Goal: Task Accomplishment & Management: Manage account settings

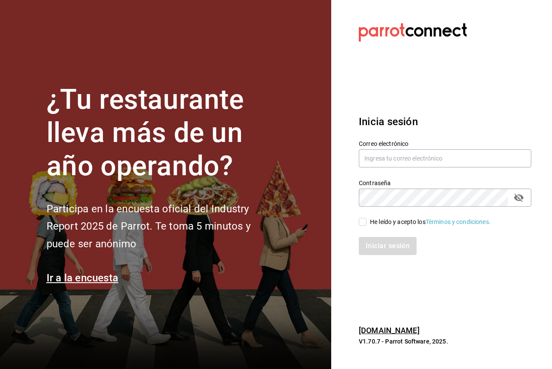
click at [404, 148] on div "Correo electrónico" at bounding box center [445, 154] width 172 height 29
click at [405, 154] on input "text" at bounding box center [445, 158] width 172 height 18
click at [384, 218] on div "He leído y acepto los Términos y condiciones." at bounding box center [430, 221] width 121 height 9
click at [367, 218] on input "He leído y acepto los Términos y condiciones." at bounding box center [363, 222] width 8 height 8
checkbox input "true"
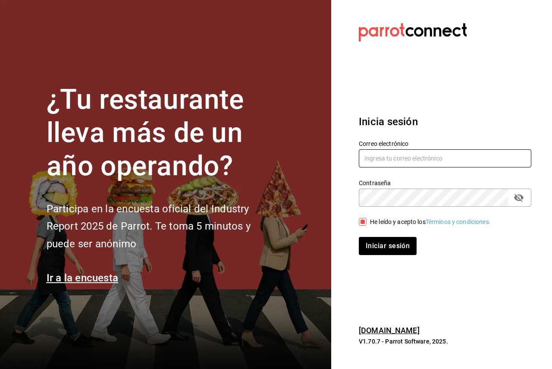
click at [376, 162] on input "text" at bounding box center [445, 158] width 172 height 18
paste input "cafeprofesor@cancun.com"
type input "cafeprofesor@cancun.com"
drag, startPoint x: 333, startPoint y: 208, endPoint x: 351, endPoint y: 204, distance: 18.6
click at [334, 208] on section "Datos incorrectos. Verifica que tu Correo o Contraseña estén bien escritos. Ini…" at bounding box center [441, 184] width 221 height 369
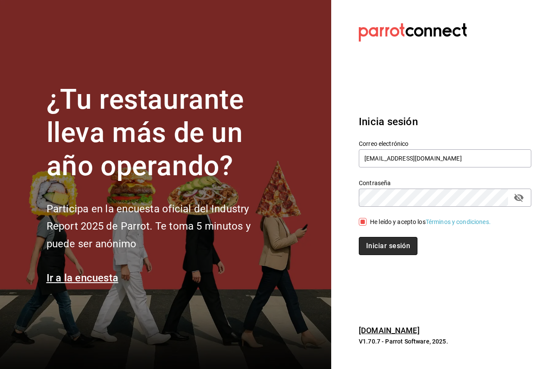
click at [378, 251] on button "Iniciar sesión" at bounding box center [388, 246] width 59 height 18
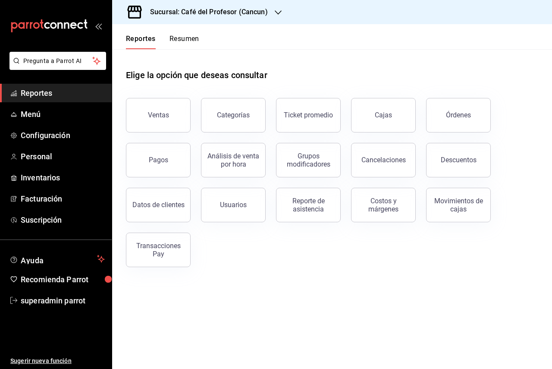
click at [271, 276] on div "Elige la opción que deseas consultar Ventas Categorías Ticket promedio Cajas Ór…" at bounding box center [332, 165] width 440 height 232
click at [44, 110] on span "Menú" at bounding box center [63, 114] width 84 height 12
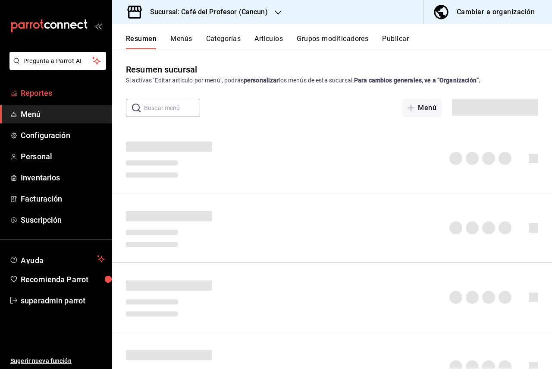
click at [50, 91] on span "Reportes" at bounding box center [63, 93] width 84 height 12
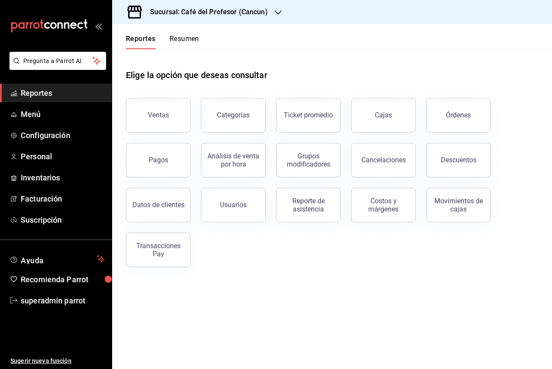
click at [333, 284] on main "Elige la opción que deseas consultar Ventas Categorías Ticket promedio Cajas Ór…" at bounding box center [332, 209] width 440 height 320
click at [42, 154] on span "Personal" at bounding box center [63, 156] width 84 height 12
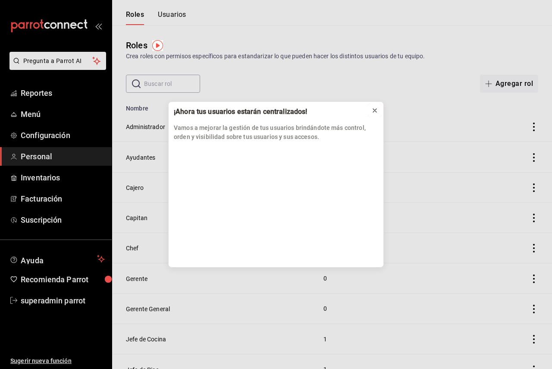
click at [375, 110] on icon at bounding box center [374, 110] width 7 height 7
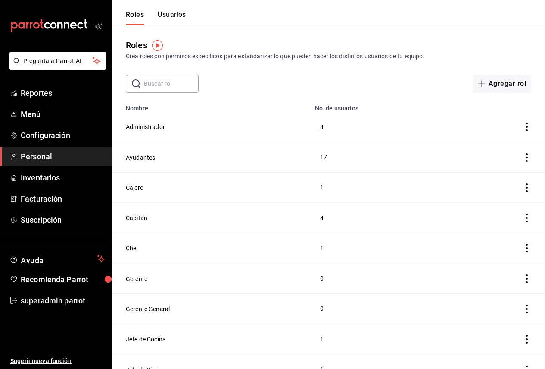
click at [175, 12] on button "Usuarios" at bounding box center [172, 17] width 28 height 15
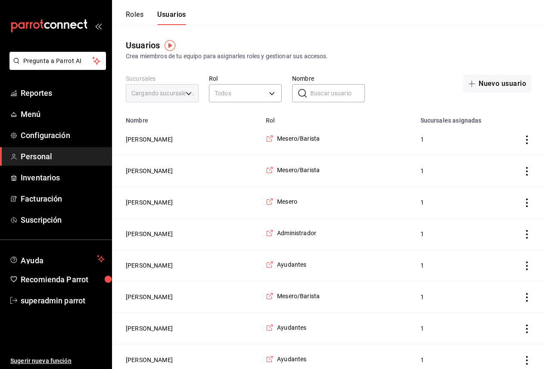
click at [132, 17] on button "Roles" at bounding box center [135, 17] width 18 height 15
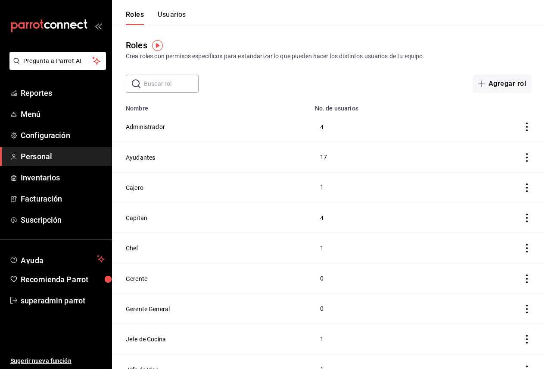
click at [170, 14] on button "Usuarios" at bounding box center [172, 17] width 28 height 15
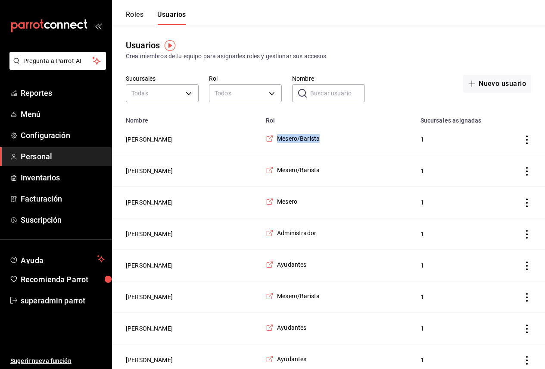
drag, startPoint x: 256, startPoint y: 147, endPoint x: 316, endPoint y: 147, distance: 59.9
click at [316, 147] on td "Mesero/Barista" at bounding box center [338, 139] width 154 height 31
click at [348, 141] on td "Mesero/Barista" at bounding box center [338, 139] width 154 height 31
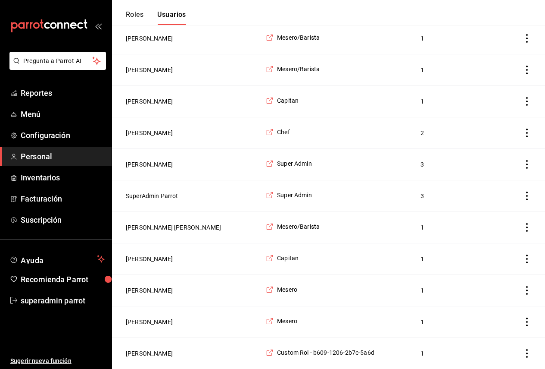
scroll to position [1351, 0]
drag, startPoint x: 381, startPoint y: 351, endPoint x: 269, endPoint y: 352, distance: 111.7
click at [269, 352] on td "Custom Rol - b609-1206-2b7c-5a6d" at bounding box center [338, 352] width 154 height 31
click at [377, 350] on td "Custom Rol - b609-1206-2b7c-5a6d" at bounding box center [338, 352] width 154 height 31
drag, startPoint x: 377, startPoint y: 350, endPoint x: 269, endPoint y: 350, distance: 108.7
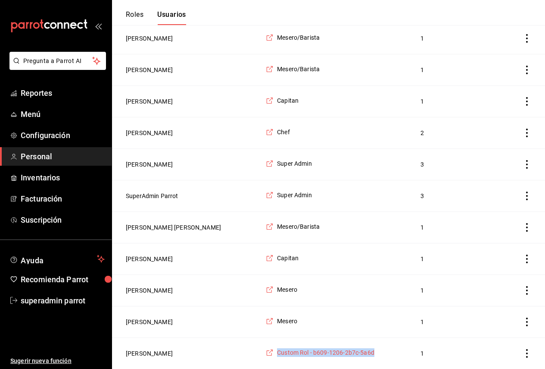
click at [269, 350] on td "Custom Rol - b609-1206-2b7c-5a6d" at bounding box center [338, 352] width 154 height 31
click at [266, 350] on icon "employeesTable" at bounding box center [270, 352] width 8 height 8
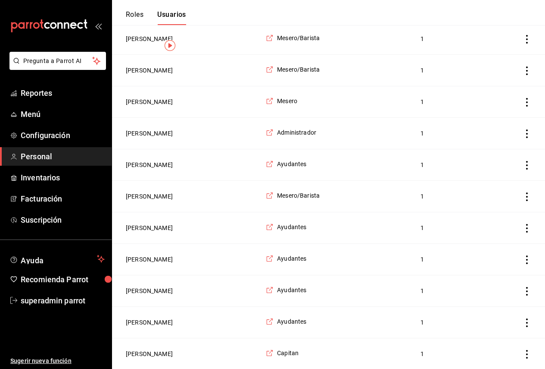
scroll to position [0, 0]
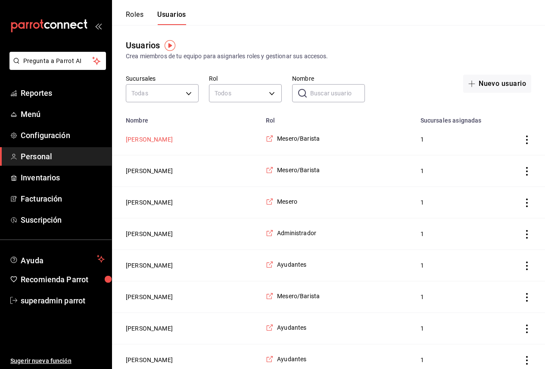
click at [132, 144] on button "Cristy Cruz" at bounding box center [149, 139] width 47 height 9
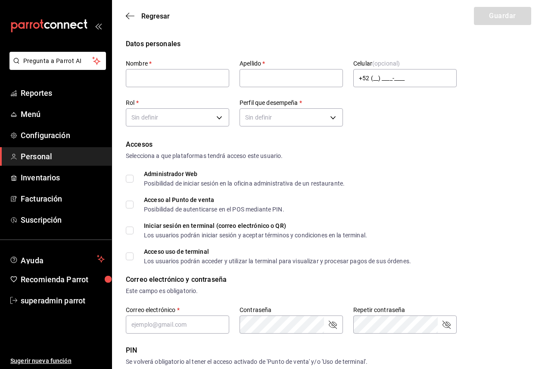
type input "Cristy"
type input "Cruz"
checkbox input "true"
type input "cris@gmail.com"
type input "2207"
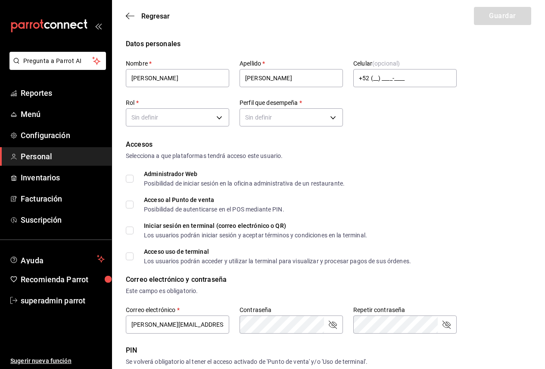
type input "f9c50c35-7d82-4388-8076-8e4bcaa1ebe8"
type input "WAITER"
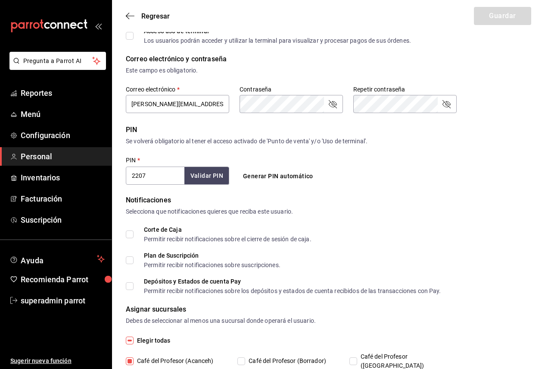
scroll to position [251, 0]
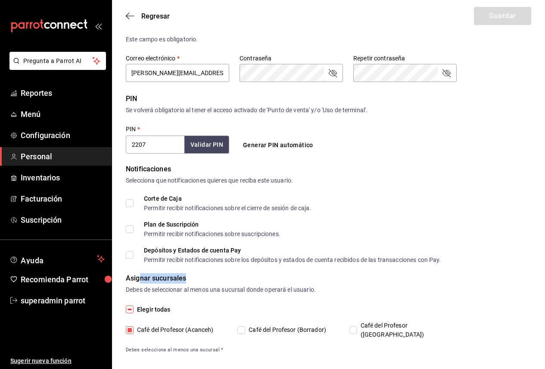
drag, startPoint x: 141, startPoint y: 279, endPoint x: 201, endPoint y: 279, distance: 59.1
click at [201, 279] on div "Asignar sucursales" at bounding box center [329, 278] width 406 height 10
drag, startPoint x: 188, startPoint y: 290, endPoint x: 293, endPoint y: 292, distance: 105.2
click at [293, 292] on div "Debes de seleccionar al menos una sucursal donde operará el usuario." at bounding box center [329, 289] width 406 height 9
drag, startPoint x: 173, startPoint y: 325, endPoint x: 203, endPoint y: 324, distance: 29.3
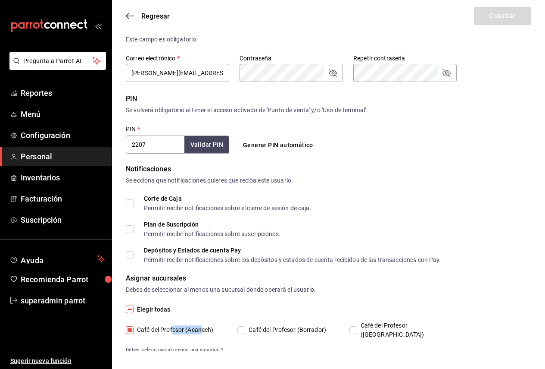
click at [203, 325] on span "Café del Profesor (Acanceh)" at bounding box center [174, 329] width 80 height 9
drag, startPoint x: 392, startPoint y: 325, endPoint x: 429, endPoint y: 325, distance: 37.1
click at [429, 325] on span "Café del Profesor (Cancun)" at bounding box center [403, 330] width 93 height 18
drag, startPoint x: 296, startPoint y: 325, endPoint x: 318, endPoint y: 325, distance: 22.4
click at [318, 325] on span "Café del Profesor (Borrador)" at bounding box center [285, 329] width 81 height 9
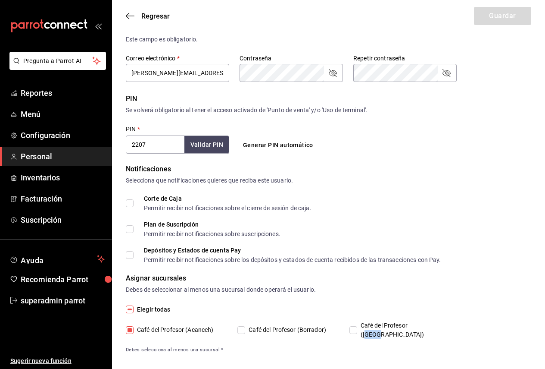
drag, startPoint x: 414, startPoint y: 325, endPoint x: 430, endPoint y: 326, distance: 16.4
click at [430, 326] on span "Café del Profesor (Cancun)" at bounding box center [403, 330] width 93 height 18
drag, startPoint x: 191, startPoint y: 329, endPoint x: 209, endPoint y: 329, distance: 17.3
click at [209, 329] on span "Café del Profesor (Acanceh)" at bounding box center [174, 329] width 80 height 9
click at [219, 327] on label "Café del Profesor (Acanceh)" at bounding box center [176, 330] width 100 height 18
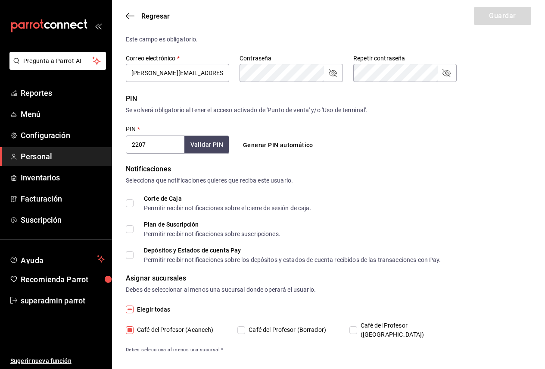
click at [134, 327] on input "Café del Profesor (Acanceh)" at bounding box center [130, 330] width 8 height 8
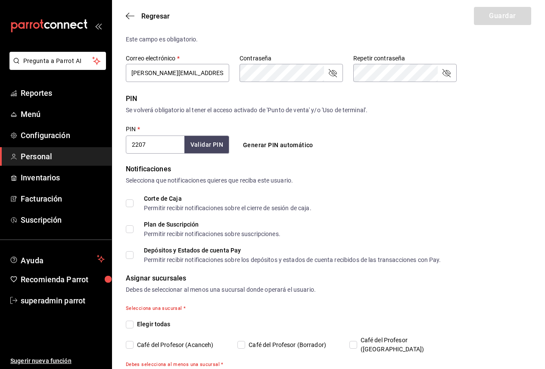
click at [149, 340] on span "Café del Profesor (Acanceh)" at bounding box center [174, 344] width 80 height 9
click at [134, 341] on input "Café del Profesor (Acanceh)" at bounding box center [130, 345] width 8 height 8
checkbox input "true"
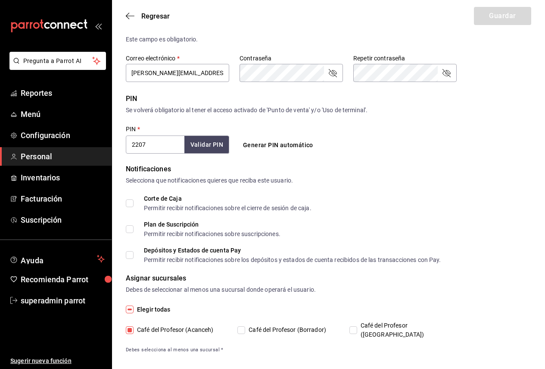
click at [368, 331] on div "Elegir todas Café del Profesor (Acanceh) Café del Profesor (Borrador) Café del …" at bounding box center [329, 328] width 406 height 49
click at [363, 327] on span "Café del Profesor (Cancun)" at bounding box center [403, 330] width 93 height 18
click at [357, 327] on input "Café del Profesor (Cancun)" at bounding box center [354, 330] width 8 height 8
click at [382, 325] on span "Café del Profesor (Cancun)" at bounding box center [403, 330] width 93 height 18
click at [357, 326] on input "Café del Profesor (Cancun)" at bounding box center [354, 330] width 8 height 8
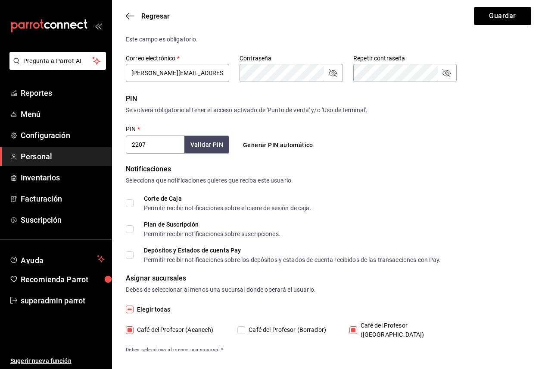
checkbox input "false"
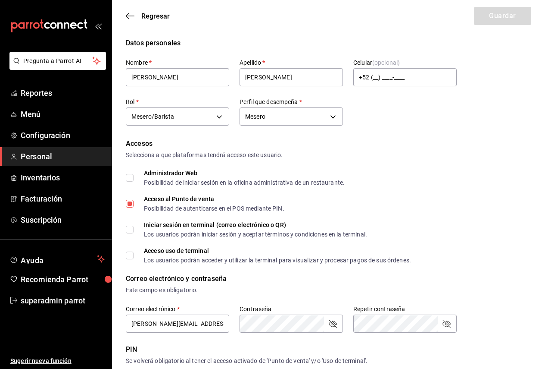
scroll to position [0, 0]
click at [212, 114] on body "Pregunta a Parrot AI Reportes Menú Configuración Personal Inventarios Facturaci…" at bounding box center [272, 314] width 545 height 629
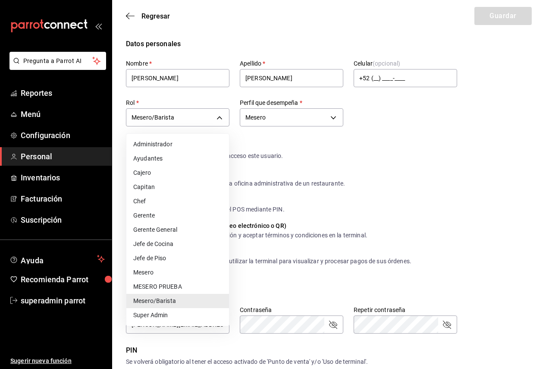
click at [497, 170] on div at bounding box center [276, 184] width 552 height 369
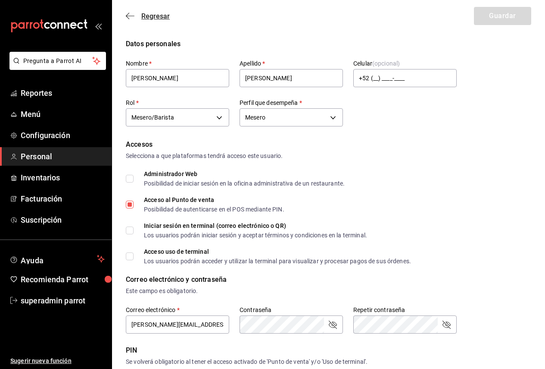
click at [131, 16] on icon "button" at bounding box center [130, 16] width 9 height 8
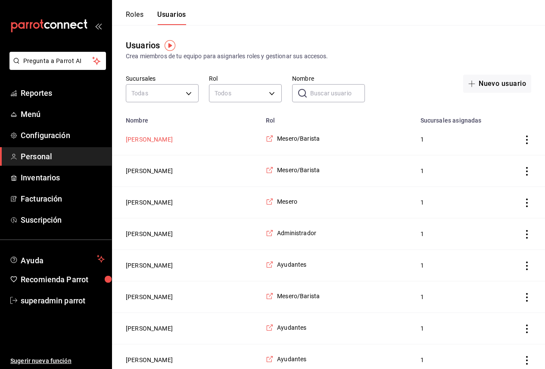
click at [147, 140] on button "Cristy Cruz" at bounding box center [149, 139] width 47 height 9
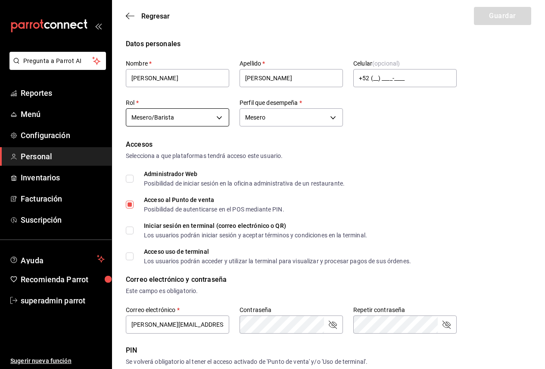
click at [172, 114] on body "Pregunta a Parrot AI Reportes Menú Configuración Personal Inventarios Facturaci…" at bounding box center [272, 314] width 545 height 629
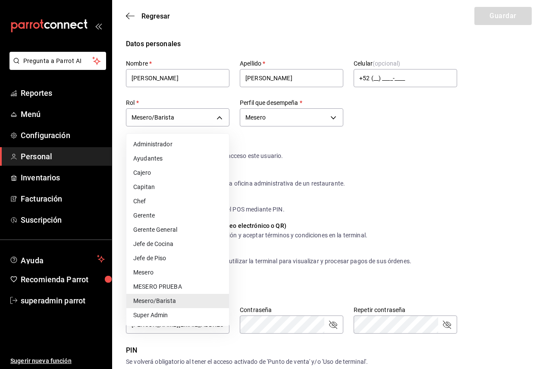
click at [130, 13] on div at bounding box center [276, 184] width 552 height 369
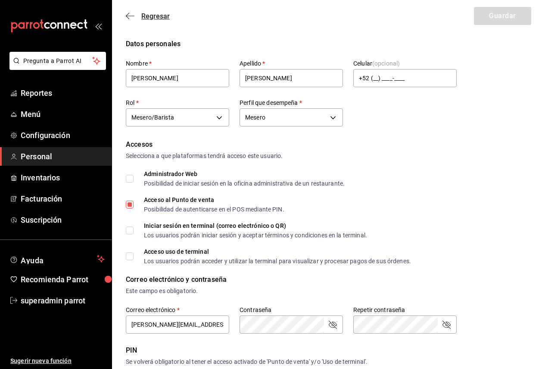
click at [130, 16] on icon "button" at bounding box center [130, 16] width 9 height 8
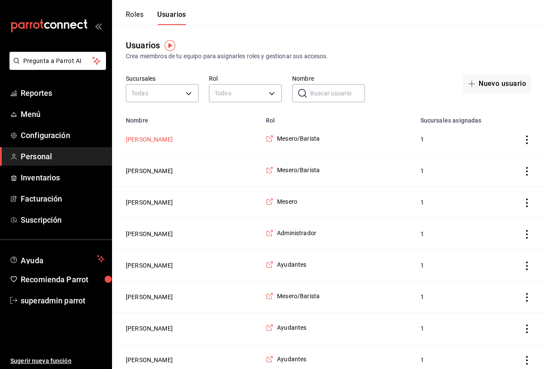
click at [145, 137] on button "Cristy Cruz" at bounding box center [149, 139] width 47 height 9
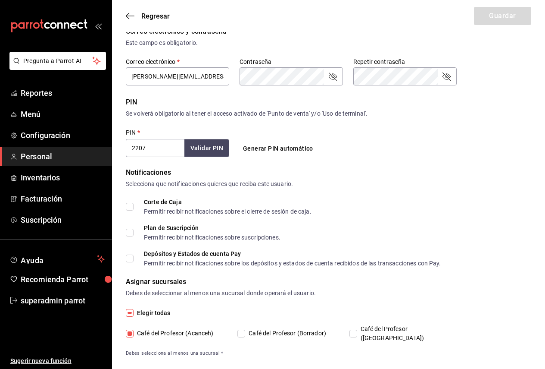
scroll to position [251, 0]
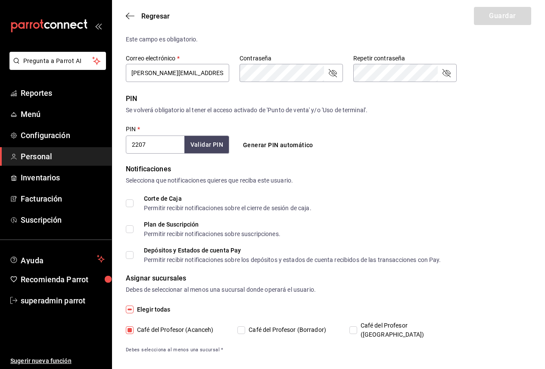
click at [370, 326] on span "Café del Profesor (Cancun)" at bounding box center [403, 330] width 93 height 18
click at [357, 326] on input "Café del Profesor (Cancun)" at bounding box center [354, 330] width 8 height 8
click at [378, 326] on span "Café del Profesor (Cancun)" at bounding box center [403, 330] width 93 height 18
click at [357, 326] on input "Café del Profesor (Cancun)" at bounding box center [354, 330] width 8 height 8
checkbox input "false"
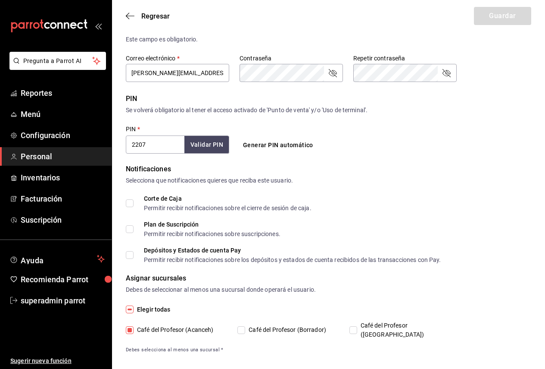
drag, startPoint x: 189, startPoint y: 328, endPoint x: 233, endPoint y: 330, distance: 44.5
click at [189, 328] on span "Café del Profesor (Acanceh)" at bounding box center [174, 329] width 80 height 9
click at [134, 328] on input "Café del Profesor (Acanceh)" at bounding box center [130, 330] width 8 height 8
checkbox input "false"
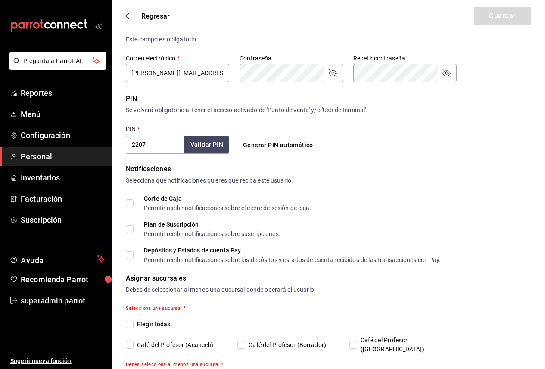
click at [372, 341] on span "Café del Profesor (Cancun)" at bounding box center [403, 344] width 93 height 18
click at [357, 341] on input "Café del Profesor (Cancun)" at bounding box center [354, 345] width 8 height 8
checkbox input "true"
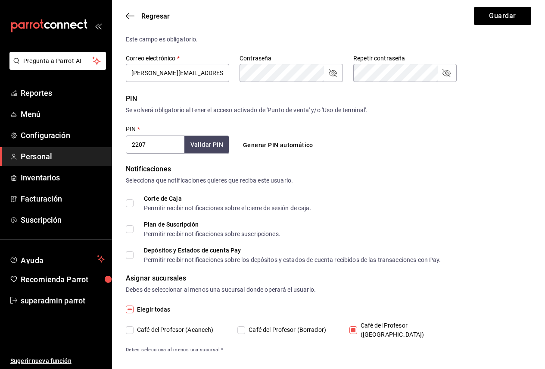
click at [289, 333] on div "Elegir todas Café del Profesor (Acanceh) Café del Profesor (Borrador) Café del …" at bounding box center [329, 328] width 406 height 49
click at [288, 325] on span "Café del Profesor (Borrador)" at bounding box center [285, 329] width 81 height 9
click at [245, 326] on input "Café del Profesor (Borrador)" at bounding box center [242, 330] width 8 height 8
checkbox input "true"
click at [376, 329] on span "Café del Profesor (Cancun)" at bounding box center [403, 330] width 93 height 18
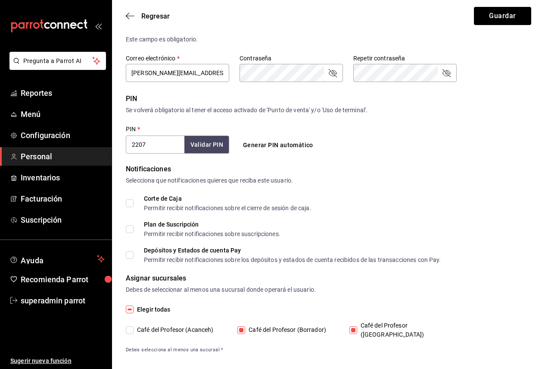
click at [357, 329] on input "Café del Profesor (Cancun)" at bounding box center [354, 330] width 8 height 8
checkbox input "false"
click at [285, 325] on span "Café del Profesor (Borrador)" at bounding box center [285, 329] width 81 height 9
click at [245, 326] on input "Café del Profesor (Borrador)" at bounding box center [242, 330] width 8 height 8
checkbox input "false"
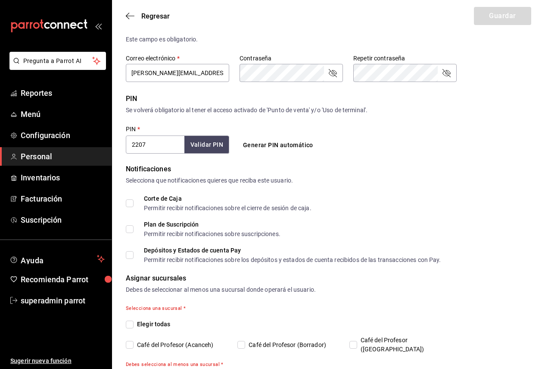
click at [177, 342] on span "Café del Profesor (Acanceh)" at bounding box center [174, 344] width 80 height 9
click at [134, 342] on input "Café del Profesor (Acanceh)" at bounding box center [130, 345] width 8 height 8
checkbox input "true"
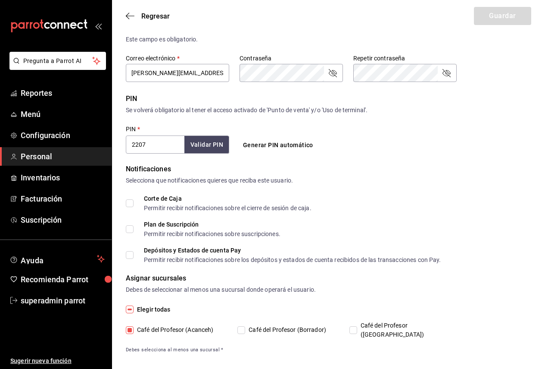
click at [281, 318] on div "Elegir todas Café del Profesor (Acanceh) Café del Profesor (Borrador) Café del …" at bounding box center [329, 328] width 406 height 49
click at [279, 332] on div "Elegir todas Café del Profesor (Acanceh) Café del Profesor (Borrador) Café del …" at bounding box center [329, 328] width 406 height 49
click at [278, 326] on span "Café del Profesor (Borrador)" at bounding box center [285, 329] width 81 height 9
click at [245, 326] on input "Café del Profesor (Borrador)" at bounding box center [242, 330] width 8 height 8
click at [294, 329] on span "Café del Profesor (Borrador)" at bounding box center [285, 329] width 81 height 9
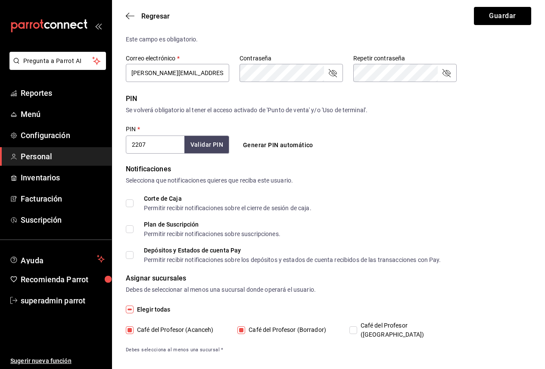
click at [245, 329] on input "Café del Profesor (Borrador)" at bounding box center [242, 330] width 8 height 8
checkbox input "false"
click at [390, 323] on span "Café del Profesor (Cancun)" at bounding box center [403, 330] width 93 height 18
click at [357, 326] on input "Café del Profesor (Cancun)" at bounding box center [354, 330] width 8 height 8
checkbox input "true"
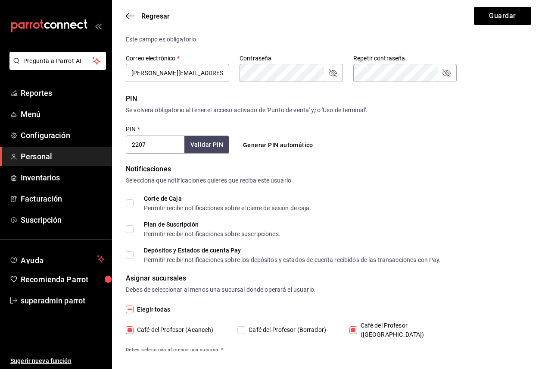
click at [254, 325] on span "Café del Profesor (Borrador)" at bounding box center [285, 329] width 81 height 9
click at [245, 326] on input "Café del Profesor (Borrador)" at bounding box center [242, 330] width 8 height 8
checkbox input "true"
click at [278, 325] on span "Café del Profesor (Borrador)" at bounding box center [285, 329] width 81 height 9
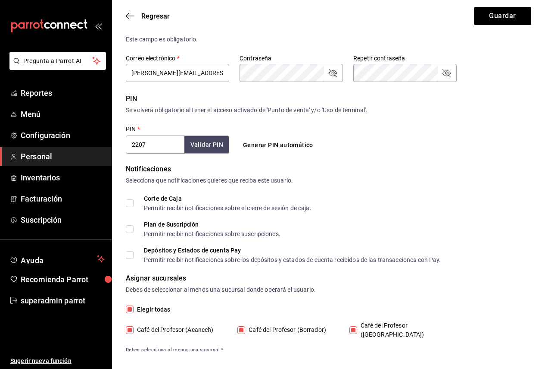
click at [245, 326] on input "Café del Profesor (Borrador)" at bounding box center [242, 330] width 8 height 8
checkbox input "false"
drag, startPoint x: 270, startPoint y: 326, endPoint x: 300, endPoint y: 323, distance: 29.9
click at [270, 326] on span "Café del Profesor (Borrador)" at bounding box center [285, 329] width 81 height 9
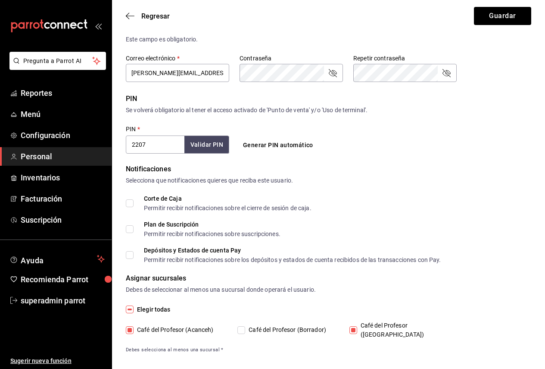
click at [245, 326] on input "Café del Profesor (Borrador)" at bounding box center [242, 330] width 8 height 8
checkbox input "true"
click at [372, 321] on span "Café del Profesor (Cancun)" at bounding box center [403, 330] width 93 height 18
click at [357, 326] on input "Café del Profesor (Cancun)" at bounding box center [354, 330] width 8 height 8
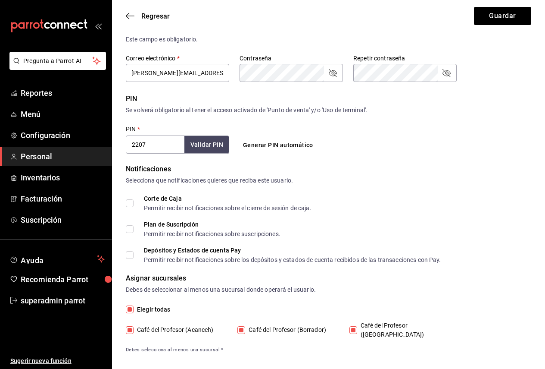
checkbox input "false"
click at [370, 326] on span "Café del Profesor (Cancun)" at bounding box center [403, 330] width 93 height 18
click at [357, 326] on input "Café del Profesor (Cancun)" at bounding box center [354, 330] width 8 height 8
checkbox input "true"
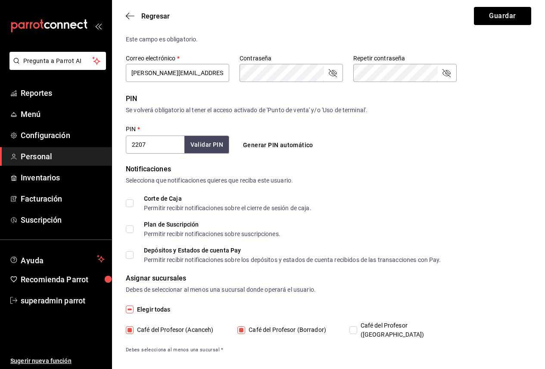
checkbox input "true"
click at [298, 328] on span "Café del Profesor (Borrador)" at bounding box center [285, 329] width 81 height 9
click at [245, 328] on input "Café del Profesor (Borrador)" at bounding box center [242, 330] width 8 height 8
checkbox input "false"
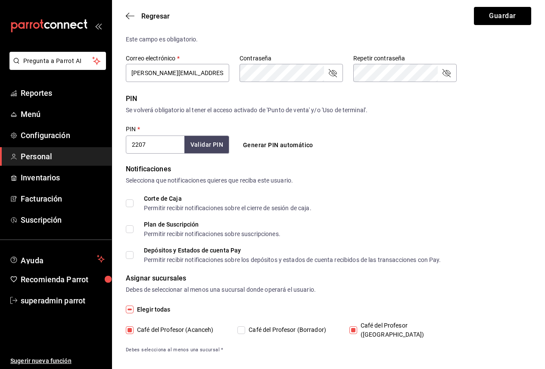
click at [411, 321] on span "Café del Profesor (Cancun)" at bounding box center [403, 330] width 93 height 18
click at [357, 326] on input "Café del Profesor (Cancun)" at bounding box center [354, 330] width 8 height 8
checkbox input "false"
click at [147, 7] on div "Regresar Guardar" at bounding box center [328, 16] width 433 height 32
click at [148, 14] on span "Regresar" at bounding box center [155, 16] width 28 height 8
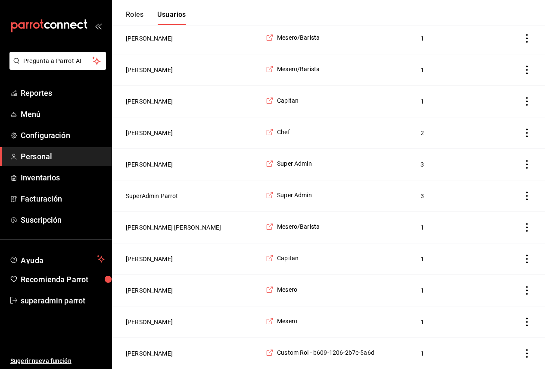
scroll to position [1351, 0]
click at [134, 321] on button "Nelly Picazo" at bounding box center [149, 321] width 47 height 9
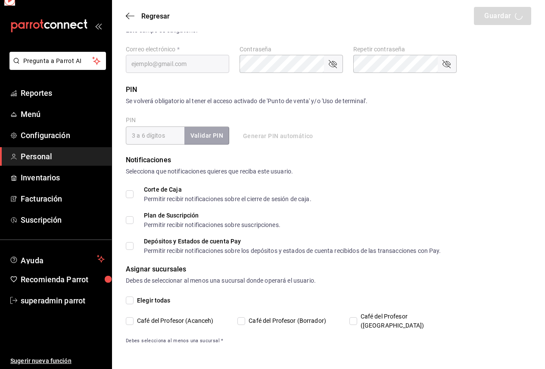
scroll to position [251, 0]
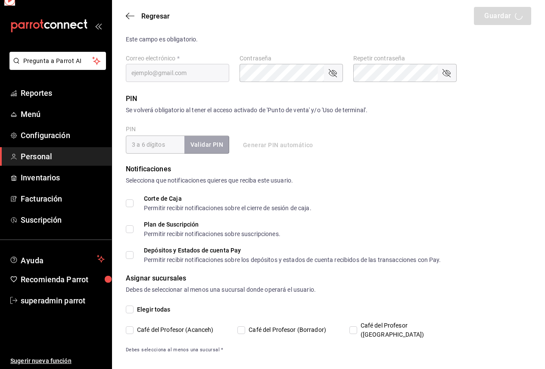
type input "Nelly"
type input "Picazo"
checkbox input "true"
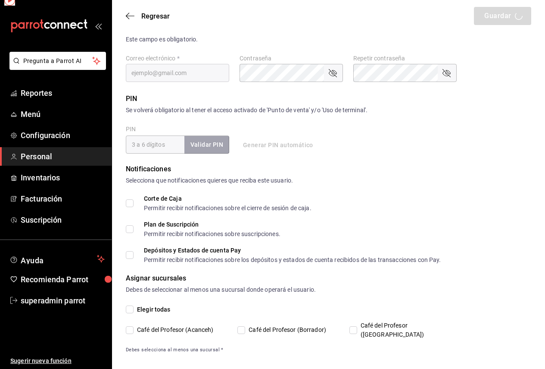
type input "nellypc1611@gmail.com"
type input "1022"
type input "1a76cd6b-98a7-4025-b815-3a88f11c6c47"
type input "WAITER"
checkbox input "true"
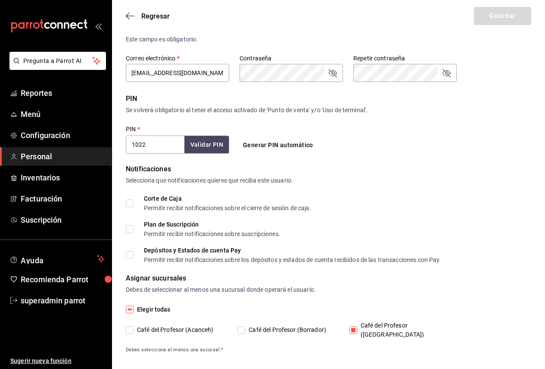
scroll to position [0, 0]
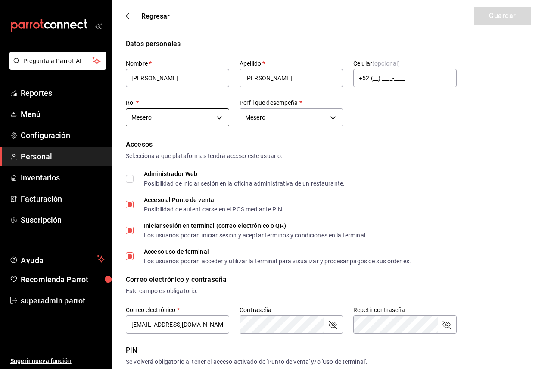
click at [144, 115] on body "Pregunta a Parrot AI Reportes Menú Configuración Personal Inventarios Facturaci…" at bounding box center [272, 314] width 545 height 629
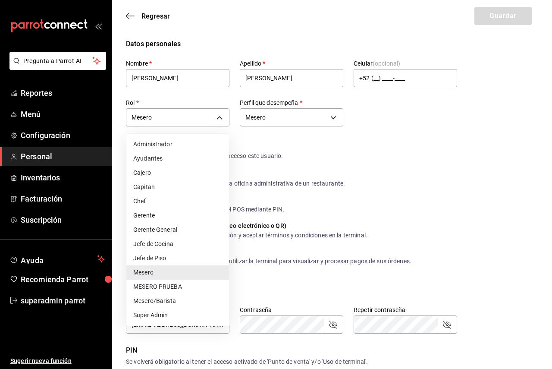
click at [355, 169] on div at bounding box center [276, 184] width 552 height 369
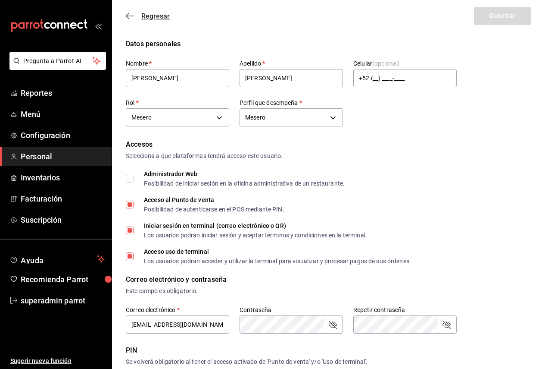
click at [135, 14] on span "Regresar" at bounding box center [148, 16] width 44 height 8
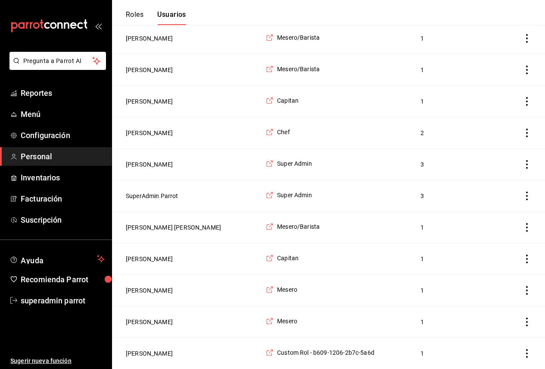
scroll to position [1351, 0]
click at [151, 350] on button "Eduardo Meavez" at bounding box center [149, 353] width 47 height 9
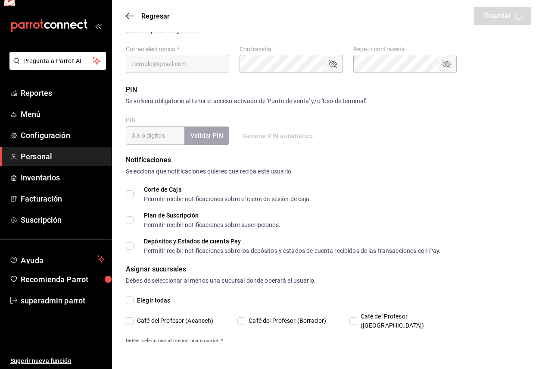
scroll to position [251, 0]
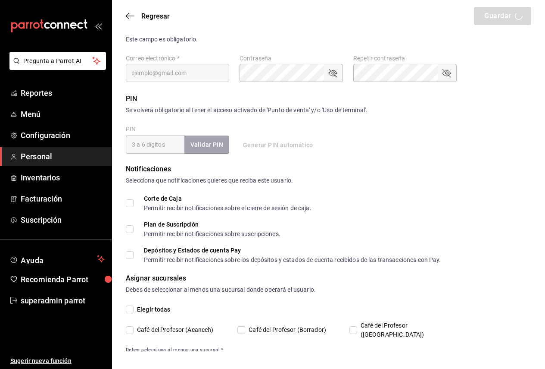
type input "Eduardo"
type input "Meavez"
checkbox input "true"
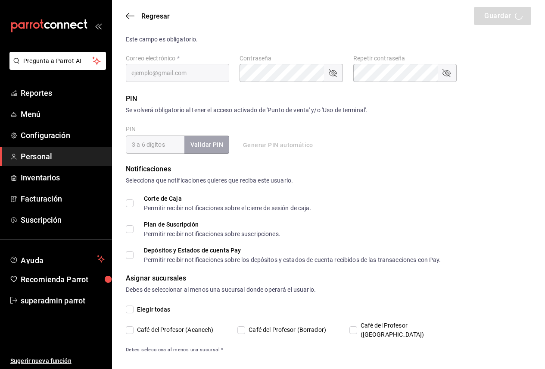
type input "2b7ca9d2-b9b8-43ce-885d-984f392f5a6d@fake.email"
type input "2121"
type input "e40c3df8-c1e4-4e28-a8b6-728561dc0095"
type input "WAITER"
checkbox input "true"
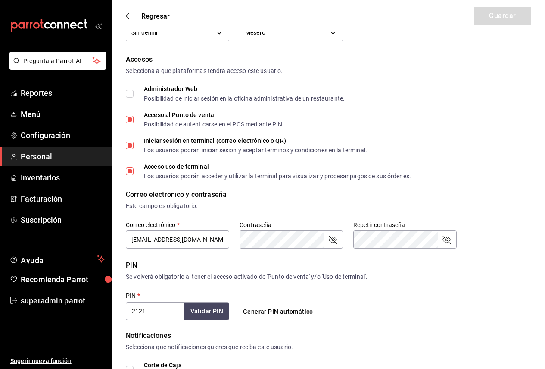
scroll to position [0, 0]
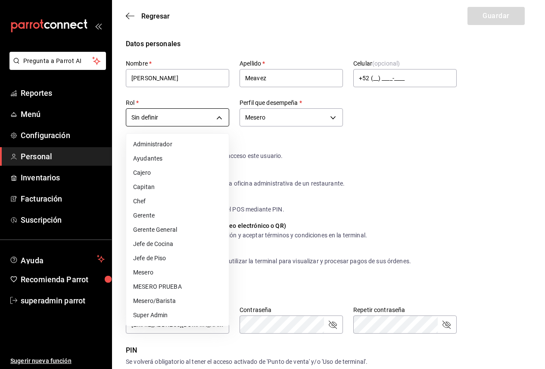
click at [166, 119] on body "Pregunta a Parrot AI Reportes Menú Configuración Personal Inventarios Facturaci…" at bounding box center [272, 314] width 545 height 629
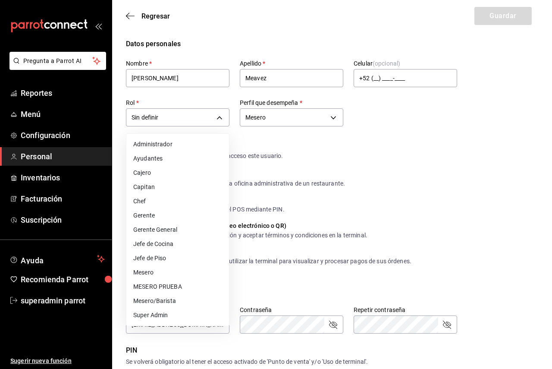
click at [135, 14] on div at bounding box center [276, 184] width 552 height 369
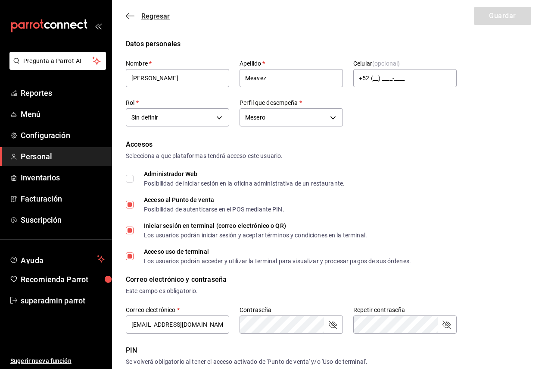
click at [132, 15] on icon "button" at bounding box center [130, 16] width 9 height 8
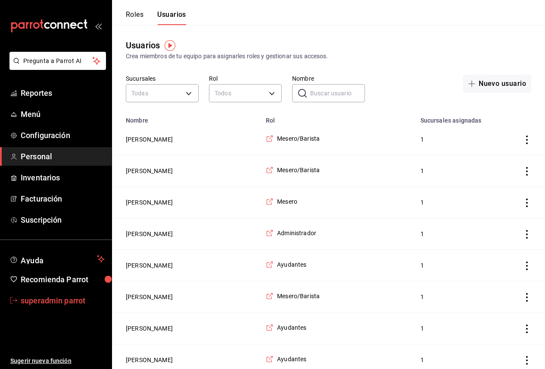
click at [45, 301] on span "superadmin parrot" at bounding box center [63, 301] width 84 height 12
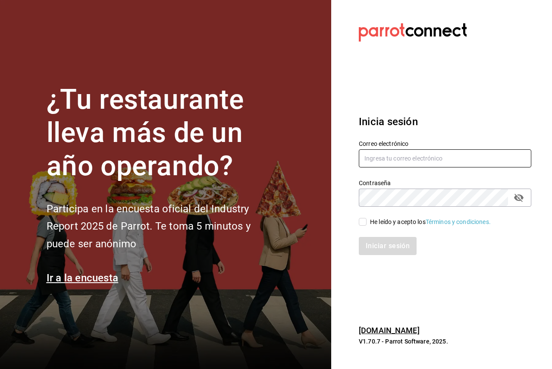
click at [428, 160] on input "text" at bounding box center [445, 158] width 172 height 18
paste input "tiberius1@slp.com"
type input "tiberius1@slp.com"
click at [373, 227] on div "Iniciar sesión" at bounding box center [439, 240] width 183 height 28
click at [371, 223] on div "He leído y acepto los Términos y condiciones." at bounding box center [430, 221] width 121 height 9
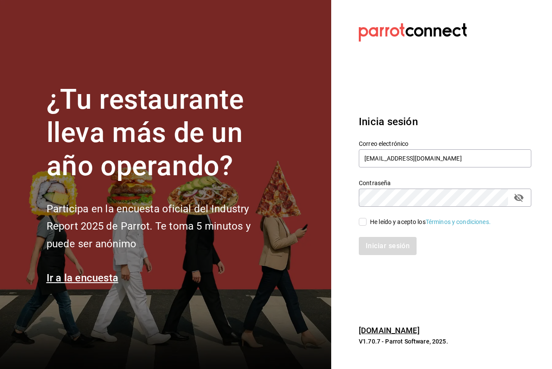
click at [367, 223] on input "He leído y acepto los Términos y condiciones." at bounding box center [363, 222] width 8 height 8
checkbox input "true"
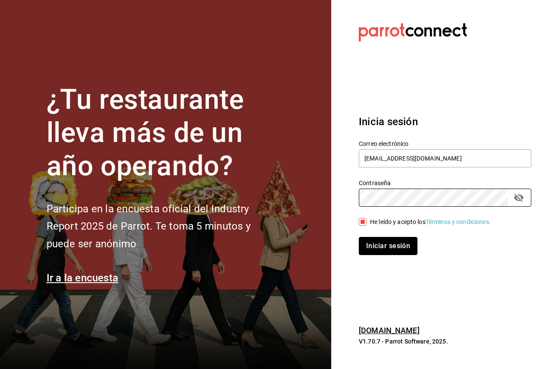
click at [378, 251] on button "Iniciar sesión" at bounding box center [388, 246] width 59 height 18
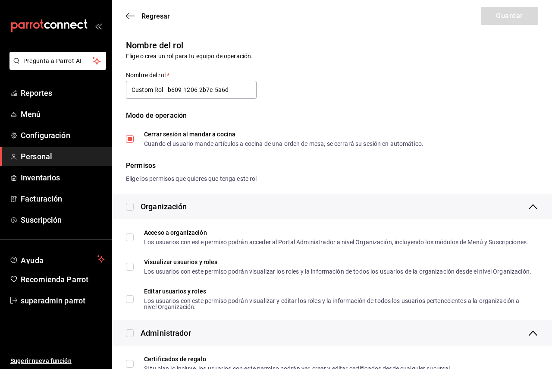
type input "Custom Rol - b609-1206-2b7c-5a6d"
checkbox input "true"
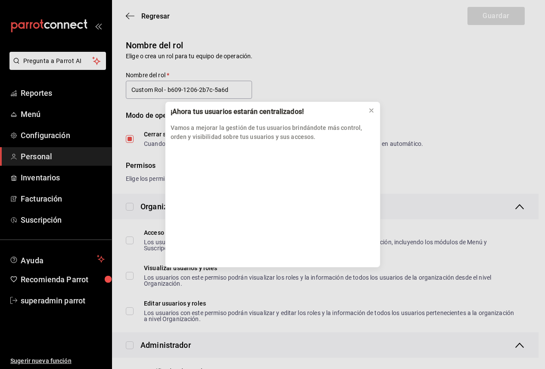
scroll to position [302, 0]
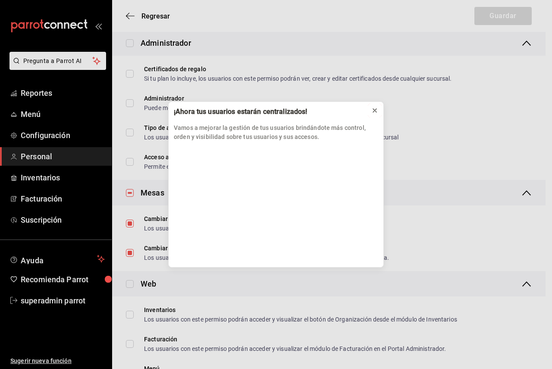
click at [377, 110] on icon at bounding box center [374, 110] width 7 height 7
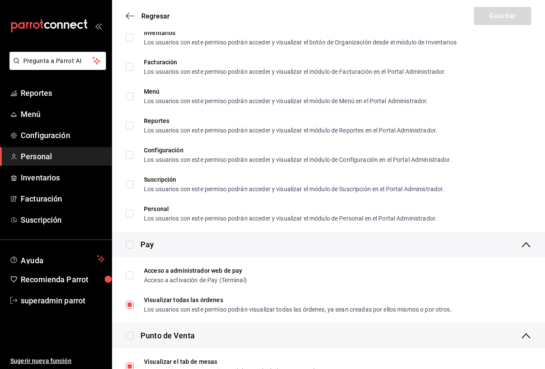
scroll to position [604, 0]
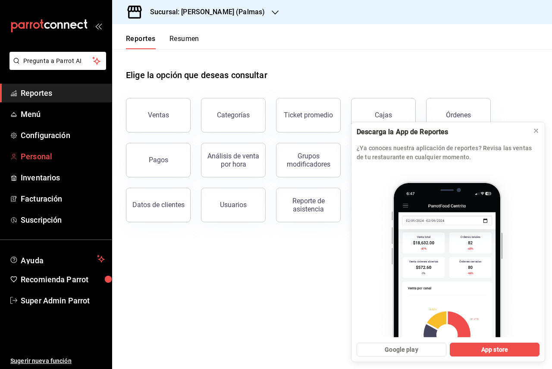
click at [31, 148] on link "Personal" at bounding box center [56, 156] width 112 height 19
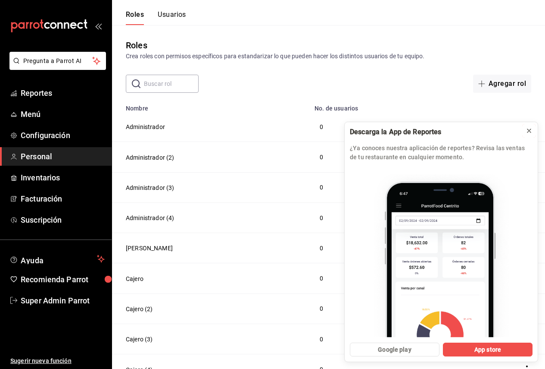
click at [529, 129] on icon at bounding box center [529, 130] width 7 height 7
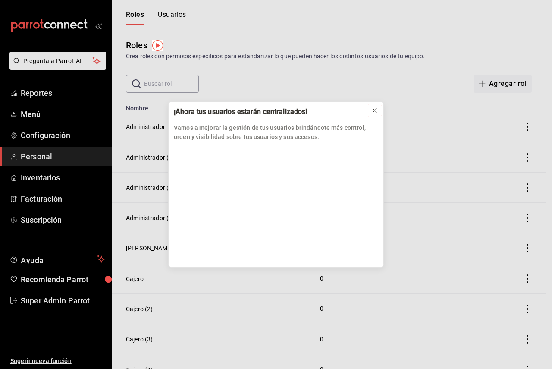
click at [373, 114] on icon at bounding box center [374, 110] width 7 height 7
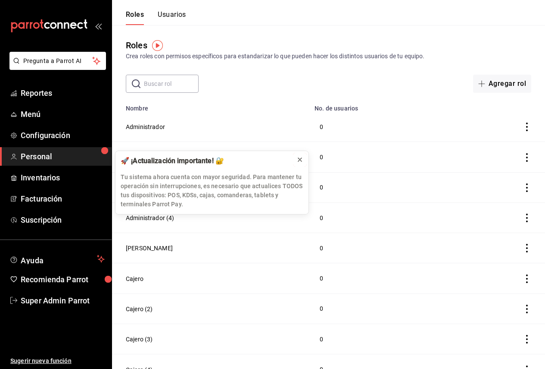
click at [299, 159] on icon at bounding box center [300, 159] width 7 height 7
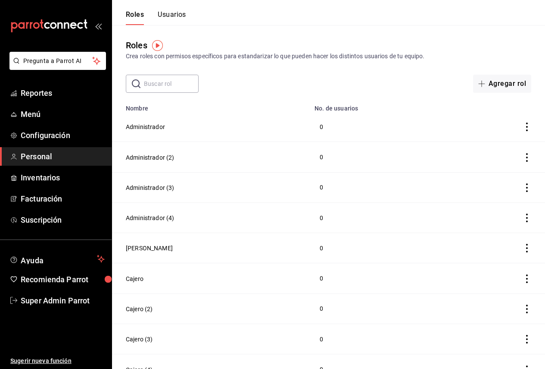
click at [166, 18] on button "Usuarios" at bounding box center [172, 17] width 28 height 15
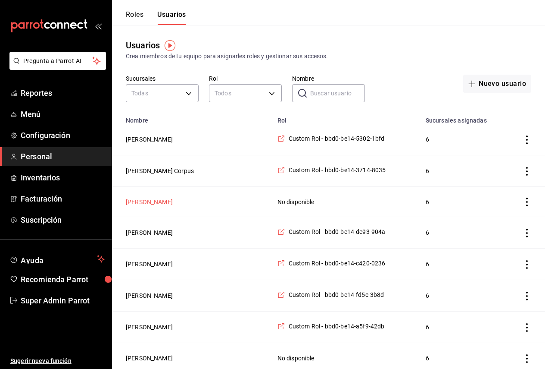
click at [173, 202] on button "[PERSON_NAME] [PERSON_NAME]" at bounding box center [149, 201] width 47 height 9
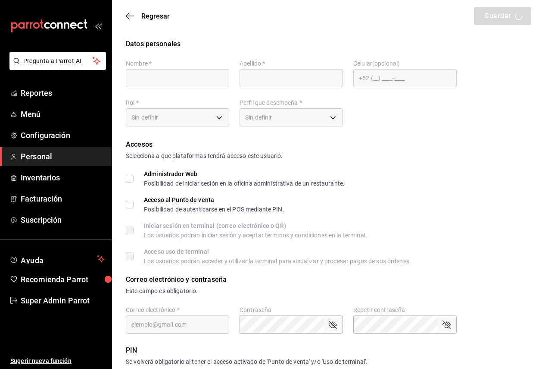
type input "OMAR ALEJANDRO"
type input "MATA CALDERON"
checkbox input "true"
type input "3eb1debb-0c69-4c9f-806d-d259d109562c@fake.email"
type input "4200"
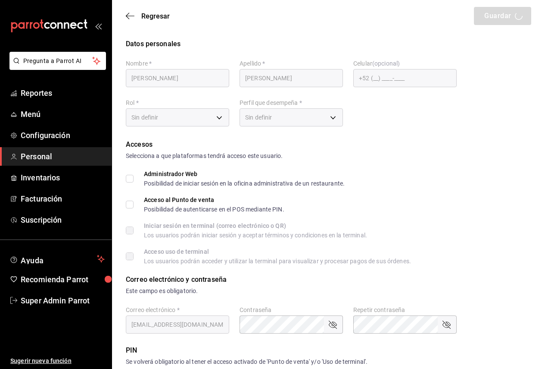
type input "UNDEFINED"
checkbox input "true"
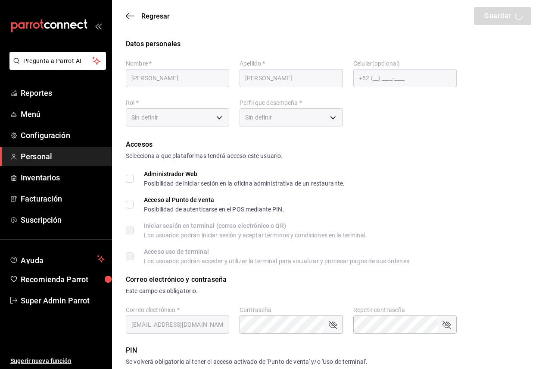
checkbox input "true"
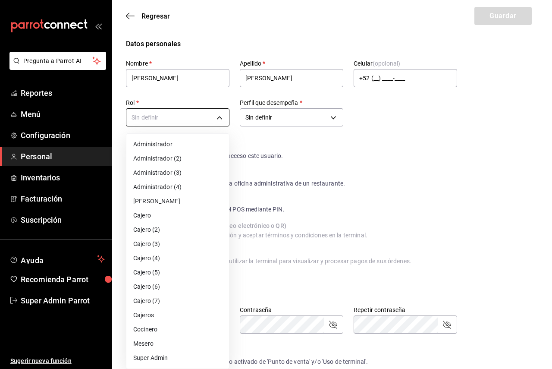
click at [184, 117] on body "Pregunta a Parrot AI Reportes Menú Configuración Personal Inventarios Facturaci…" at bounding box center [276, 337] width 552 height 674
click at [283, 148] on div at bounding box center [276, 184] width 552 height 369
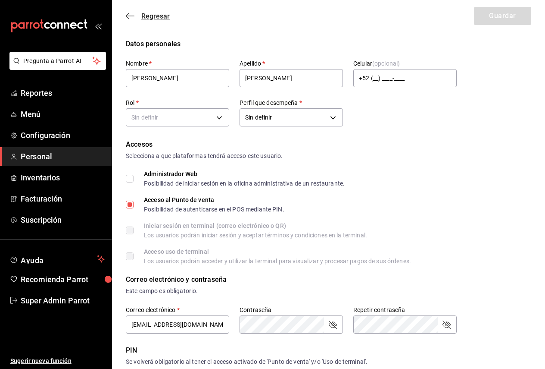
click at [132, 23] on div "Regresar Guardar" at bounding box center [328, 16] width 433 height 32
click at [129, 16] on icon "button" at bounding box center [130, 16] width 9 height 8
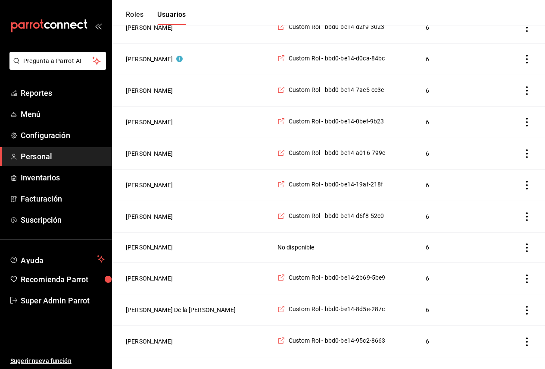
scroll to position [1291, 0]
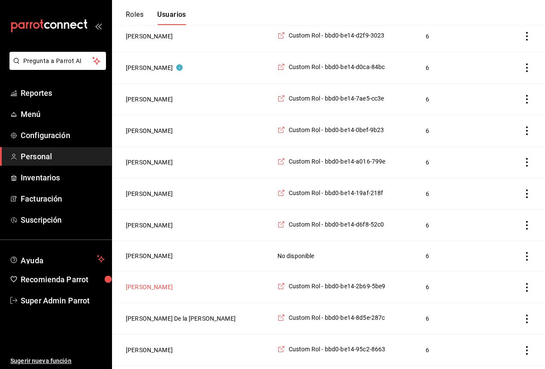
click at [147, 291] on button "[PERSON_NAME]" at bounding box center [149, 286] width 47 height 9
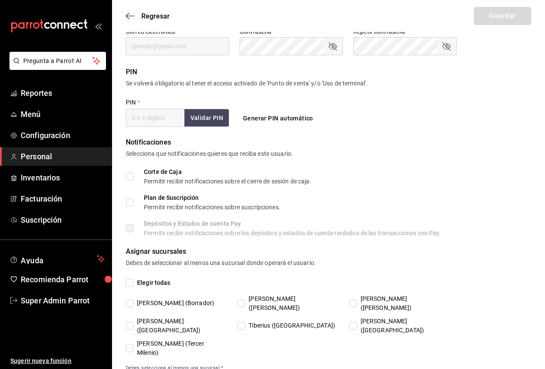
type input "Norma"
type input "Perez Capetillo"
checkbox input "true"
type input "2b6939fe-b881-4585-b118-2805a3075be9@fake.email"
type input "7879"
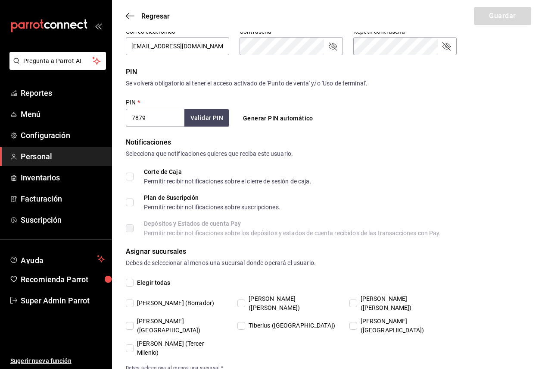
type input "31dabe57-ea2e-4f85-8acf-e9175fdd791a"
type input "UNDEFINED"
checkbox input "true"
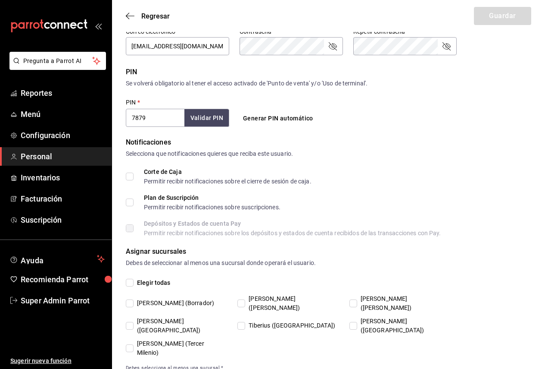
checkbox input "true"
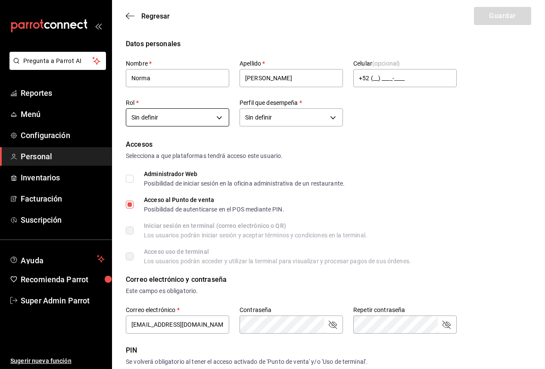
click at [197, 120] on body "Pregunta a Parrot AI Reportes Menú Configuración Personal Inventarios Facturaci…" at bounding box center [272, 337] width 545 height 674
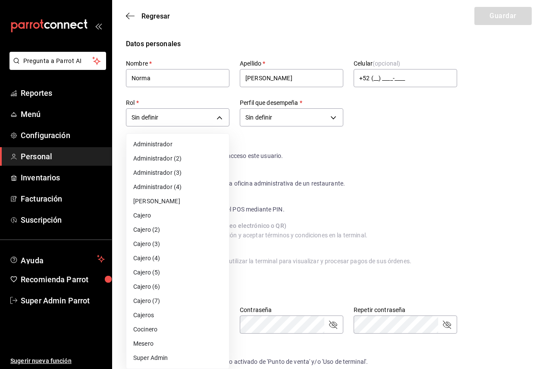
click at [444, 128] on div at bounding box center [276, 184] width 552 height 369
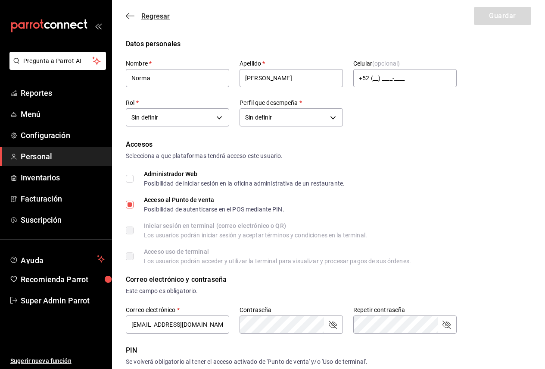
click at [137, 19] on span "Regresar" at bounding box center [148, 16] width 44 height 8
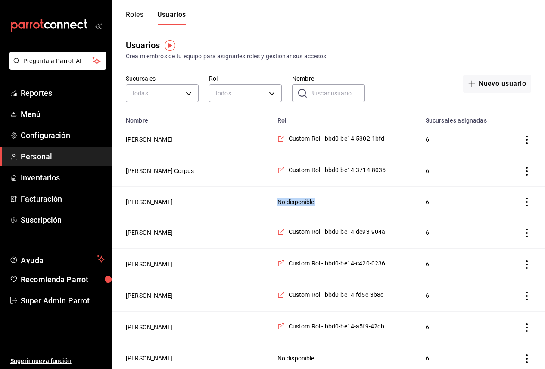
drag, startPoint x: 281, startPoint y: 201, endPoint x: 317, endPoint y: 201, distance: 36.7
click at [317, 201] on td "No disponible" at bounding box center [347, 202] width 148 height 30
click at [173, 201] on button "[PERSON_NAME] [PERSON_NAME]" at bounding box center [149, 201] width 47 height 9
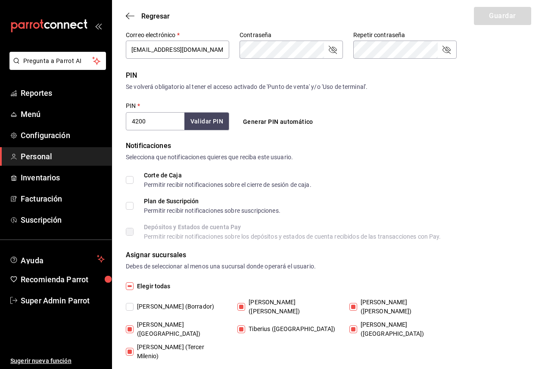
scroll to position [278, 0]
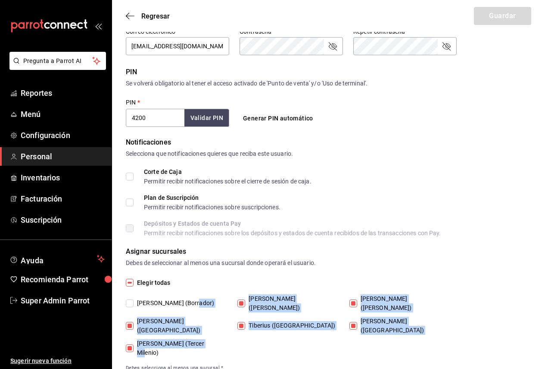
drag, startPoint x: 213, startPoint y: 324, endPoint x: 223, endPoint y: 295, distance: 31.1
click at [223, 295] on div "[PERSON_NAME] (Borrador) [PERSON_NAME] ([PERSON_NAME]) [PERSON_NAME] ([PERSON_N…" at bounding box center [291, 325] width 331 height 63
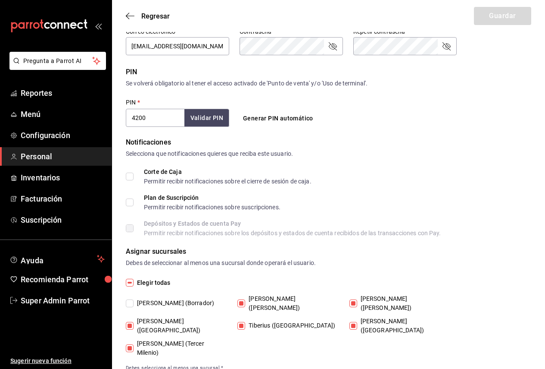
click at [341, 251] on div "Asignar sucursales" at bounding box center [329, 251] width 406 height 10
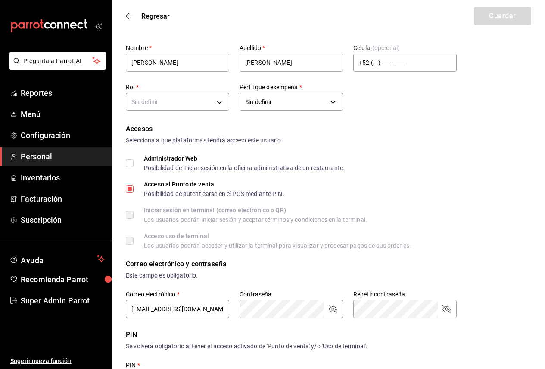
scroll to position [0, 0]
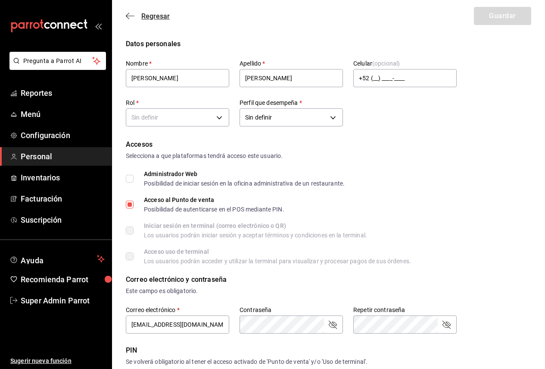
click at [132, 17] on icon "button" at bounding box center [130, 16] width 9 height 8
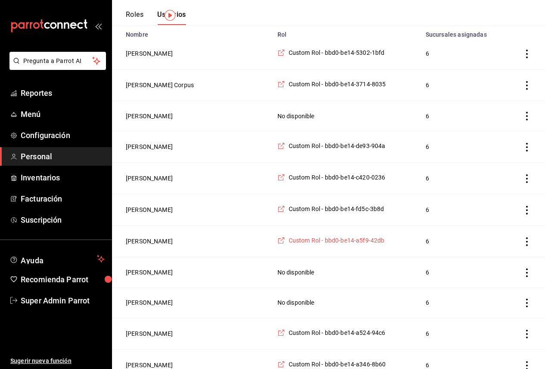
scroll to position [86, 0]
click at [166, 275] on button "[PERSON_NAME]" at bounding box center [149, 271] width 47 height 9
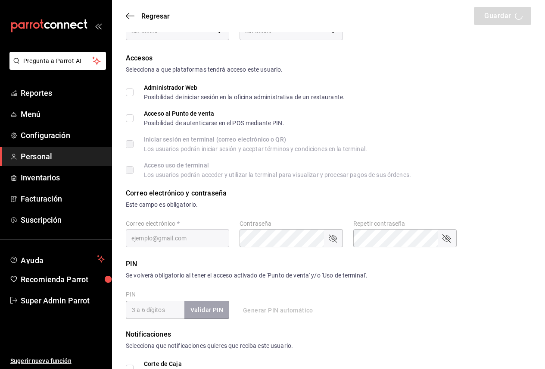
type input "DANIELA"
type input "RAMOS"
checkbox input "true"
type input "019b594a-4c3d-4c17-828e-36f4426ddd54@fake.email"
type input "7259"
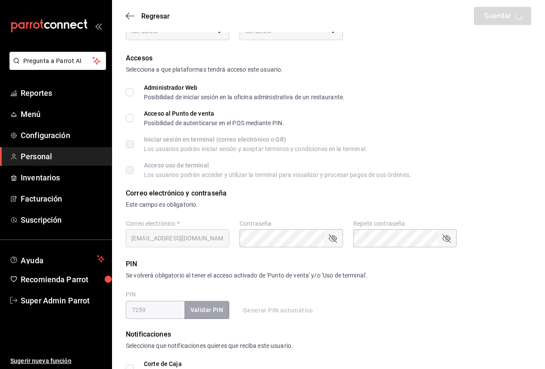
type input "+52 (52) 4444-4444"
type input "UNDEFINED"
checkbox input "true"
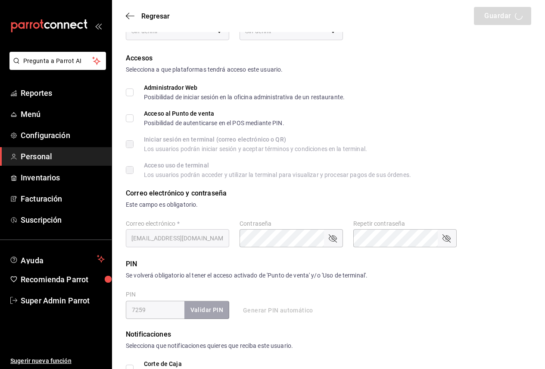
checkbox input "true"
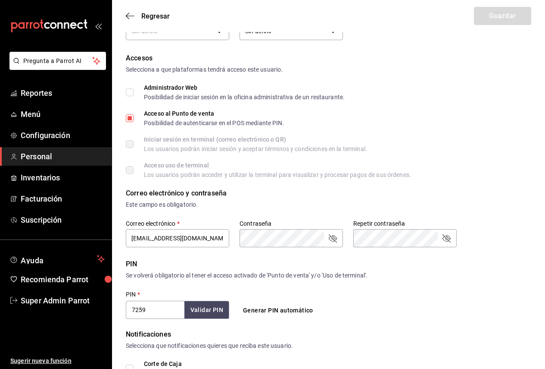
click at [134, 11] on div "Regresar Guardar" at bounding box center [328, 16] width 433 height 32
click at [134, 15] on icon "button" at bounding box center [130, 16] width 9 height 8
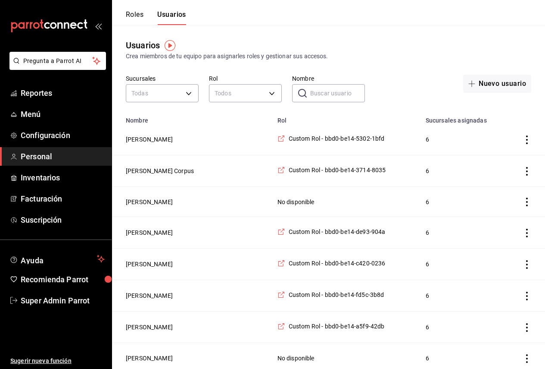
drag, startPoint x: 128, startPoint y: 13, endPoint x: 255, endPoint y: 66, distance: 138.4
click at [156, 137] on button "[PERSON_NAME]" at bounding box center [149, 139] width 47 height 9
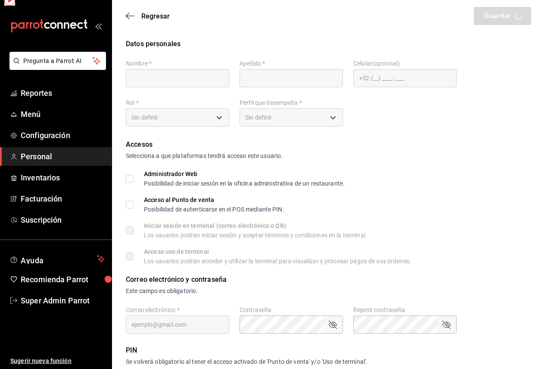
type input "[PERSON_NAME]"
checkbox input "true"
type input "[EMAIL_ADDRESS][DOMAIN_NAME]"
type input "6943"
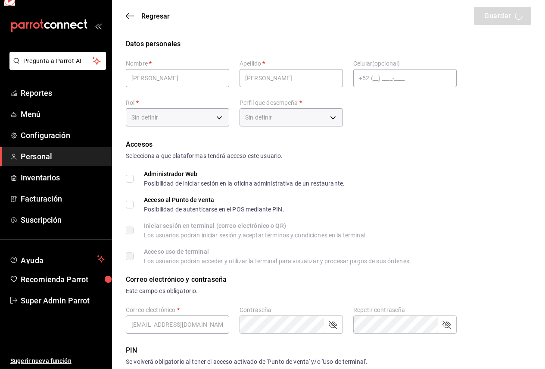
type input "[PHONE_NUMBER]"
type input "4a072fe6-8779-441e-8bfd-beb002851437"
type input "UNDEFINED"
checkbox input "true"
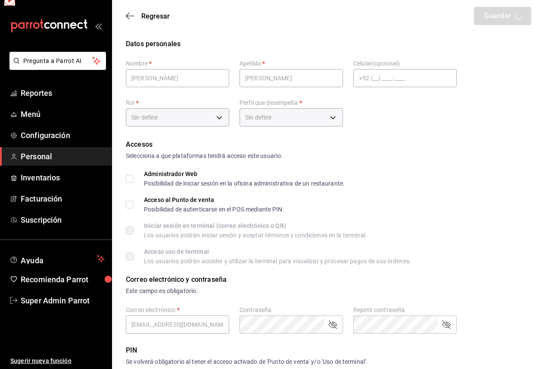
checkbox input "true"
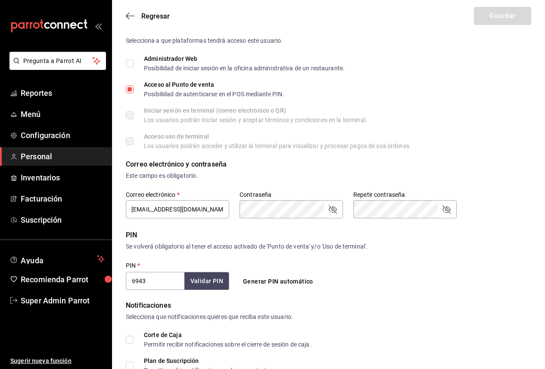
scroll to position [86, 0]
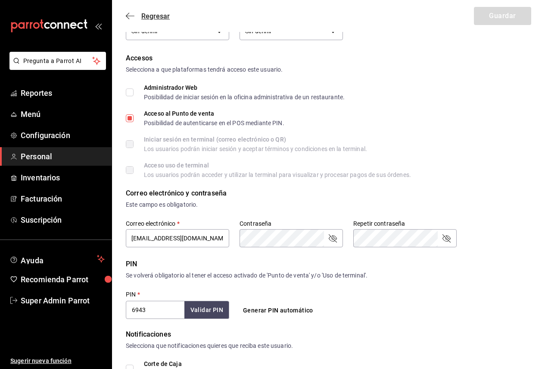
click at [132, 13] on icon "button" at bounding box center [130, 16] width 9 height 8
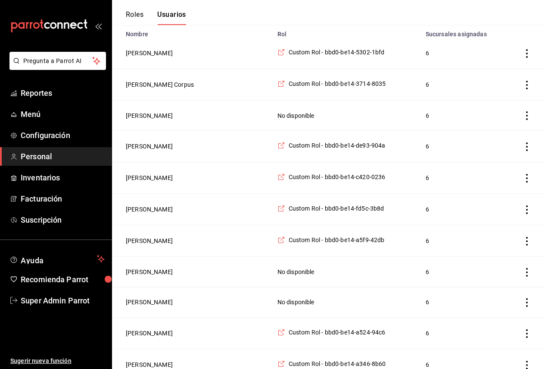
click at [135, 20] on button "Roles" at bounding box center [135, 17] width 18 height 15
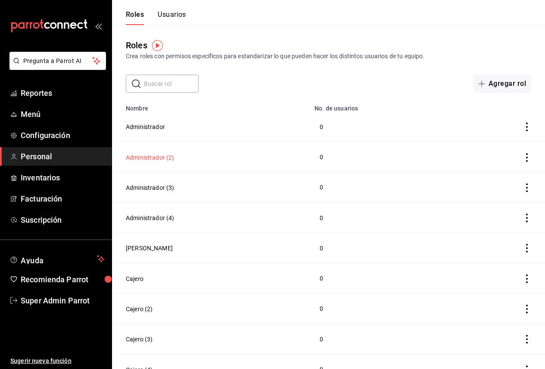
click at [165, 156] on button "Administrador (2)" at bounding box center [150, 157] width 49 height 9
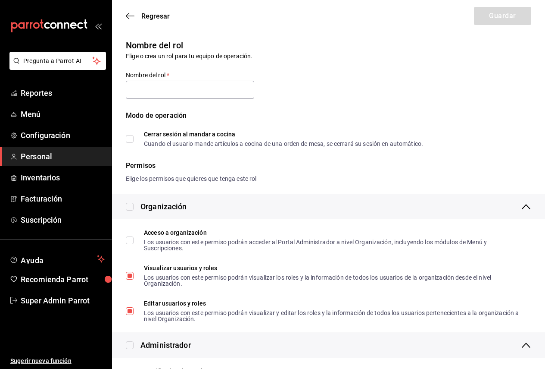
type input "Administrador (2)"
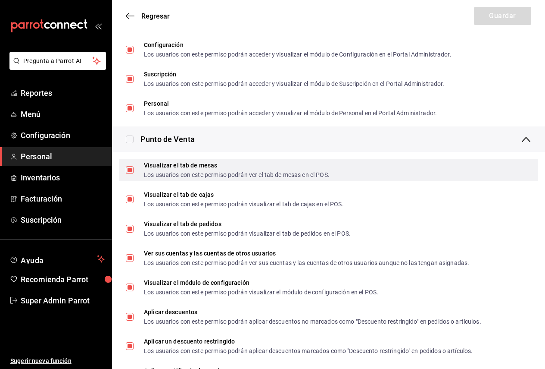
scroll to position [647, 0]
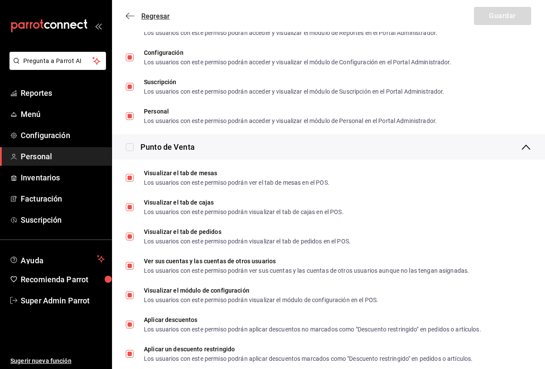
click at [135, 13] on span "Regresar" at bounding box center [148, 16] width 44 height 8
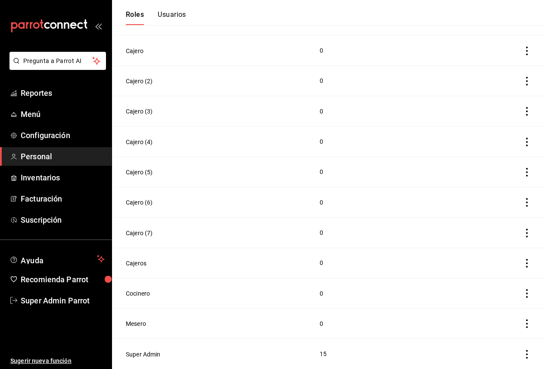
scroll to position [221, 0]
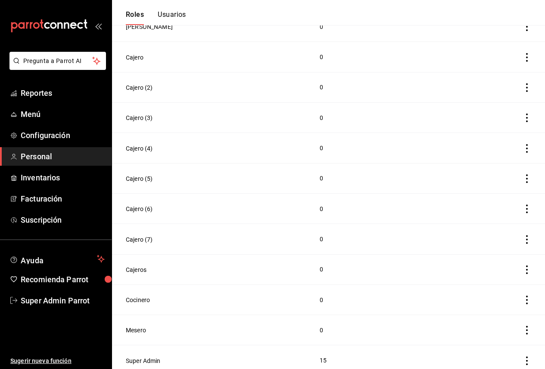
click at [179, 16] on button "Usuarios" at bounding box center [172, 17] width 28 height 15
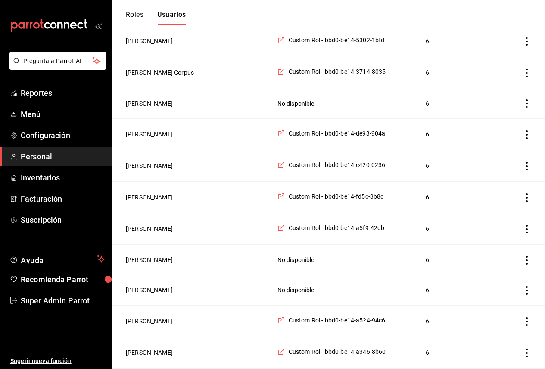
scroll to position [221, 0]
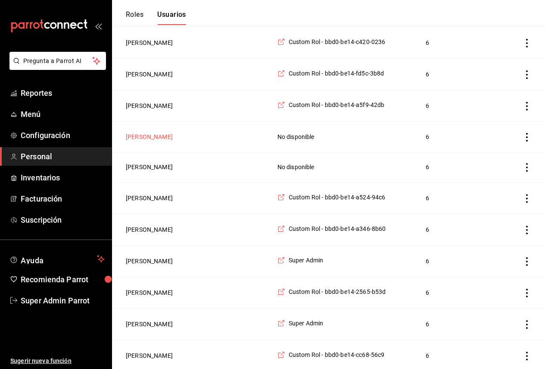
click at [165, 140] on button "[PERSON_NAME]" at bounding box center [149, 136] width 47 height 9
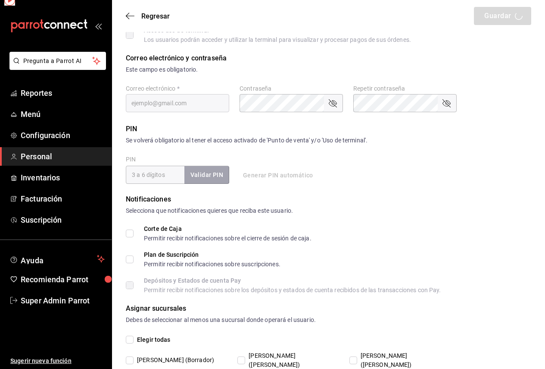
type input "DANIELA"
type input "RAMOS"
checkbox input "true"
type input "019b594a-4c3d-4c17-828e-36f4426ddd54@fake.email"
type input "7259"
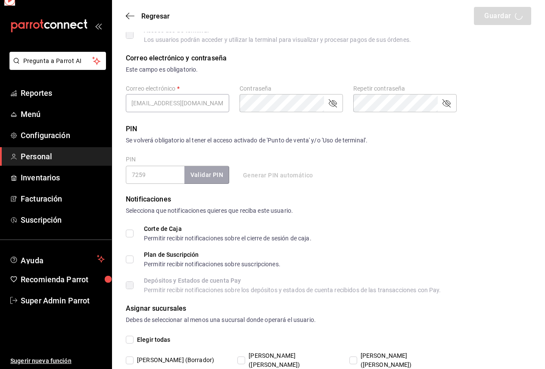
type input "+52 (52) 4444-4444"
type input "UNDEFINED"
checkbox input "true"
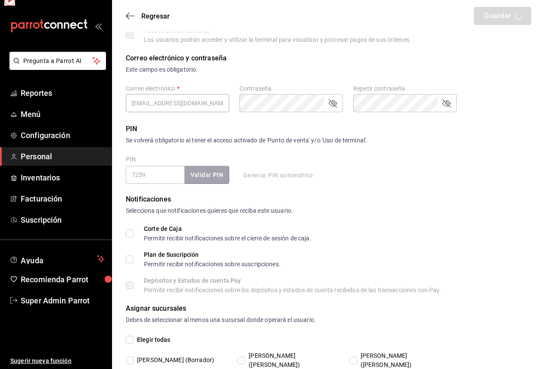
checkbox input "true"
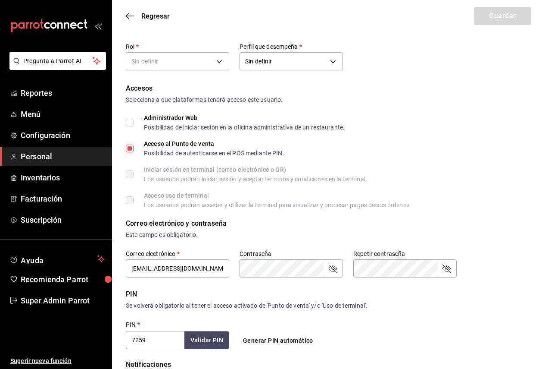
scroll to position [278, 0]
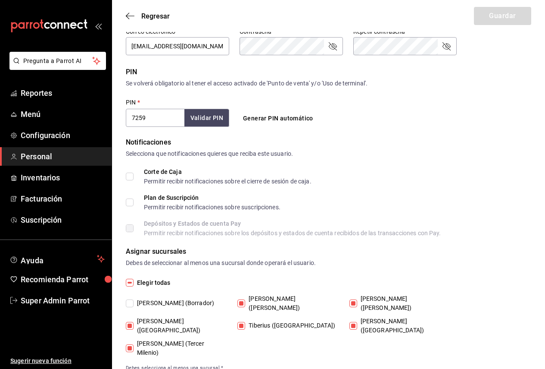
click at [243, 299] on input "[PERSON_NAME] ([PERSON_NAME])" at bounding box center [242, 303] width 8 height 8
checkbox input "false"
click at [244, 322] on input "Tiberius ([GEOGRAPHIC_DATA])" at bounding box center [242, 326] width 8 height 8
checkbox input "false"
click at [171, 316] on span "[PERSON_NAME] ([GEOGRAPHIC_DATA])" at bounding box center [180, 325] width 93 height 18
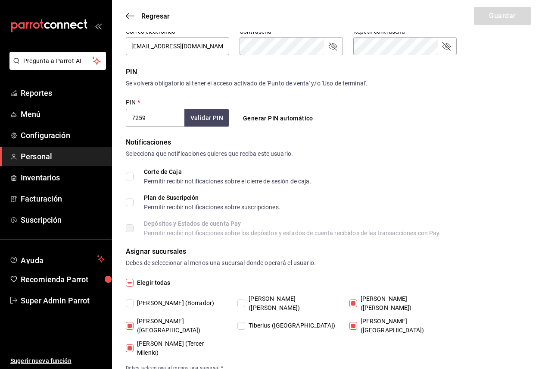
click at [134, 322] on input "[PERSON_NAME] ([GEOGRAPHIC_DATA])" at bounding box center [130, 326] width 8 height 8
checkbox input "false"
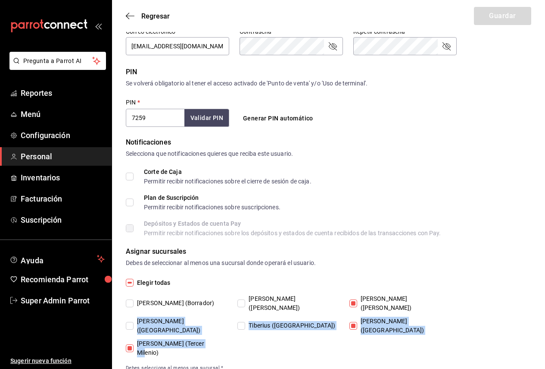
drag, startPoint x: 237, startPoint y: 329, endPoint x: 129, endPoint y: 316, distance: 108.6
click at [129, 316] on div "Tiberius (Borrador) Tiberius (Carranza) Tiberius (Morales) Tiberius (Morín) Tib…" at bounding box center [291, 325] width 331 height 63
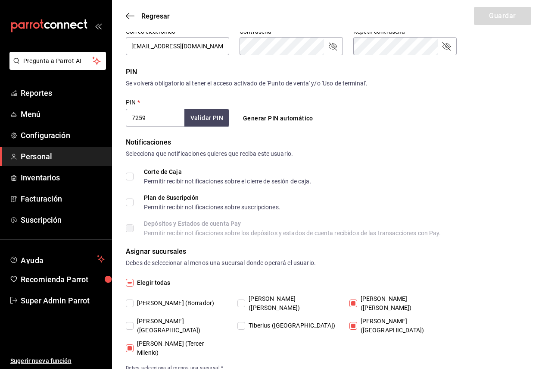
click at [253, 335] on div "Elegir todas Tiberius (Borrador) Tiberius (Carranza) Tiberius (Morales) Tiberiu…" at bounding box center [329, 325] width 406 height 94
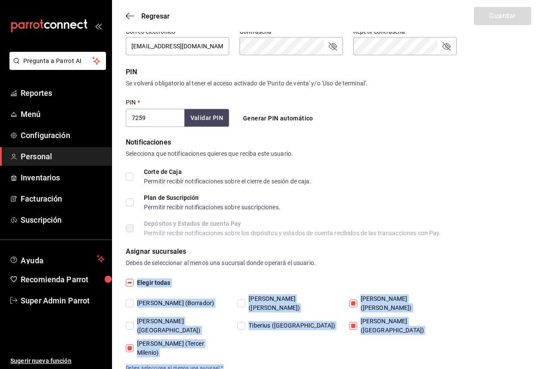
drag, startPoint x: 240, startPoint y: 345, endPoint x: 126, endPoint y: 282, distance: 130.3
click at [126, 282] on div "Elegir todas Tiberius (Borrador) Tiberius (Carranza) Tiberius (Morales) Tiberiu…" at bounding box center [329, 325] width 406 height 94
click at [269, 364] on span "Debes selecciona al menos una sucursal *" at bounding box center [329, 368] width 406 height 8
drag, startPoint x: 231, startPoint y: 342, endPoint x: 139, endPoint y: 282, distance: 109.9
click at [139, 282] on div "Elegir todas Tiberius (Borrador) Tiberius (Carranza) Tiberius (Morales) Tiberiu…" at bounding box center [329, 325] width 406 height 94
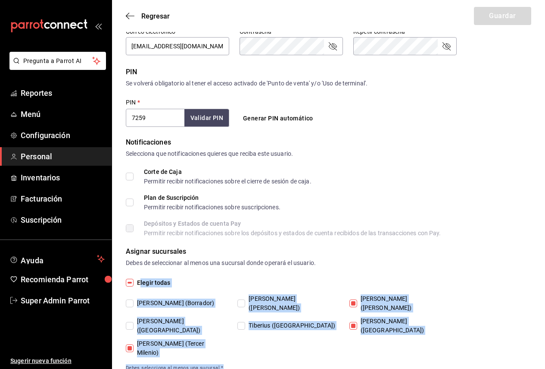
click at [278, 345] on main "Regresar Guardar Datos personales Nombre   * DANIELA Apellido   * RAMOS Celular…" at bounding box center [328, 59] width 433 height 674
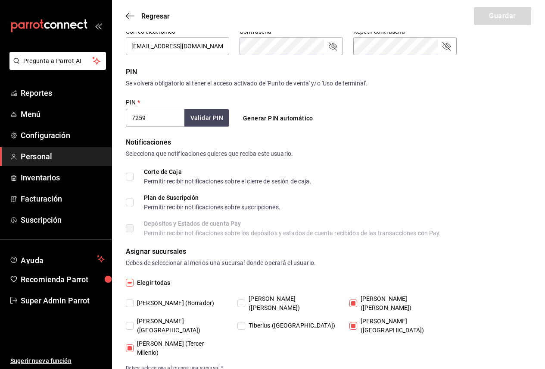
click at [355, 322] on input "Tiberius (Tangamanga)" at bounding box center [354, 326] width 8 height 8
checkbox input "false"
click at [357, 299] on span "Tiberius (Morales)" at bounding box center [403, 303] width 93 height 18
click at [357, 299] on input "Tiberius (Morales)" at bounding box center [354, 303] width 8 height 8
checkbox input "false"
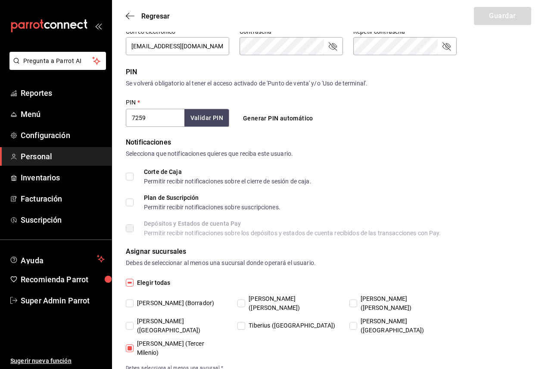
scroll to position [192, 0]
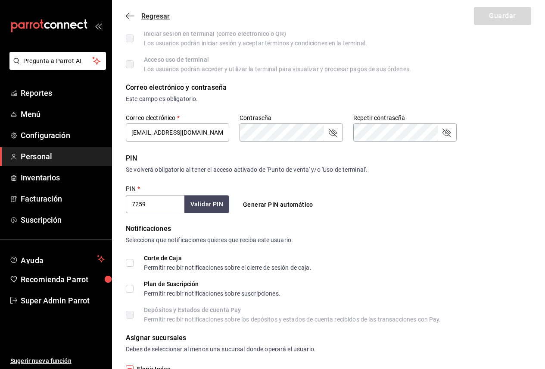
click at [131, 17] on icon "button" at bounding box center [130, 16] width 9 height 8
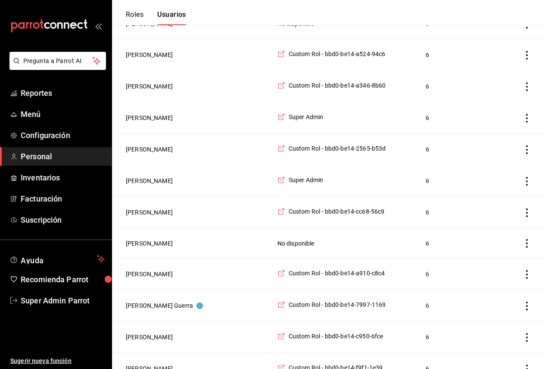
scroll to position [666, 0]
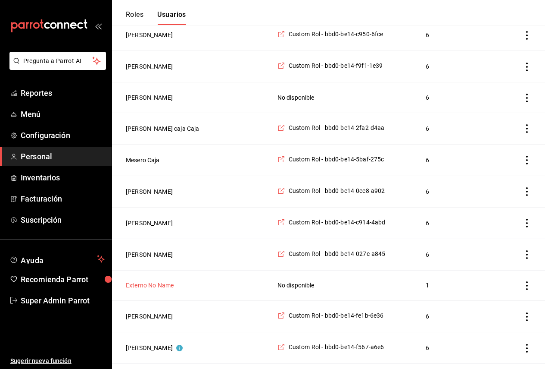
click at [160, 289] on button "Externo No Name" at bounding box center [150, 285] width 48 height 9
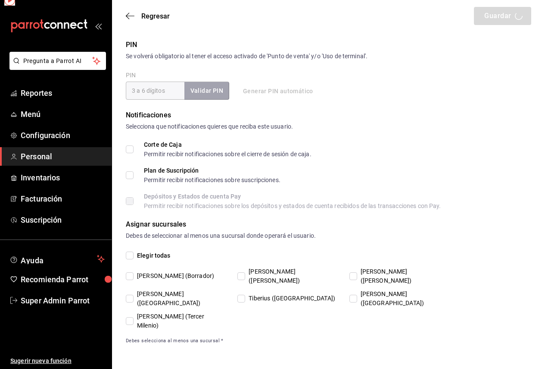
scroll to position [278, 0]
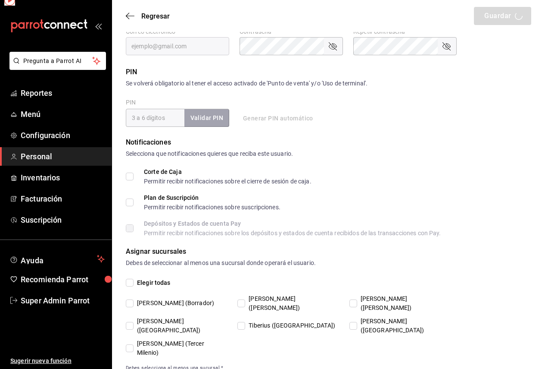
type input "Externo"
type input "No Name"
type input "f48b8d3b-736c-4153-88b2-2089126a40c1@fake.email"
type input "UNDEFINED"
checkbox input "true"
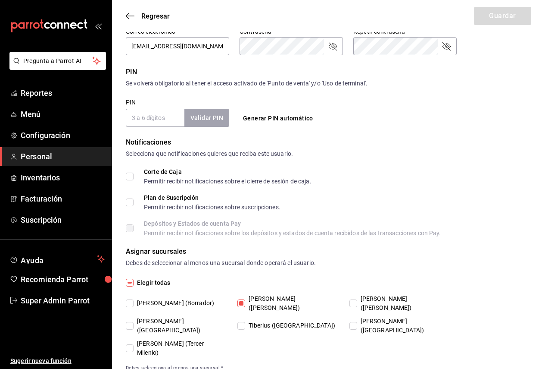
click at [185, 298] on span "Tiberius (Borrador)" at bounding box center [174, 302] width 81 height 9
click at [134, 299] on input "Tiberius (Borrador)" at bounding box center [130, 303] width 8 height 8
checkbox input "true"
click at [135, 16] on span "Regresar" at bounding box center [148, 16] width 44 height 8
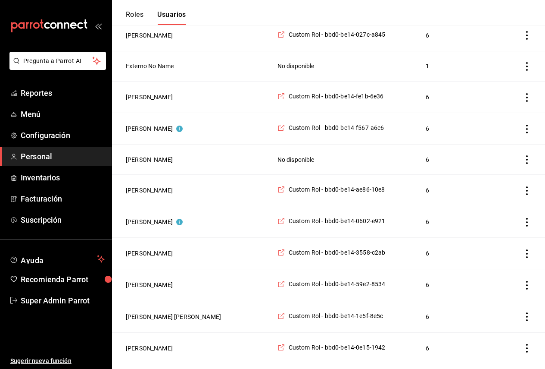
click at [128, 12] on button "Roles" at bounding box center [135, 17] width 18 height 15
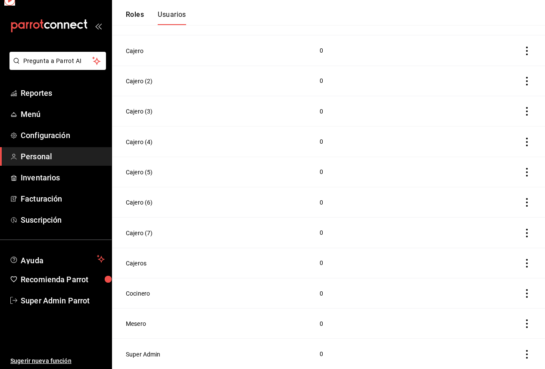
scroll to position [221, 0]
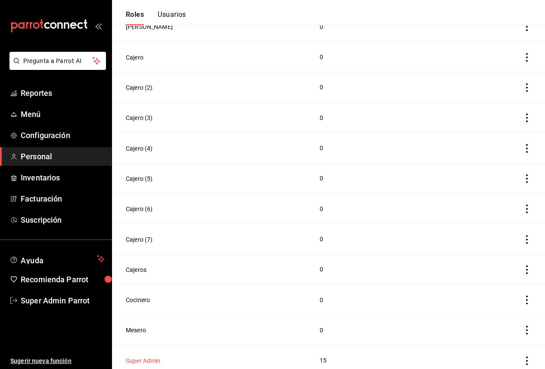
click at [148, 356] on button "Super Admin" at bounding box center [143, 360] width 35 height 9
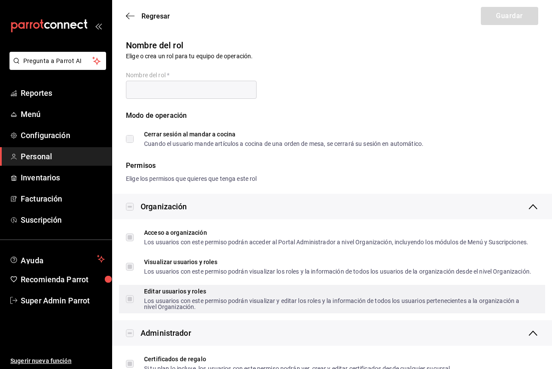
type input "Super Admin"
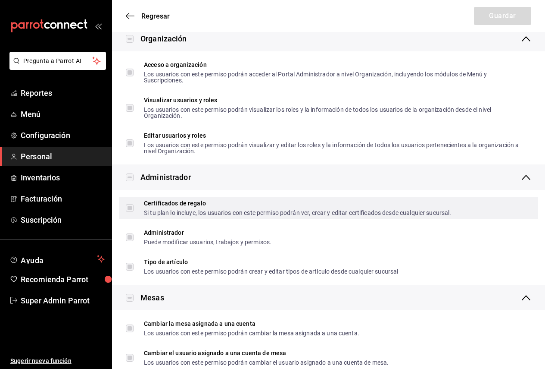
scroll to position [172, 0]
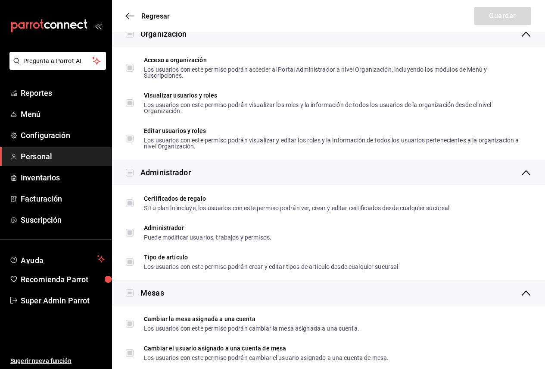
click at [260, 172] on div "Administrador" at bounding box center [336, 172] width 391 height 12
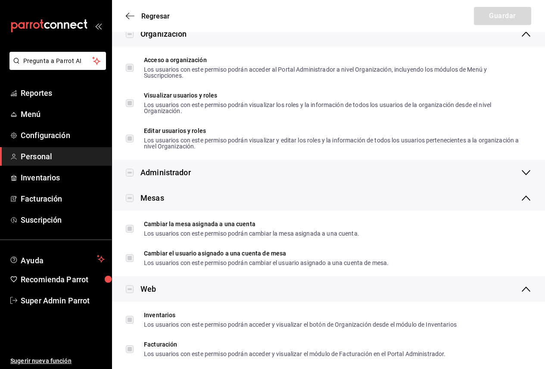
click at [244, 202] on div "Mesas" at bounding box center [336, 198] width 391 height 12
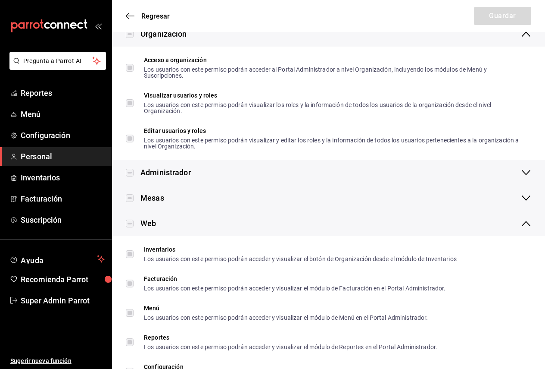
click at [228, 222] on div "Web" at bounding box center [336, 223] width 391 height 12
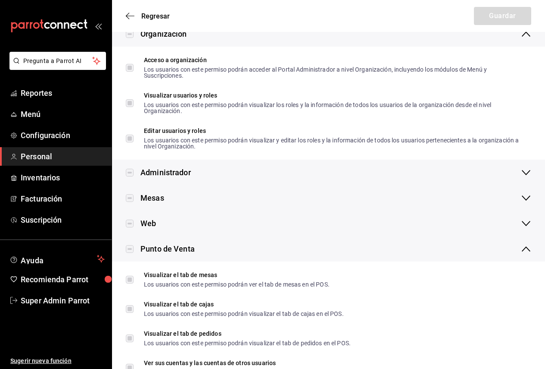
click at [217, 251] on div "Punto de Venta" at bounding box center [336, 249] width 391 height 12
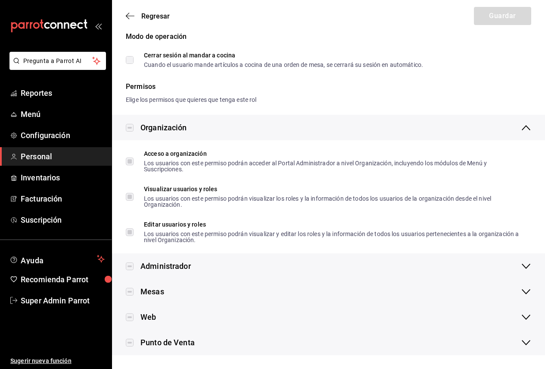
scroll to position [79, 0]
click at [202, 130] on div "Organización" at bounding box center [336, 128] width 391 height 12
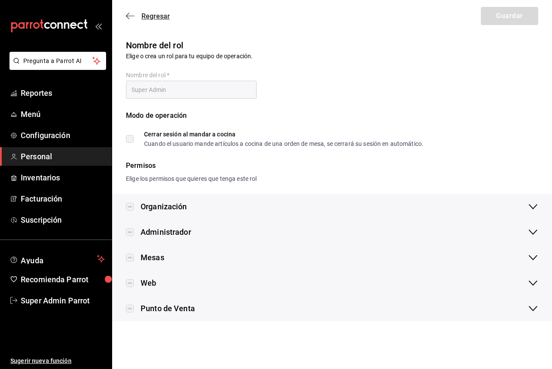
click at [137, 13] on span "Regresar" at bounding box center [148, 16] width 44 height 8
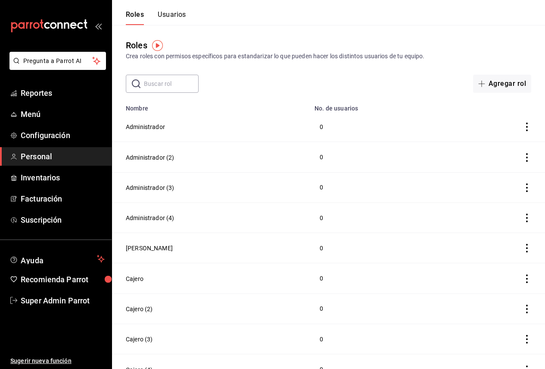
click at [168, 26] on div "Roles Crea roles con permisos específicos para estandarizar lo que pueden hacer…" at bounding box center [328, 59] width 433 height 68
click at [168, 25] on button "Usuarios" at bounding box center [172, 17] width 28 height 15
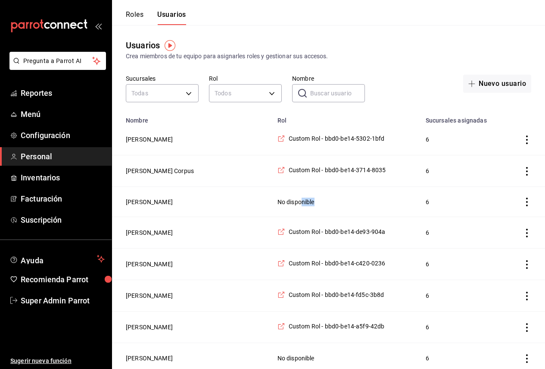
drag, startPoint x: 313, startPoint y: 206, endPoint x: 300, endPoint y: 204, distance: 13.1
click at [300, 204] on td "No disponible" at bounding box center [347, 202] width 148 height 30
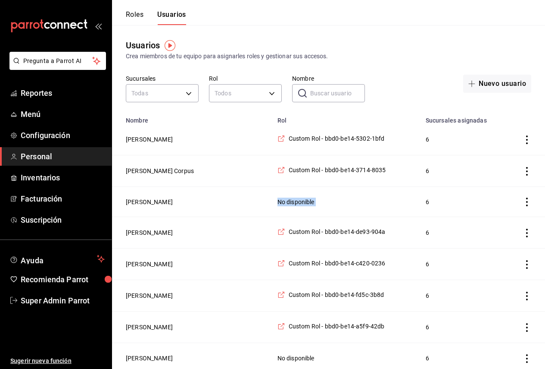
click at [300, 204] on td "No disponible" at bounding box center [347, 202] width 148 height 30
click at [172, 171] on button "Karen Guadalupe De León Corpus" at bounding box center [160, 170] width 68 height 9
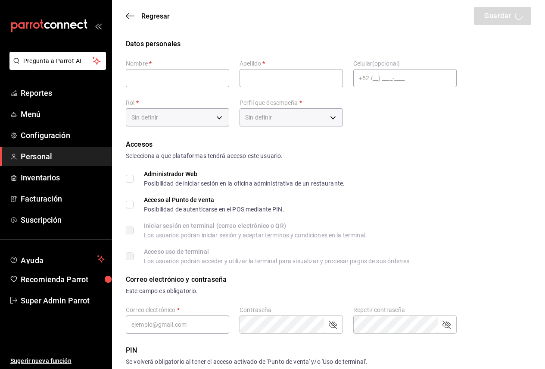
type input "Karen Guadalupe"
type input "De León Corpus"
checkbox input "true"
type input "3714e2e2-f628-4726-93cd-be1b84068035@fake.email"
type input "1299"
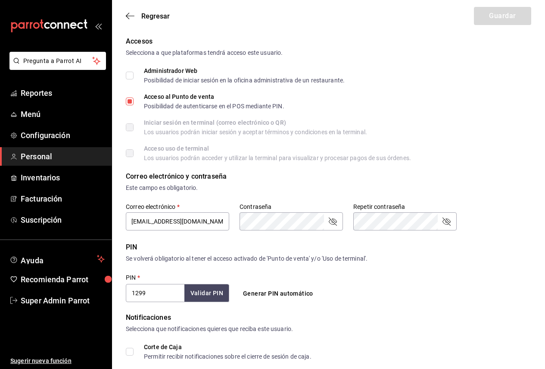
type input "012d844d-17fd-4936-ae43-82120281a2d4"
type input "UNDEFINED"
checkbox input "true"
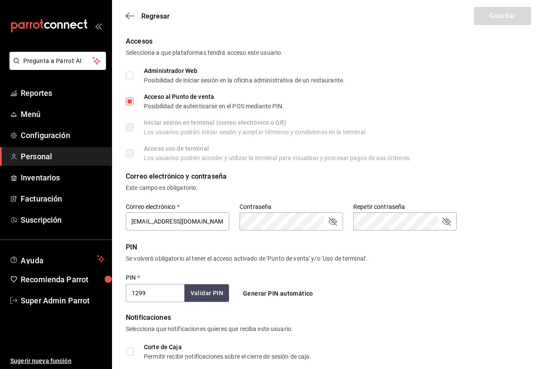
checkbox input "true"
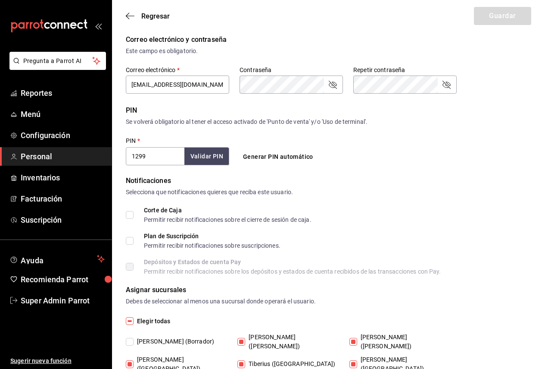
scroll to position [278, 0]
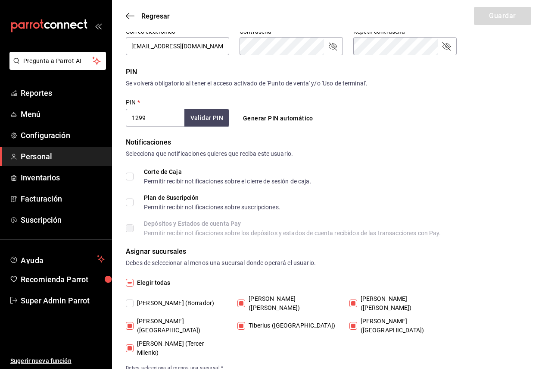
click at [244, 322] on input "Tiberius (Palmas)" at bounding box center [242, 326] width 8 height 8
checkbox input "false"
click at [248, 295] on span "Tiberius (Carranza)" at bounding box center [291, 303] width 93 height 18
click at [245, 299] on input "Tiberius (Carranza)" at bounding box center [242, 303] width 8 height 8
click at [261, 302] on span "Tiberius (Carranza)" at bounding box center [291, 303] width 93 height 18
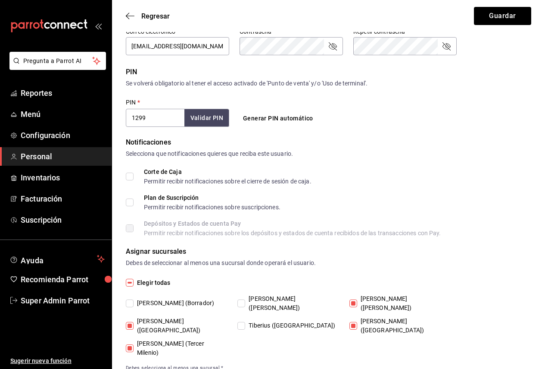
click at [245, 302] on input "Tiberius (Carranza)" at bounding box center [242, 303] width 8 height 8
checkbox input "true"
click at [262, 321] on span "Tiberius (Palmas)" at bounding box center [290, 325] width 90 height 9
click at [245, 322] on input "Tiberius (Palmas)" at bounding box center [242, 326] width 8 height 8
checkbox input "true"
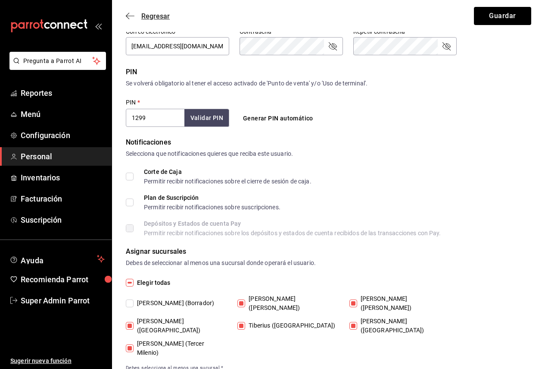
click at [141, 12] on div "Regresar Guardar" at bounding box center [328, 16] width 433 height 32
click at [137, 21] on div "Regresar Guardar" at bounding box center [328, 16] width 433 height 32
click at [131, 17] on icon "button" at bounding box center [130, 16] width 9 height 8
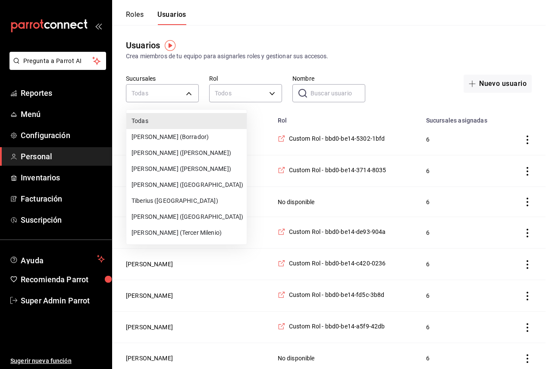
click at [326, 93] on div at bounding box center [276, 184] width 552 height 369
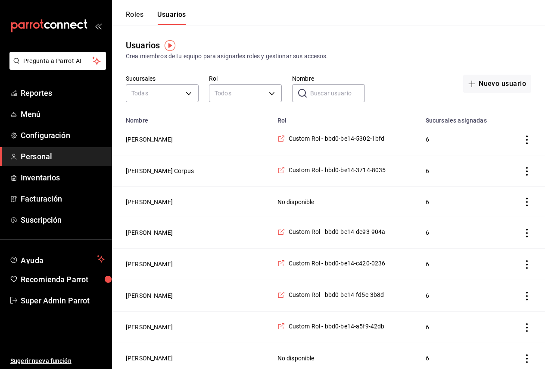
click at [335, 91] on div "Todas Tiberius (Borrador) Tiberius (Carranza) Tiberius (Morales) Tiberius (Morí…" at bounding box center [272, 184] width 545 height 369
click at [335, 91] on input "Nombre" at bounding box center [337, 93] width 55 height 17
type input "super"
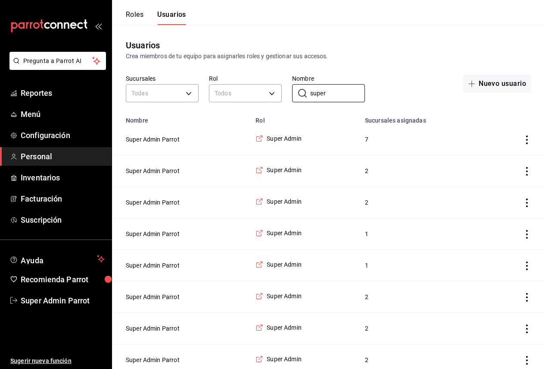
scroll to position [74, 0]
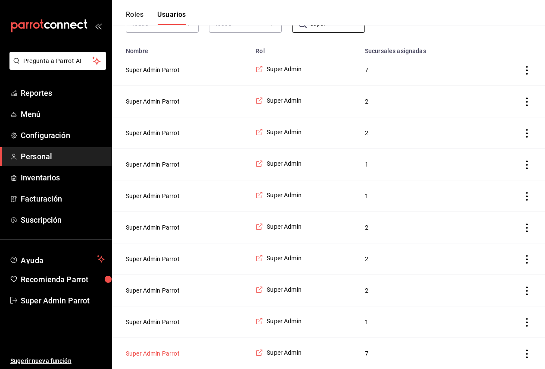
click at [159, 354] on button "Super Admin Parrot" at bounding box center [153, 353] width 54 height 9
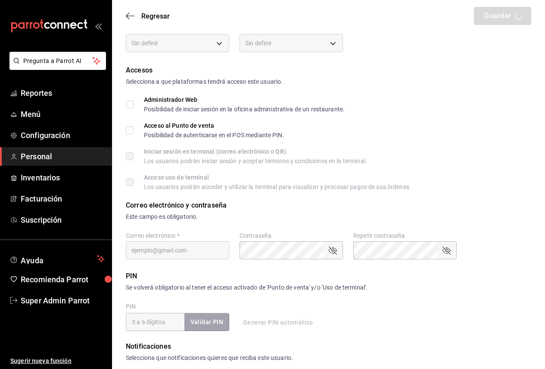
type input "Super Admin"
type input "Parrot"
checkbox input "true"
type input "tiberius1@slp.com"
type input "945507"
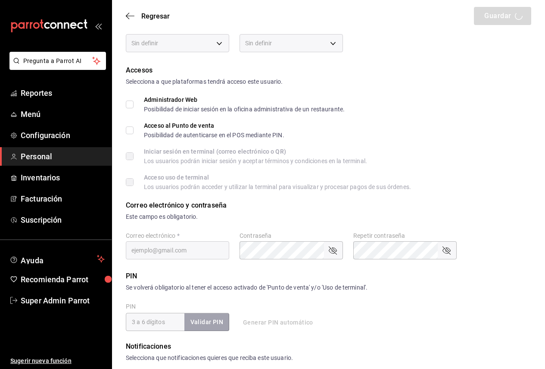
checkbox input "true"
type input "fa3d54ca-6699-470d-8bb0-1e8fe67dfe87"
type input "UNDEFINED"
checkbox input "true"
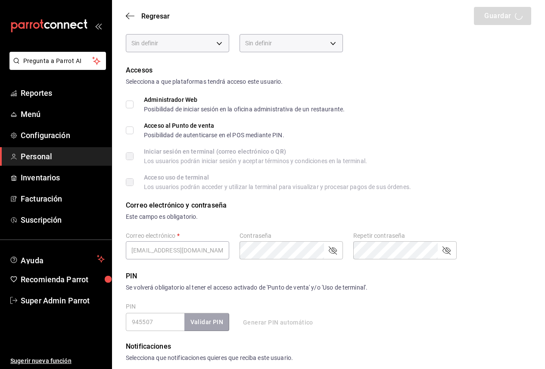
checkbox input "true"
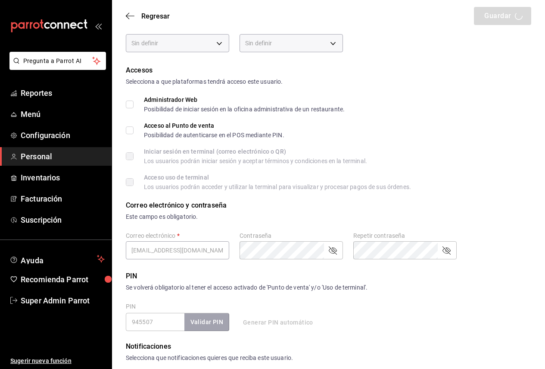
checkbox input "true"
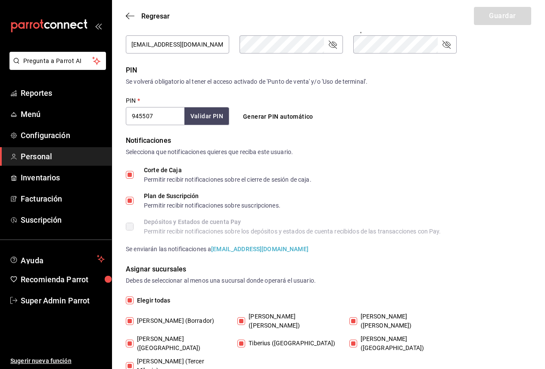
scroll to position [286, 0]
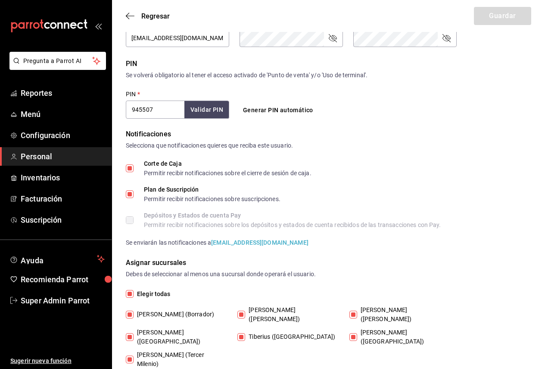
click at [254, 309] on span "Tiberius (Carranza)" at bounding box center [291, 314] width 93 height 18
click at [245, 310] on input "Tiberius (Carranza)" at bounding box center [242, 314] width 8 height 8
checkbox input "false"
click at [256, 332] on span "Tiberius (Palmas)" at bounding box center [290, 336] width 90 height 9
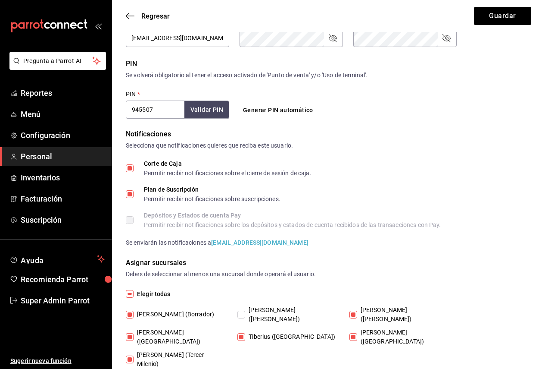
click at [245, 333] on input "Tiberius (Palmas)" at bounding box center [242, 337] width 8 height 8
checkbox input "false"
click at [367, 306] on span "Tiberius (Morales)" at bounding box center [403, 314] width 93 height 18
click at [357, 310] on input "Tiberius (Morales)" at bounding box center [354, 314] width 8 height 8
checkbox input "false"
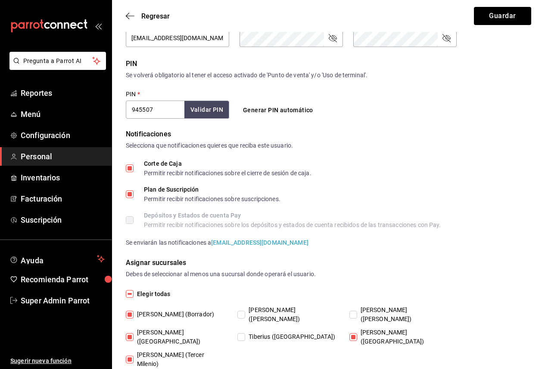
click at [369, 328] on span "Tiberius (Tangamanga)" at bounding box center [403, 337] width 93 height 18
click at [357, 333] on input "Tiberius (Tangamanga)" at bounding box center [354, 337] width 8 height 8
checkbox input "false"
click at [359, 307] on span "Tiberius (Morales)" at bounding box center [403, 314] width 93 height 18
click at [357, 310] on input "Tiberius (Morales)" at bounding box center [354, 314] width 8 height 8
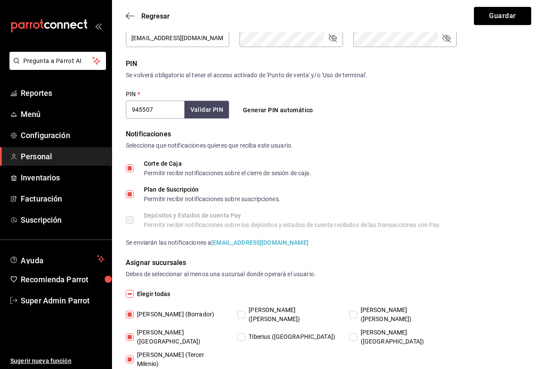
checkbox input "true"
drag, startPoint x: 357, startPoint y: 322, endPoint x: 277, endPoint y: 317, distance: 79.9
click at [353, 333] on input "Tiberius (Tangamanga)" at bounding box center [354, 337] width 8 height 8
checkbox input "true"
click at [265, 309] on span "Tiberius (Carranza)" at bounding box center [291, 314] width 93 height 18
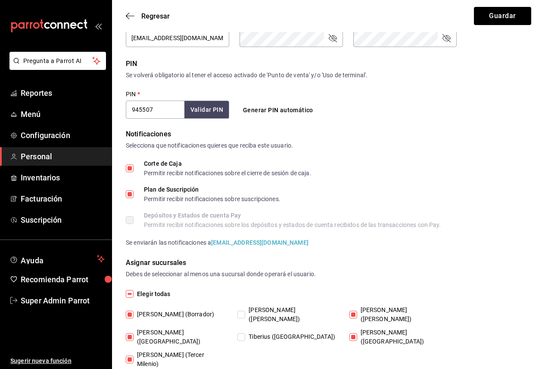
click at [245, 310] on input "Tiberius (Carranza)" at bounding box center [242, 314] width 8 height 8
checkbox input "true"
click at [265, 332] on span "Tiberius (Palmas)" at bounding box center [290, 336] width 90 height 9
click at [245, 333] on input "Tiberius (Palmas)" at bounding box center [242, 337] width 8 height 8
checkbox input "true"
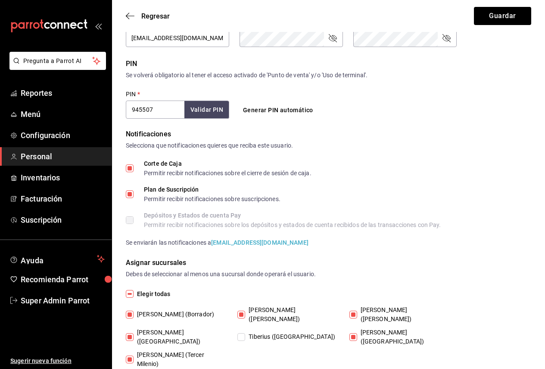
checkbox input "true"
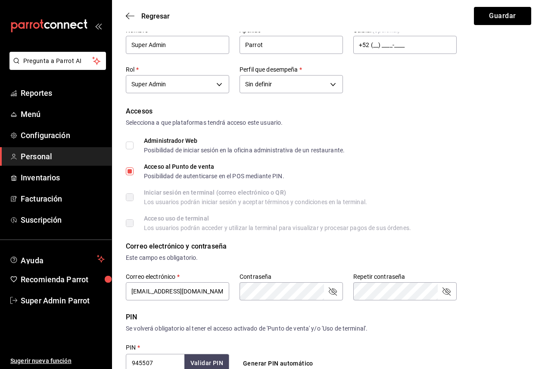
scroll to position [0, 0]
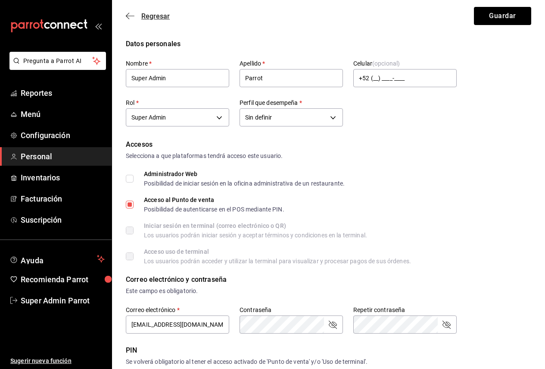
click at [126, 13] on icon "button" at bounding box center [130, 16] width 9 height 8
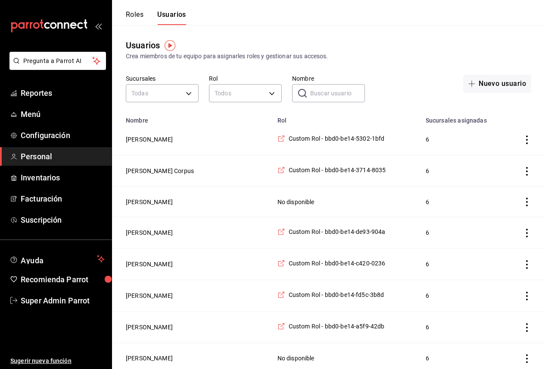
click at [321, 91] on input "Nombre" at bounding box center [337, 93] width 55 height 17
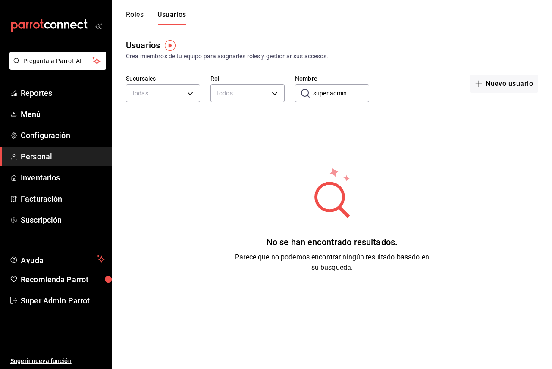
click at [329, 92] on input "super admin" at bounding box center [341, 93] width 56 height 17
click at [333, 90] on input "super admin" at bounding box center [341, 93] width 56 height 17
type input "superadmin"
drag, startPoint x: 342, startPoint y: 91, endPoint x: 300, endPoint y: 89, distance: 42.3
click at [300, 89] on div "​ superadmin Nombre" at bounding box center [332, 93] width 74 height 18
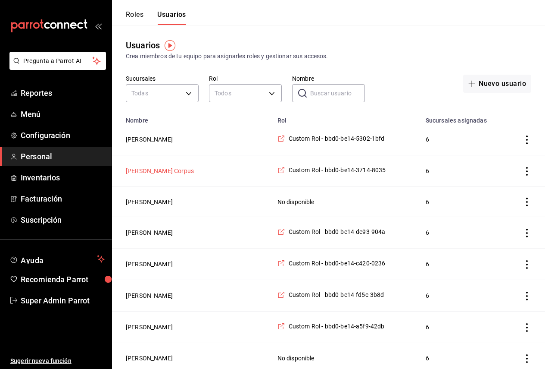
click at [194, 174] on button "Karen Guadalupe De León Corpus" at bounding box center [160, 170] width 68 height 9
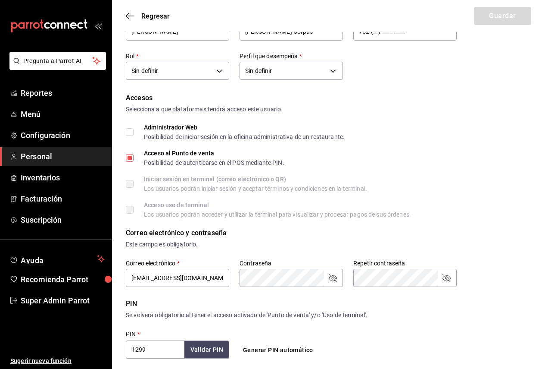
scroll to position [172, 0]
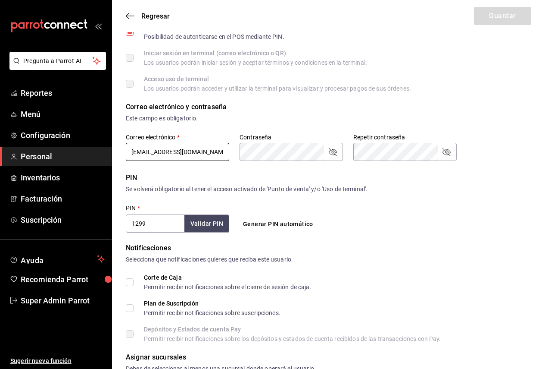
click at [190, 150] on input "3714e2e2-f628-4726-93cd-be1b84068035@fake.email" at bounding box center [177, 152] width 103 height 18
click at [128, 14] on icon "button" at bounding box center [127, 16] width 3 height 6
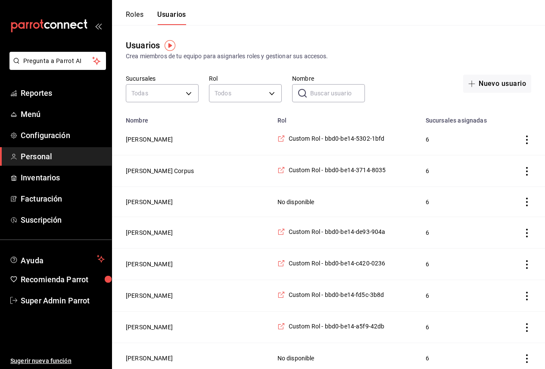
click at [326, 94] on input "Nombre" at bounding box center [337, 93] width 55 height 17
paste input "3714e2e2-f628-4726-93cd-be1b84068035@fake.email"
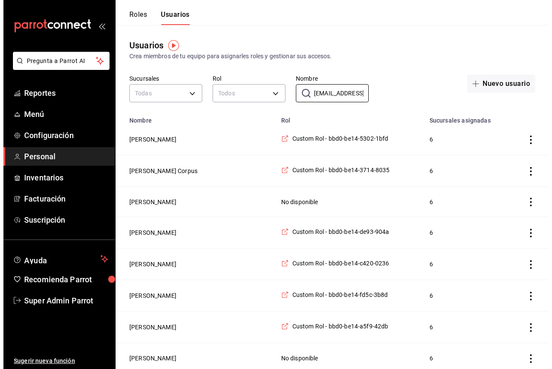
scroll to position [0, 99]
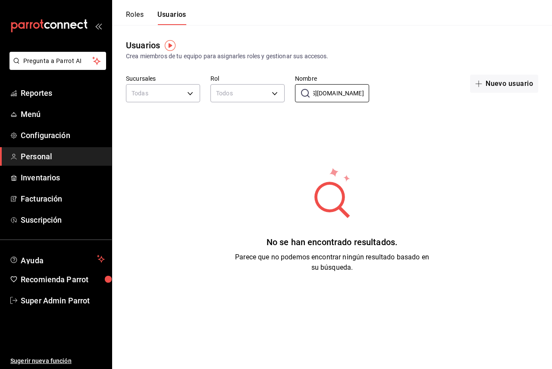
scroll to position [0, 98]
type input "3714e2e2-f628-4726-93cd-be1b84068035@fake.emai"
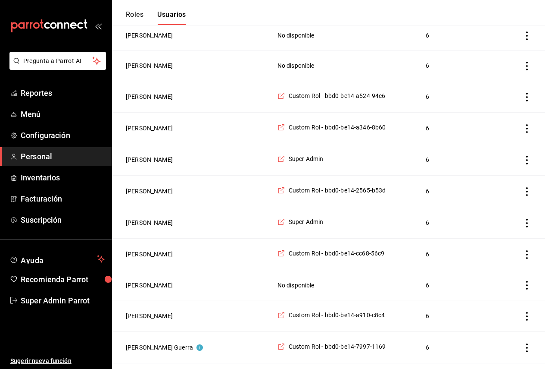
scroll to position [431, 0]
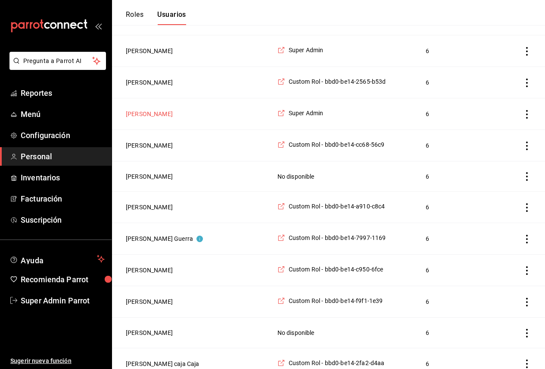
click at [170, 115] on button "Daniel Everardo Sanchez Tafolla" at bounding box center [149, 114] width 47 height 9
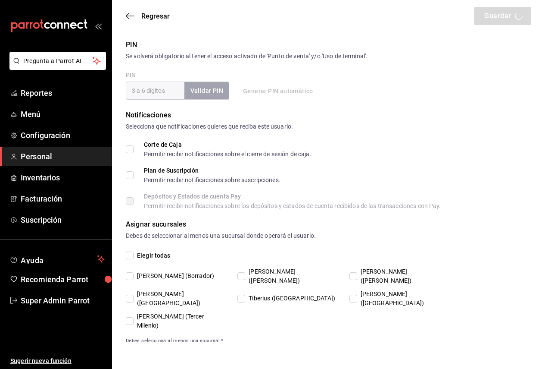
type input "Daniel Everardo"
type input "Sanchez Tafolla"
checkbox input "true"
type input "danieltafollatib@gmail.com"
type input "2041"
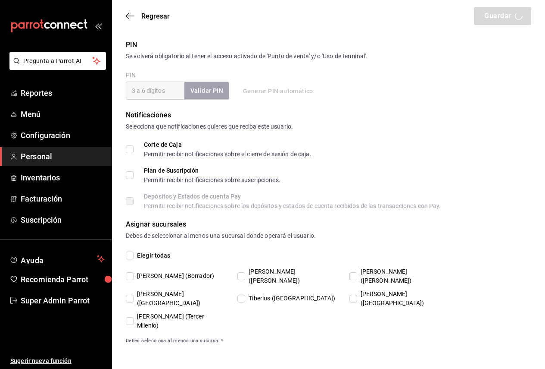
checkbox input "true"
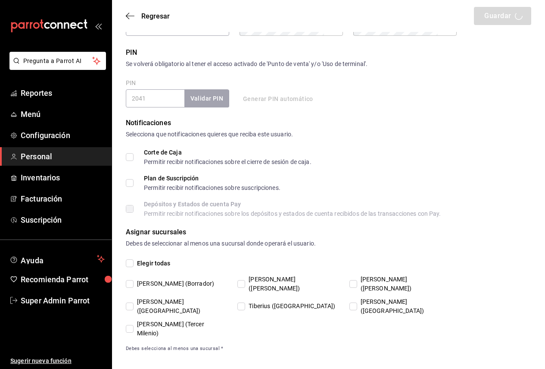
type input "+52 (52) 4446-6283"
type input "fa3d54ca-6699-470d-8bb0-1e8fe67dfe87"
type input "UNDEFINED"
checkbox input "true"
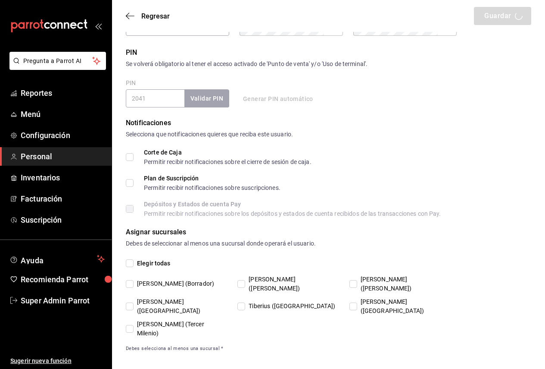
checkbox input "true"
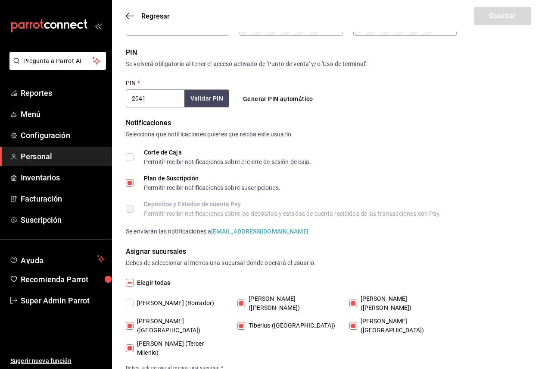
scroll to position [254, 0]
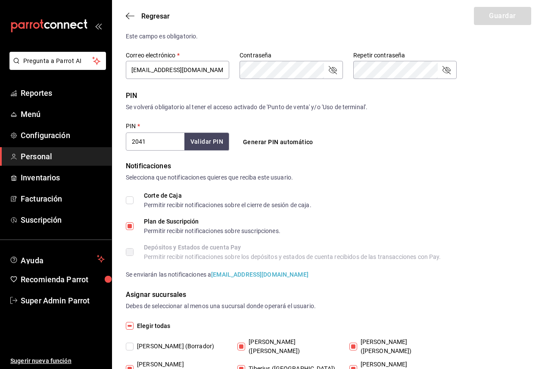
drag, startPoint x: 296, startPoint y: 281, endPoint x: 277, endPoint y: 282, distance: 19.4
click at [277, 282] on form "Datos personales Nombre   * Daniel Everardo Apellido   * Sanchez Tafolla Celula…" at bounding box center [329, 99] width 406 height 630
click at [184, 74] on input "danieltafollatib@gmail.com" at bounding box center [177, 70] width 103 height 18
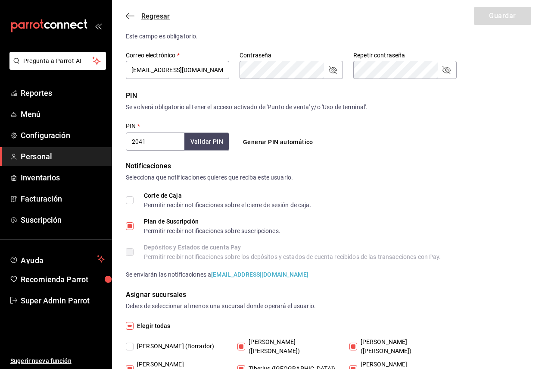
click at [128, 13] on icon "button" at bounding box center [130, 16] width 9 height 8
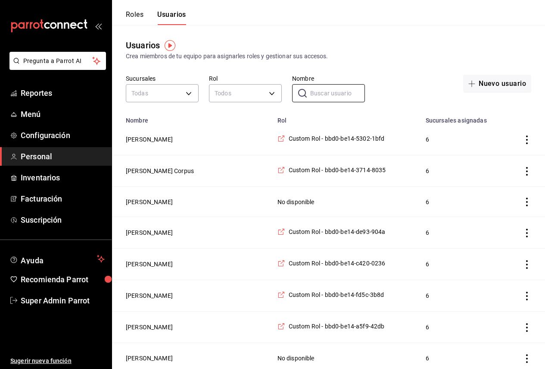
paste input "danieltafollatib@gmail.com"
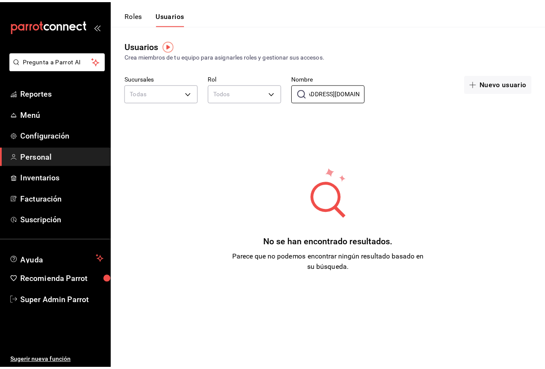
scroll to position [0, 19]
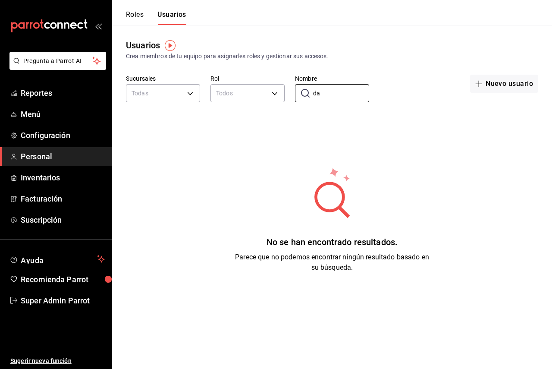
type input "d"
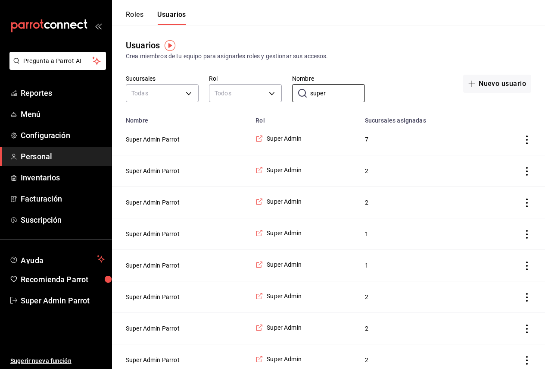
type input "super"
drag, startPoint x: 309, startPoint y: 138, endPoint x: 266, endPoint y: 135, distance: 42.8
click at [266, 135] on td "Super Admin" at bounding box center [306, 139] width 110 height 31
drag, startPoint x: 267, startPoint y: 124, endPoint x: 254, endPoint y: 124, distance: 12.5
click at [254, 124] on td "Super Admin" at bounding box center [306, 139] width 110 height 31
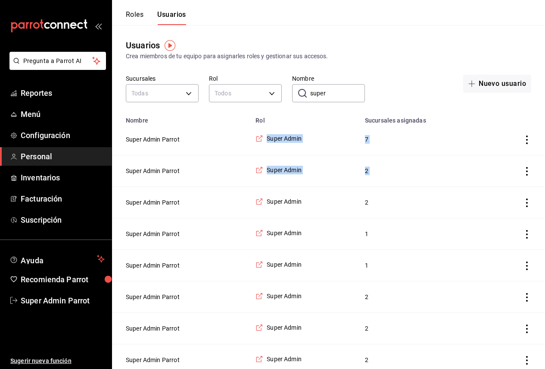
drag, startPoint x: 184, startPoint y: 140, endPoint x: 231, endPoint y: 224, distance: 96.7
click at [239, 220] on tbody "Super Admin Parrot Super Admin 7 Super Admin Parrot Super Admin 2 Super Admin P…" at bounding box center [328, 281] width 433 height 314
click at [160, 175] on button "Super Admin Parrot" at bounding box center [153, 170] width 54 height 9
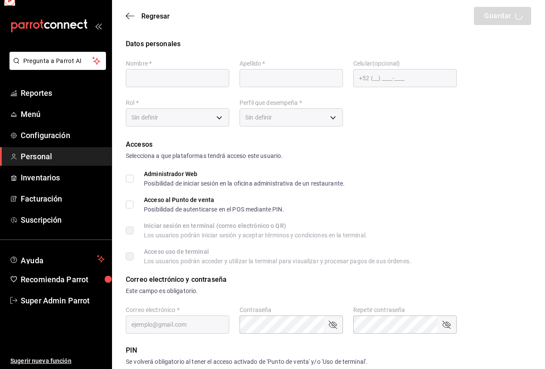
type input "Super Admin"
type input "Parrot"
checkbox input "true"
type input "tiberius9@slp.com"
type input "508809"
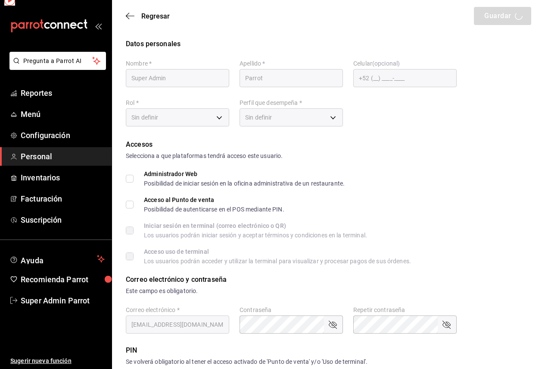
type input "fa3d54ca-6699-470d-8bb0-1e8fe67dfe87"
type input "UNDEFINED"
checkbox input "true"
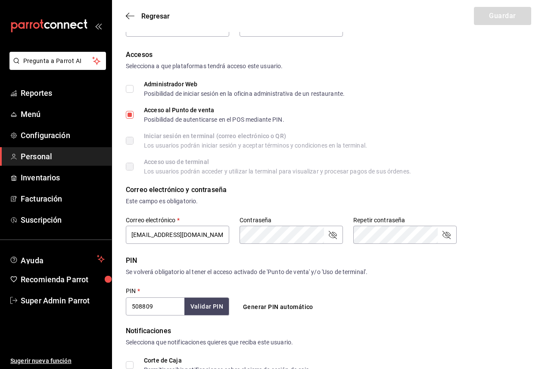
scroll to position [63, 0]
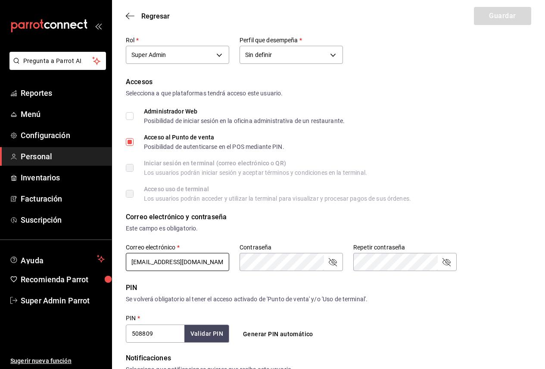
click at [189, 260] on input "tiberius9@slp.com" at bounding box center [177, 262] width 103 height 18
drag, startPoint x: 189, startPoint y: 260, endPoint x: 120, endPoint y: 257, distance: 69.1
click at [120, 257] on div "Datos personales Nombre   * Super Admin Apellido   * Parrot Celular (opcional) …" at bounding box center [328, 281] width 433 height 611
click at [136, 14] on span "Regresar" at bounding box center [148, 16] width 44 height 8
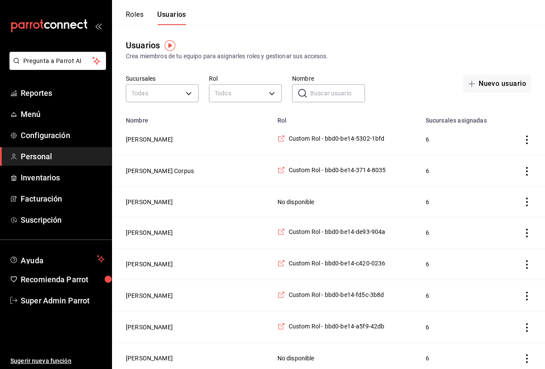
click at [326, 97] on input "Nombre" at bounding box center [337, 93] width 55 height 17
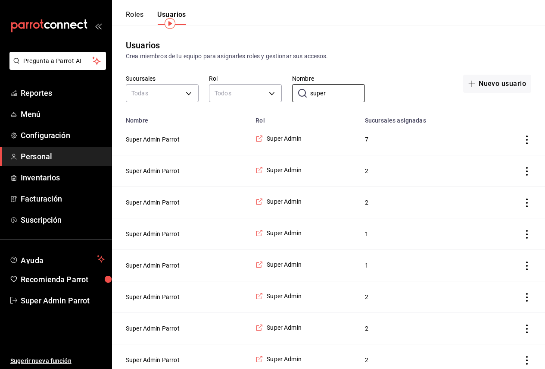
scroll to position [43, 0]
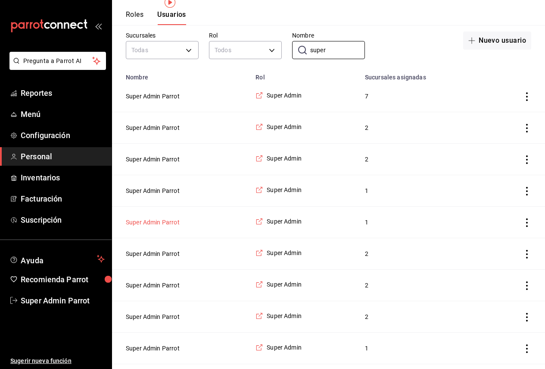
type input "super"
drag, startPoint x: 160, startPoint y: 222, endPoint x: 233, endPoint y: 233, distance: 74.1
click at [227, 237] on td "Super Admin Parrot" at bounding box center [181, 222] width 138 height 31
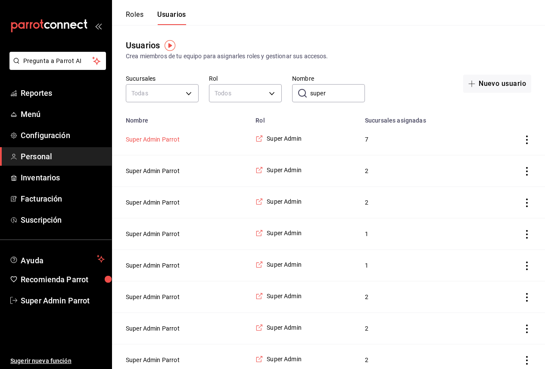
click at [171, 142] on button "Super Admin Parrot" at bounding box center [153, 139] width 54 height 9
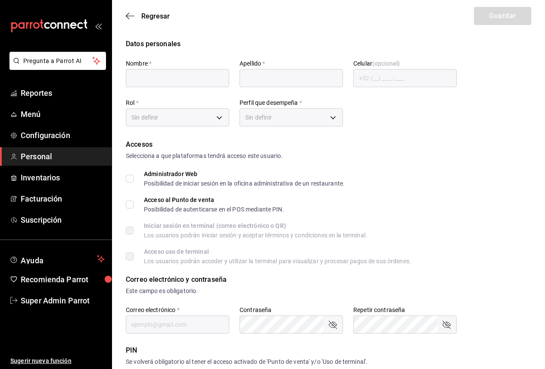
type input "Super Admin"
type input "Parrot"
type input "multiuser@tiberius.com"
type input "fa3d54ca-6699-470d-8bb0-1e8fe67dfe87"
type input "UNDEFINED"
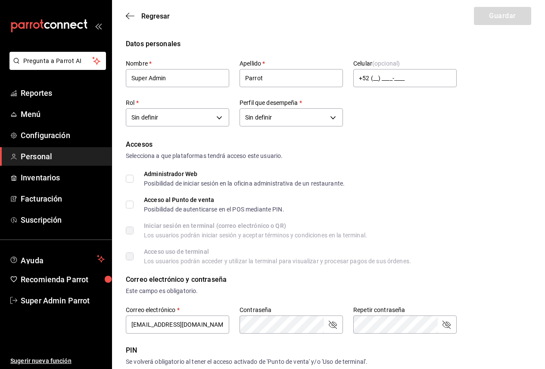
checkbox input "true"
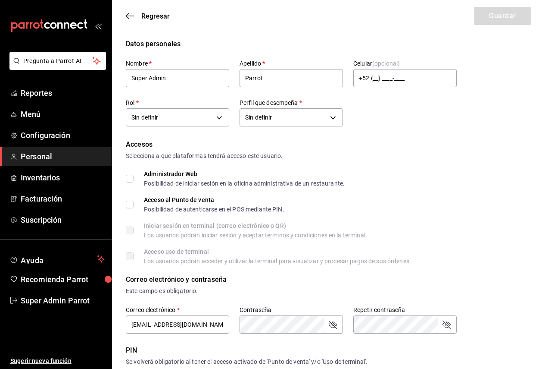
checkbox input "true"
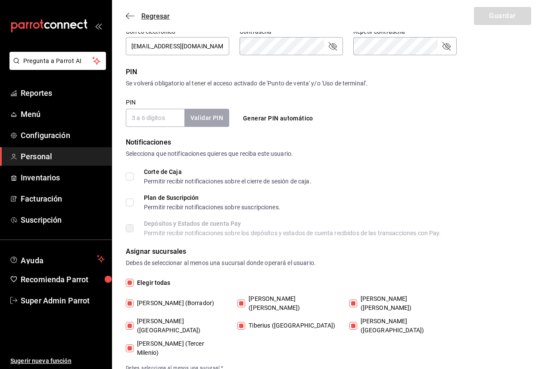
click at [128, 15] on icon "button" at bounding box center [130, 16] width 9 height 8
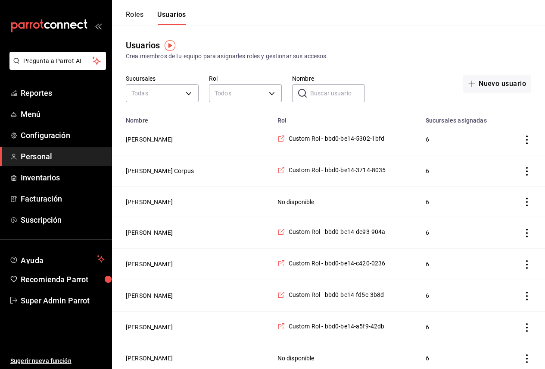
click at [318, 94] on input "Nombre" at bounding box center [337, 93] width 55 height 17
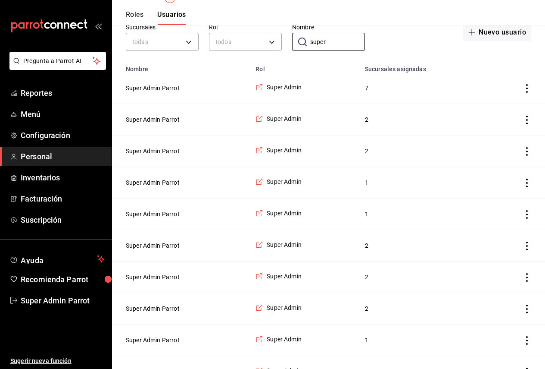
scroll to position [74, 0]
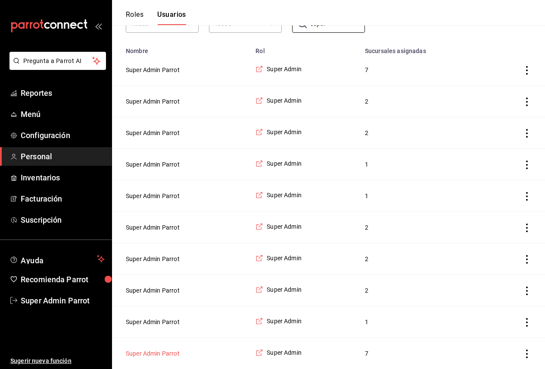
type input "super"
click at [167, 351] on button "Super Admin Parrot" at bounding box center [153, 353] width 54 height 9
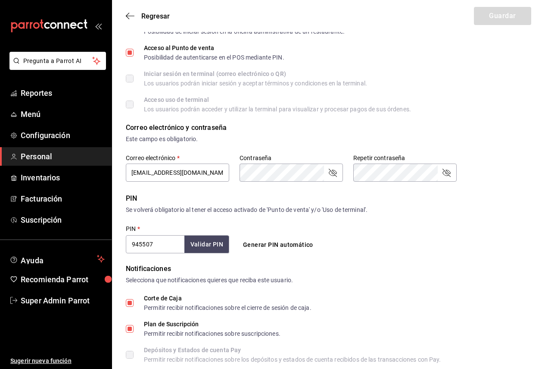
scroll to position [129, 0]
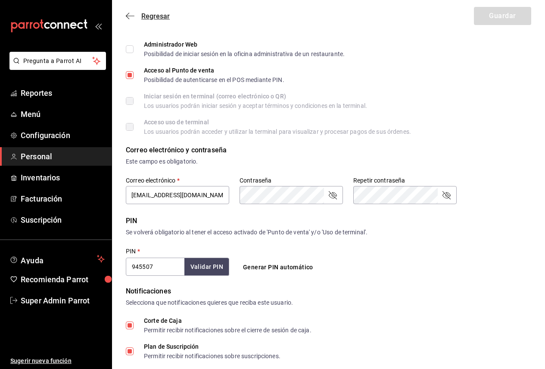
click at [132, 16] on icon "button" at bounding box center [130, 16] width 9 height 0
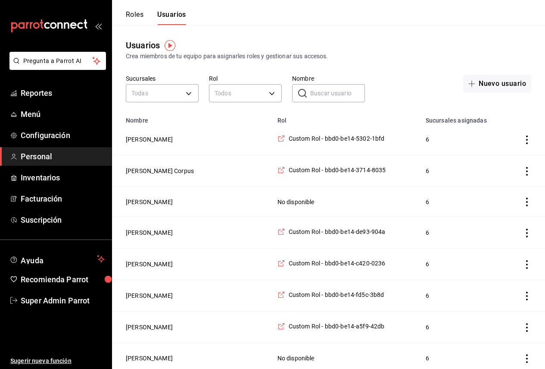
click at [316, 97] on input "Nombre" at bounding box center [337, 93] width 55 height 17
type input "supe"
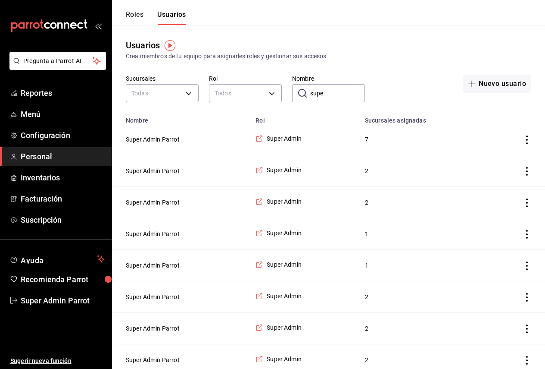
click at [327, 88] on input "supe" at bounding box center [337, 93] width 55 height 17
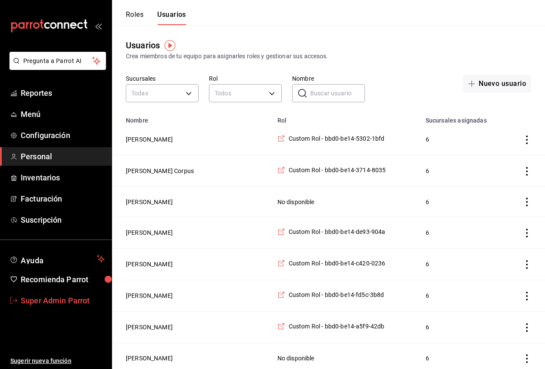
click at [50, 301] on span "Super Admin Parrot" at bounding box center [63, 301] width 84 height 12
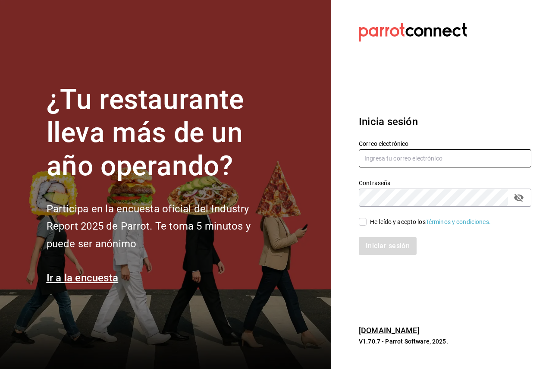
click at [401, 152] on input "text" at bounding box center [445, 158] width 172 height 18
paste input "coffe@ferrocarriles.com"
type input "coffe@ferrocarriles.com"
click at [376, 221] on div "He leído y acepto los Términos y condiciones." at bounding box center [430, 221] width 121 height 9
click at [367, 221] on input "He leído y acepto los Términos y condiciones." at bounding box center [363, 222] width 8 height 8
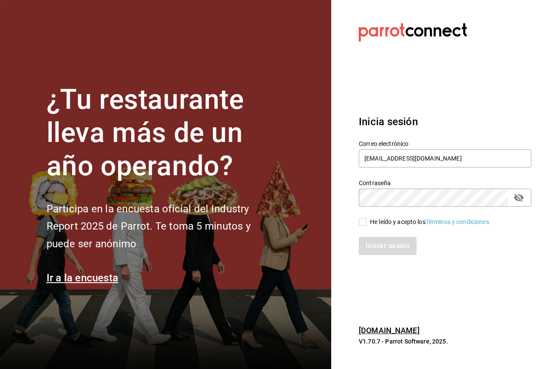
checkbox input "true"
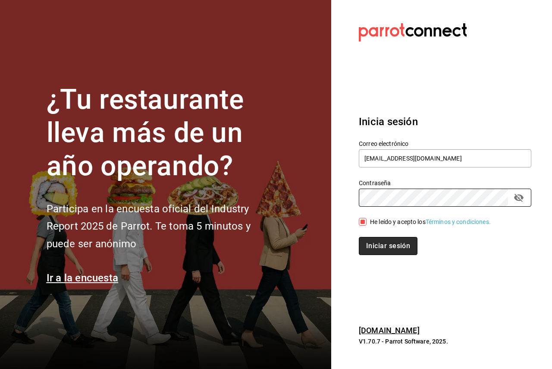
click at [398, 245] on button "Iniciar sesión" at bounding box center [388, 246] width 59 height 18
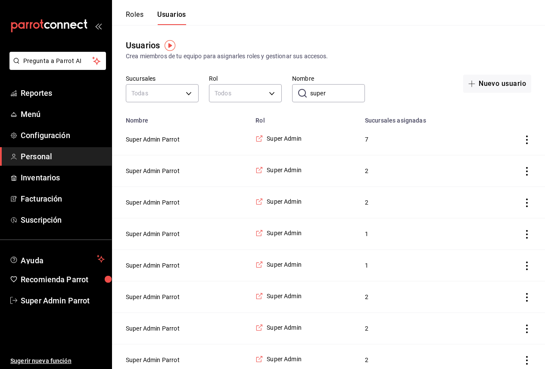
click at [335, 93] on input "super" at bounding box center [337, 93] width 55 height 17
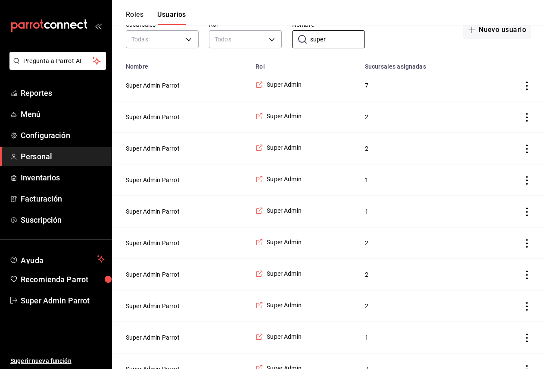
scroll to position [74, 0]
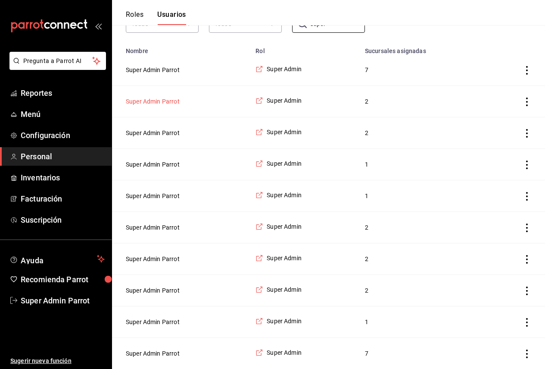
click at [166, 97] on button "Super Admin Parrot" at bounding box center [153, 101] width 54 height 9
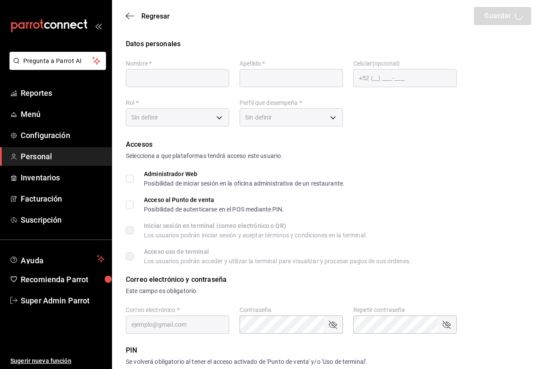
type input "Super Admin"
type input "Parrot"
checkbox input "true"
type input "[EMAIL_ADDRESS][DOMAIN_NAME]"
type input "508809"
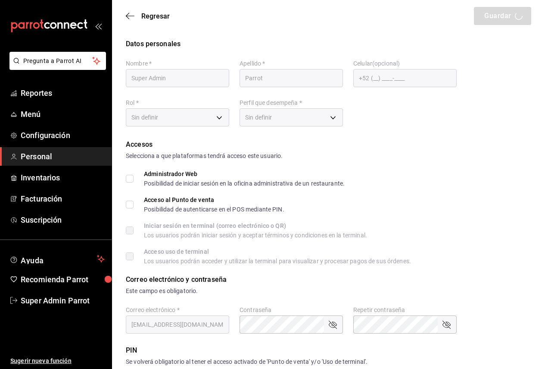
type input "fa3d54ca-6699-470d-8bb0-1e8fe67dfe87"
type input "UNDEFINED"
checkbox input "true"
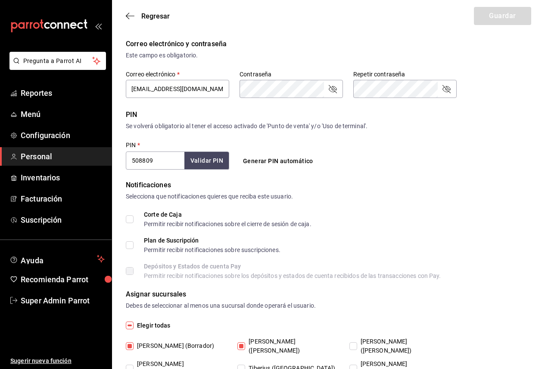
scroll to position [235, 0]
click at [157, 91] on input "tiberius9@slp.com" at bounding box center [177, 89] width 103 height 18
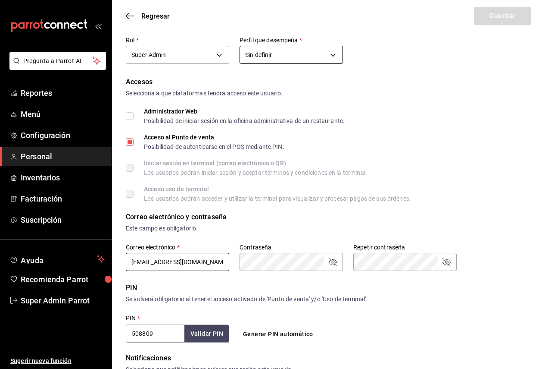
scroll to position [0, 0]
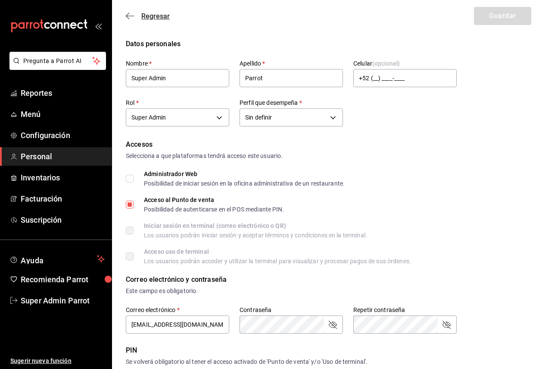
click at [146, 16] on span "Regresar" at bounding box center [155, 16] width 28 height 8
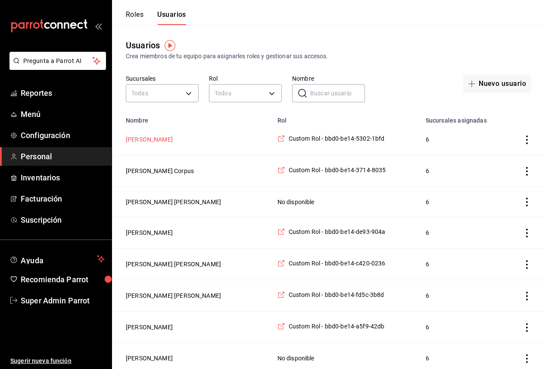
click at [155, 137] on button "lucian cardenas" at bounding box center [149, 139] width 47 height 9
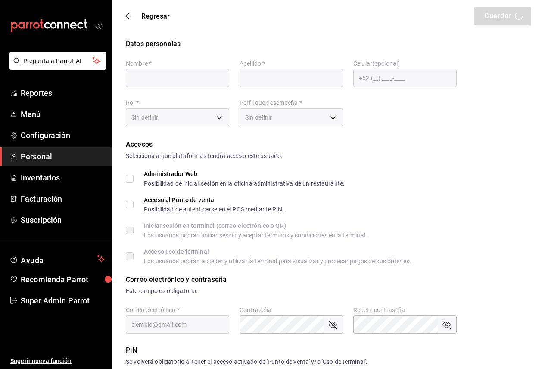
type input "lucian"
type input "cardenas"
checkbox input "true"
type input "530269f0-1ac3-4ae6-8057-5b8c20861bfd@fake.email"
type input "6943"
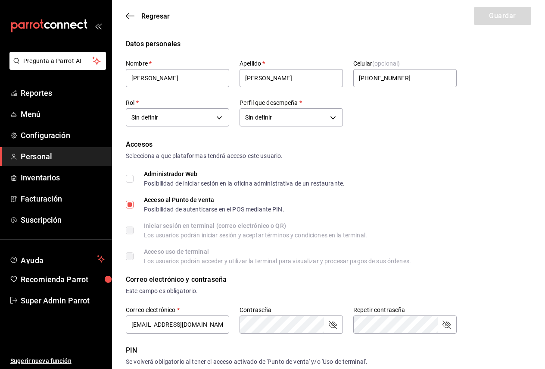
type input "+52 (52) 4442-6069"
type input "4a072fe6-8779-441e-8bfd-beb002851437"
type input "UNDEFINED"
checkbox input "true"
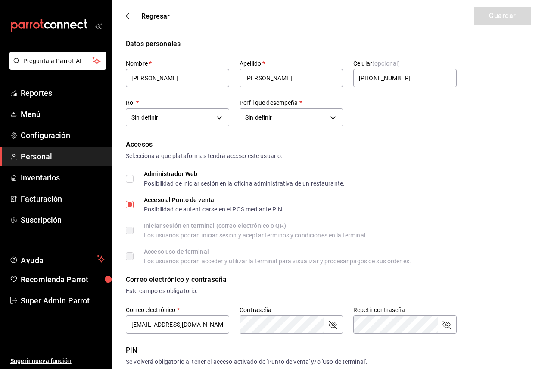
checkbox input "true"
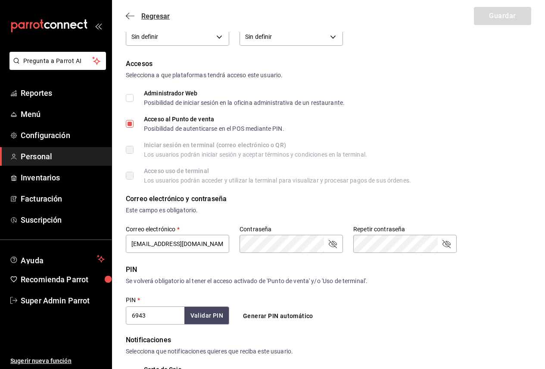
scroll to position [63, 0]
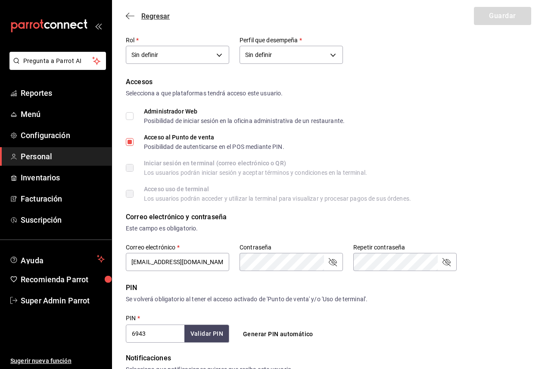
click at [130, 17] on icon "button" at bounding box center [130, 16] width 9 height 8
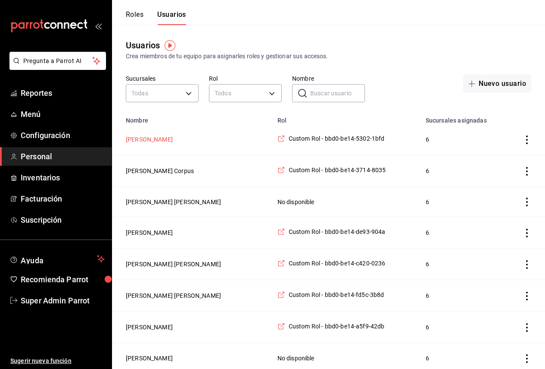
click at [161, 139] on button "lucian cardenas" at bounding box center [149, 139] width 47 height 9
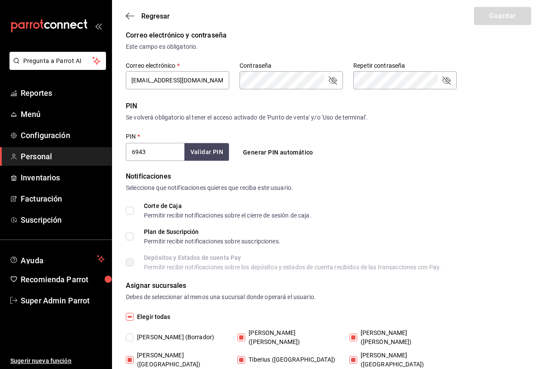
scroll to position [235, 0]
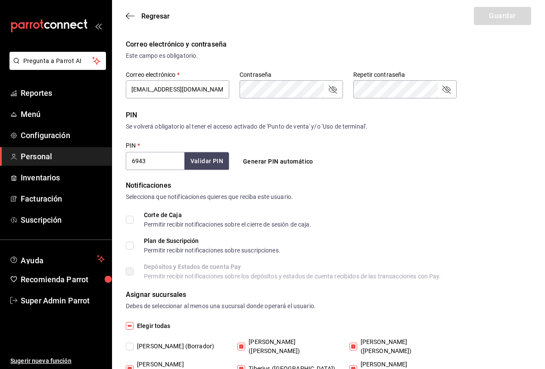
click at [152, 342] on span "Tiberius (Borrador)" at bounding box center [174, 346] width 81 height 9
click at [134, 342] on input "Tiberius (Borrador)" at bounding box center [130, 346] width 8 height 8
checkbox input "true"
click at [165, 343] on span "Tiberius (Borrador)" at bounding box center [174, 346] width 81 height 9
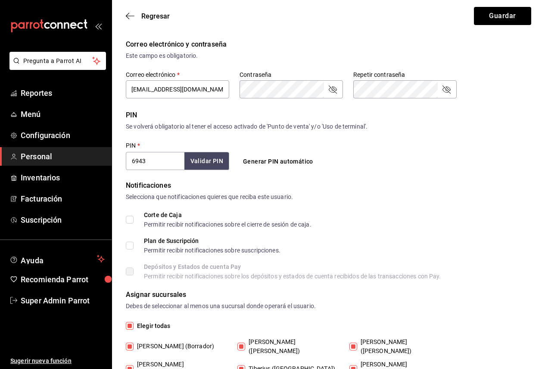
click at [134, 343] on input "Tiberius (Borrador)" at bounding box center [130, 346] width 8 height 8
checkbox input "false"
click at [132, 21] on div "Regresar Guardar" at bounding box center [328, 16] width 433 height 32
click at [128, 17] on icon "button" at bounding box center [130, 16] width 9 height 8
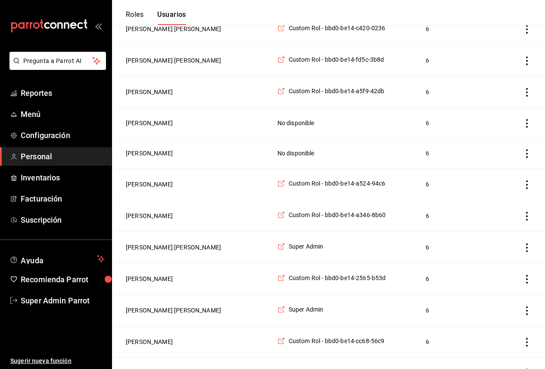
click at [140, 11] on button "Roles" at bounding box center [135, 17] width 18 height 15
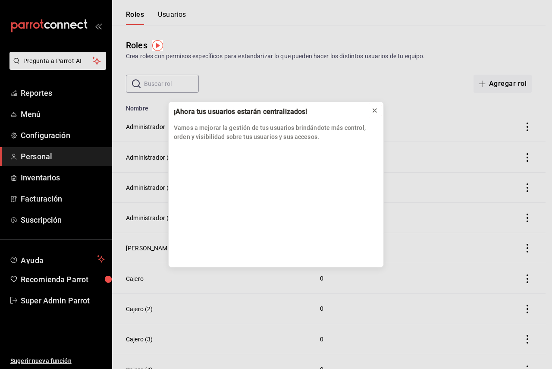
click at [376, 110] on icon at bounding box center [374, 110] width 3 height 3
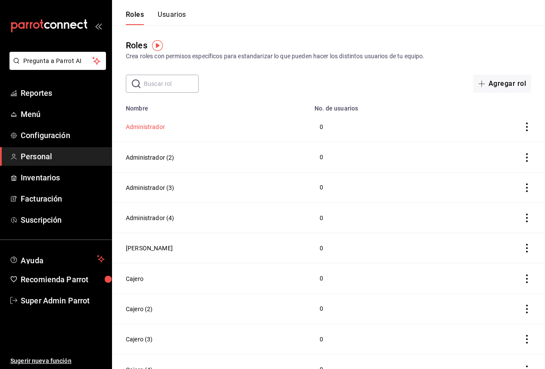
click at [152, 128] on button "Administrador" at bounding box center [145, 126] width 39 height 9
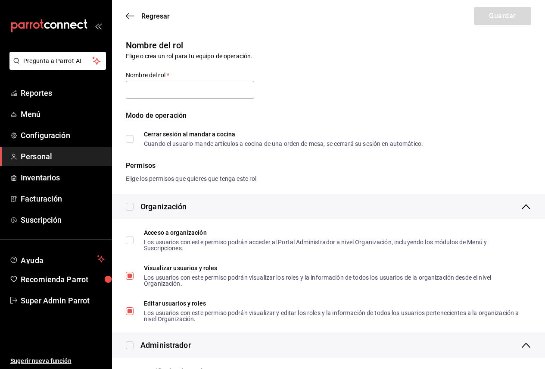
type input "Administrador"
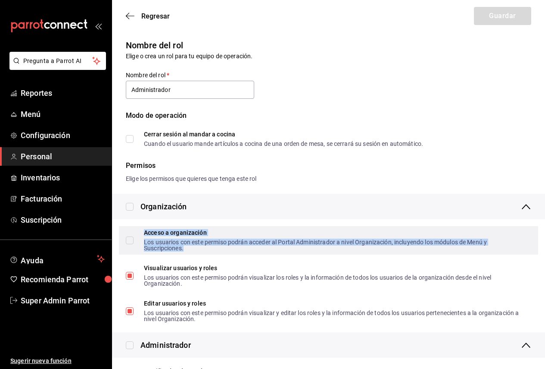
click at [232, 234] on div "Acceso a organización" at bounding box center [334, 232] width 381 height 6
click at [134, 236] on input "Acceso a organización Los usuarios con este permiso podrán acceder al Portal Ad…" at bounding box center [130, 240] width 8 height 8
checkbox input "true"
click at [201, 238] on div "Acceso a organización Los usuarios con este permiso podrán acceder al Portal Ad…" at bounding box center [334, 240] width 381 height 22
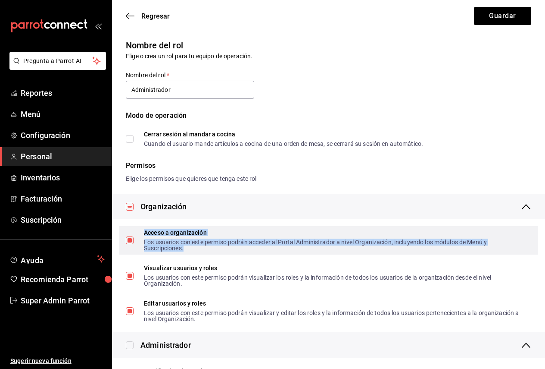
click at [135, 238] on span "Acceso a organización Los usuarios con este permiso podrán acceder al Portal Ad…" at bounding box center [329, 240] width 391 height 22
click at [134, 238] on input "Acceso a organización Los usuarios con este permiso podrán acceder al Portal Ad…" at bounding box center [130, 240] width 8 height 8
checkbox input "false"
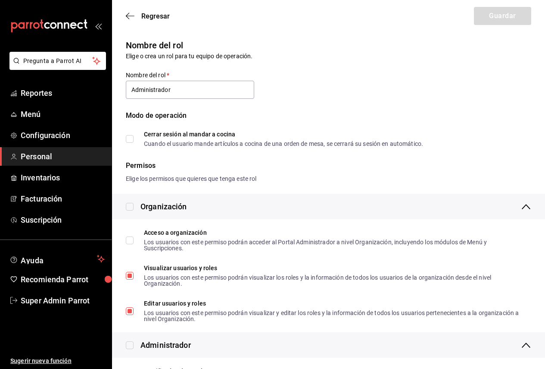
click at [435, 182] on div "Elige los permisos que quieres que tenga este rol" at bounding box center [329, 178] width 406 height 9
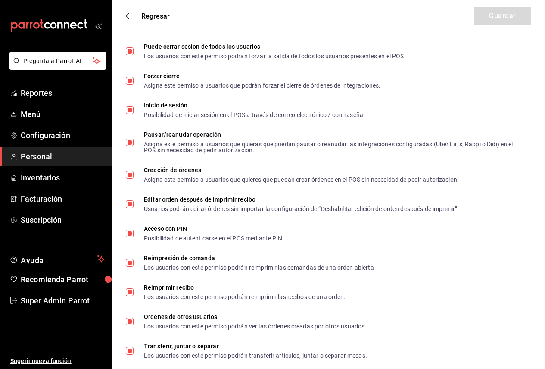
scroll to position [1373, 0]
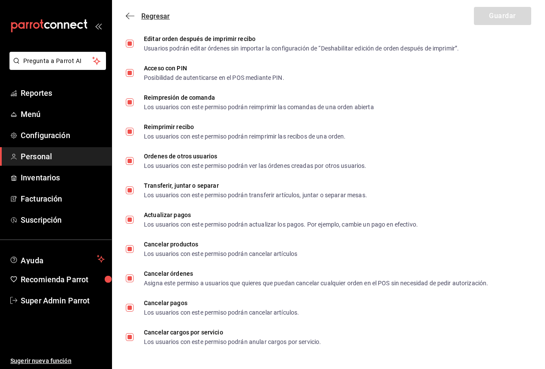
click at [153, 14] on span "Regresar" at bounding box center [155, 16] width 28 height 8
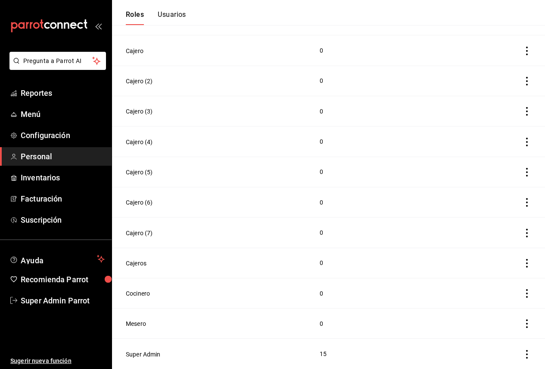
scroll to position [221, 0]
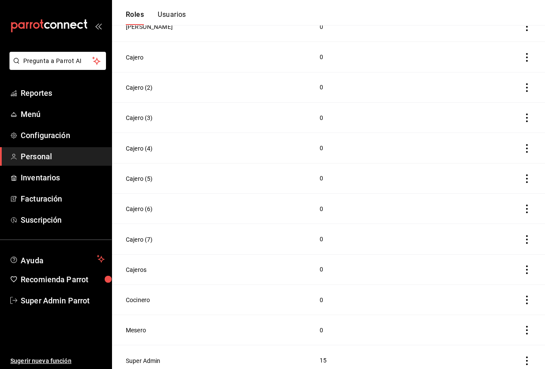
click at [163, 13] on button "Usuarios" at bounding box center [172, 17] width 28 height 15
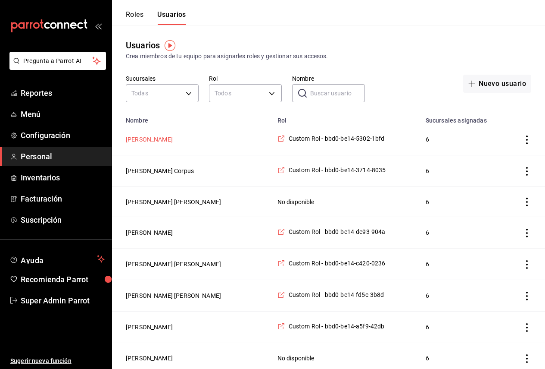
click at [153, 144] on button "lucian cardenas" at bounding box center [149, 139] width 47 height 9
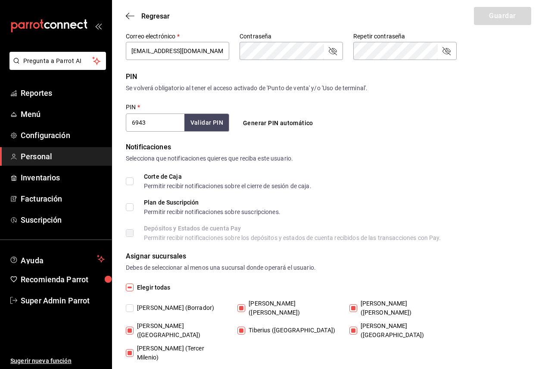
scroll to position [278, 0]
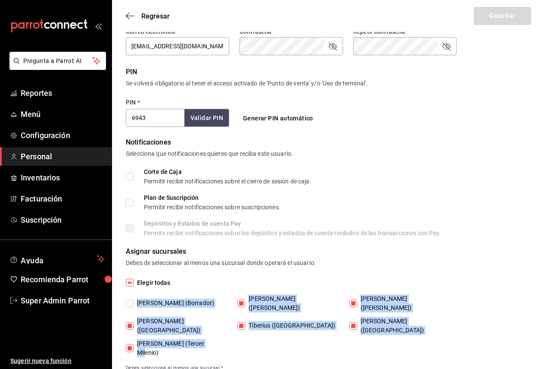
drag, startPoint x: 224, startPoint y: 331, endPoint x: 132, endPoint y: 288, distance: 101.1
click at [132, 288] on div "Elegir todas Tiberius (Borrador) Tiberius (Carranza) Tiberius (Morales) Tiberiu…" at bounding box center [329, 325] width 406 height 94
click at [209, 339] on label "Tiberius (Tercer Milenio)" at bounding box center [176, 348] width 100 height 18
click at [134, 344] on input "Tiberius (Tercer Milenio)" at bounding box center [130, 348] width 8 height 8
drag, startPoint x: 208, startPoint y: 326, endPoint x: 154, endPoint y: 303, distance: 58.3
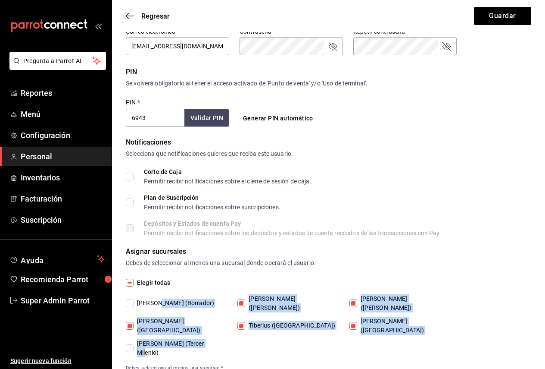
click at [154, 303] on div "Tiberius (Borrador) Tiberius (Carranza) Tiberius (Morales) Tiberius (Morín) Tib…" at bounding box center [291, 325] width 331 height 63
click at [132, 344] on input "Tiberius (Tercer Milenio)" at bounding box center [130, 348] width 8 height 8
checkbox input "true"
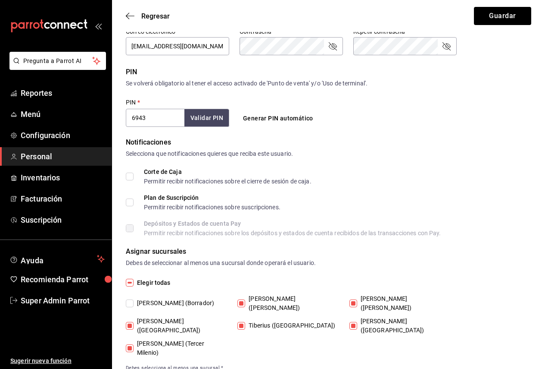
click at [486, 263] on div "Debes de seleccionar al menos una sucursal donde operará el usuario." at bounding box center [329, 262] width 406 height 9
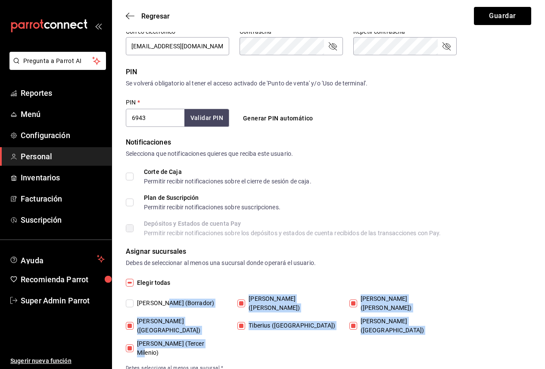
drag, startPoint x: 210, startPoint y: 324, endPoint x: 160, endPoint y: 300, distance: 55.0
click at [160, 300] on div "Tiberius (Borrador) Tiberius (Carranza) Tiberius (Morales) Tiberius (Morín) Tib…" at bounding box center [291, 325] width 331 height 63
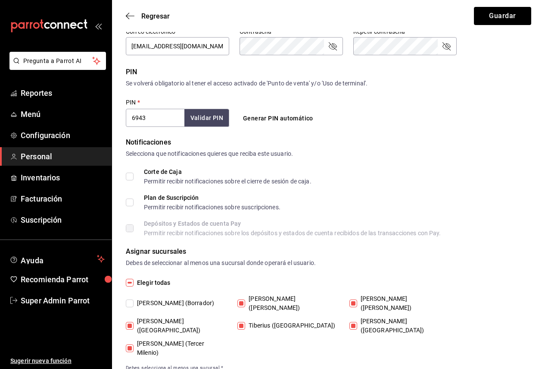
click at [205, 281] on div "Elegir todas" at bounding box center [329, 282] width 406 height 9
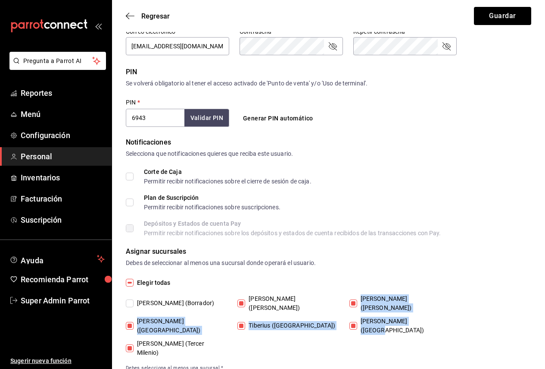
drag, startPoint x: 431, startPoint y: 312, endPoint x: 355, endPoint y: 296, distance: 78.0
click at [355, 296] on div "Tiberius (Borrador) Tiberius (Carranza) Tiberius (Morales) Tiberius (Morín) Tib…" at bounding box center [291, 325] width 331 height 63
click at [275, 331] on div "Elegir todas Tiberius (Borrador) Tiberius (Carranza) Tiberius (Morales) Tiberiu…" at bounding box center [329, 325] width 406 height 94
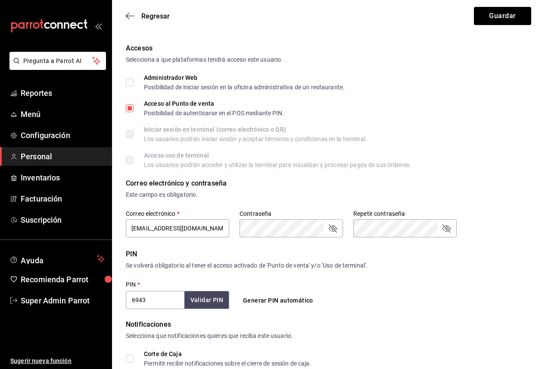
scroll to position [259, 0]
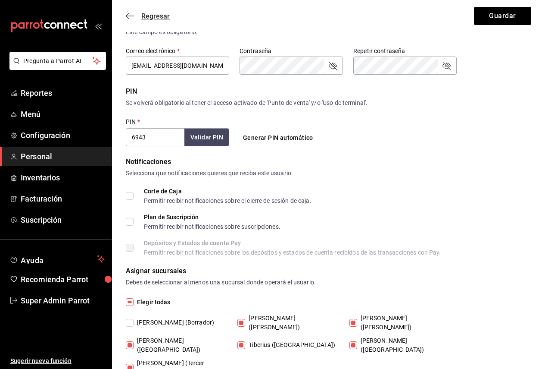
click at [145, 19] on span "Regresar" at bounding box center [155, 16] width 28 height 8
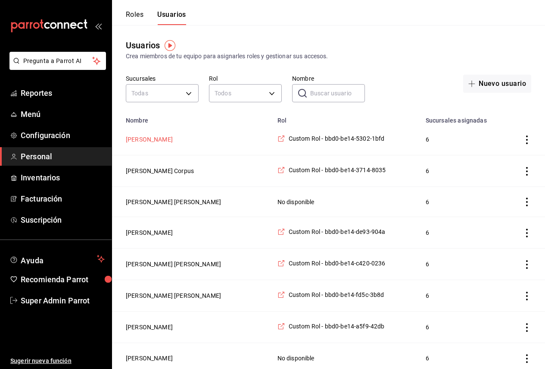
click at [155, 143] on button "lucian cardenas" at bounding box center [149, 139] width 47 height 9
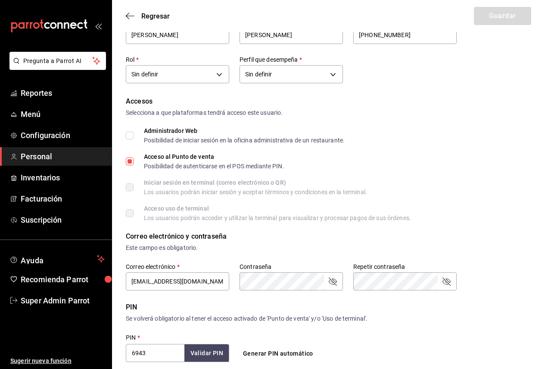
scroll to position [278, 0]
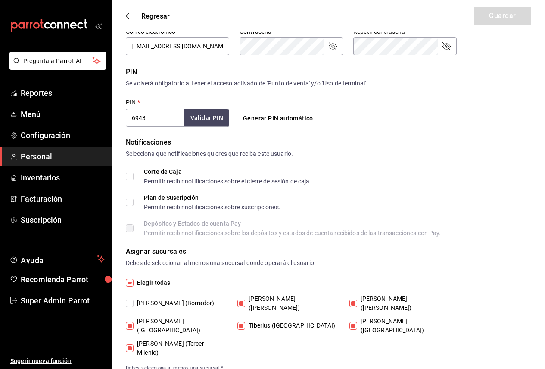
click at [172, 299] on span "Tiberius (Borrador)" at bounding box center [174, 302] width 81 height 9
click at [134, 299] on input "Tiberius (Borrador)" at bounding box center [130, 303] width 8 height 8
checkbox input "true"
click at [176, 298] on span "Tiberius (Borrador)" at bounding box center [174, 302] width 81 height 9
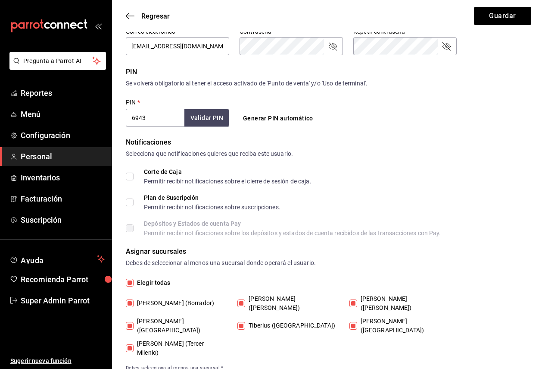
click at [134, 299] on input "Tiberius (Borrador)" at bounding box center [130, 303] width 8 height 8
checkbox input "false"
click at [130, 13] on icon "button" at bounding box center [130, 16] width 9 height 8
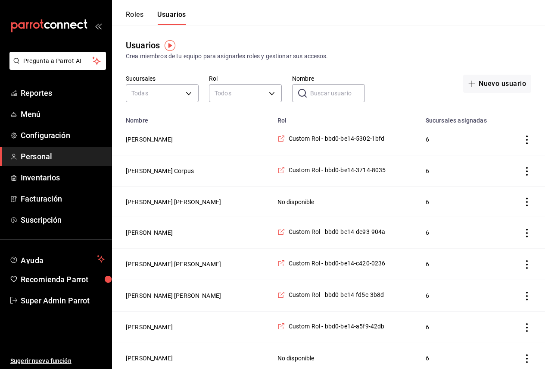
click at [136, 17] on button "Roles" at bounding box center [135, 17] width 18 height 15
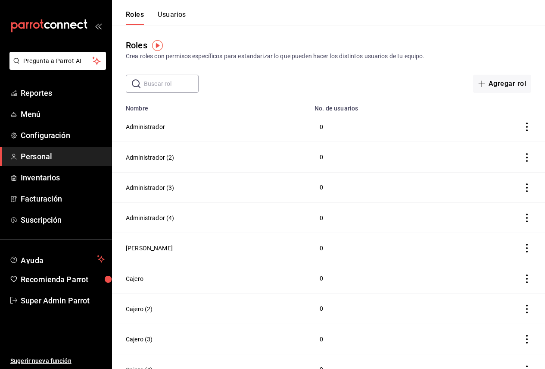
click at [172, 18] on button "Usuarios" at bounding box center [172, 17] width 28 height 15
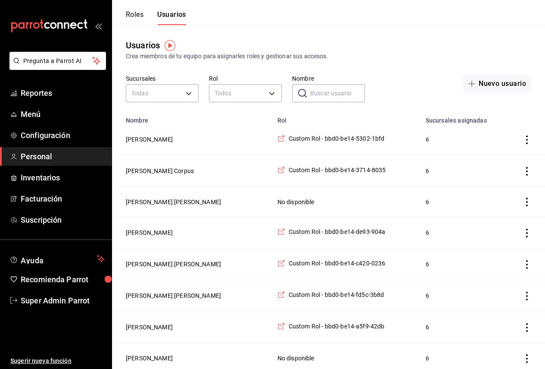
click at [136, 23] on button "Roles" at bounding box center [135, 17] width 18 height 15
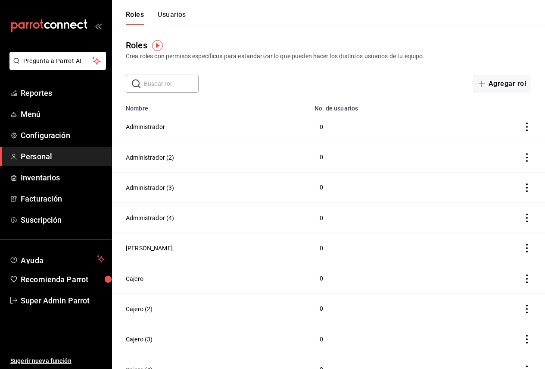
click at [168, 12] on button "Usuarios" at bounding box center [172, 17] width 28 height 15
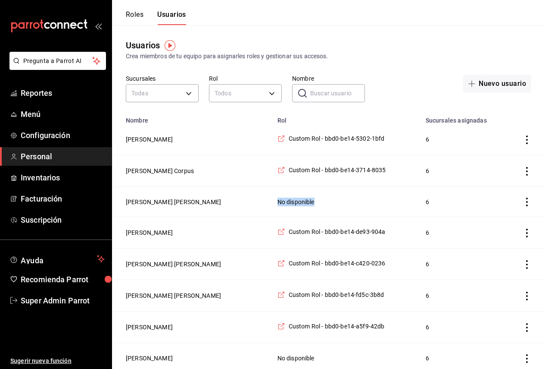
drag, startPoint x: 322, startPoint y: 207, endPoint x: 275, endPoint y: 204, distance: 47.1
click at [275, 204] on td "No disponible" at bounding box center [347, 202] width 148 height 30
click at [355, 194] on td "No disponible" at bounding box center [347, 202] width 148 height 30
drag, startPoint x: 273, startPoint y: 204, endPoint x: 311, endPoint y: 205, distance: 38.0
click at [311, 205] on td "No disponible" at bounding box center [347, 202] width 148 height 30
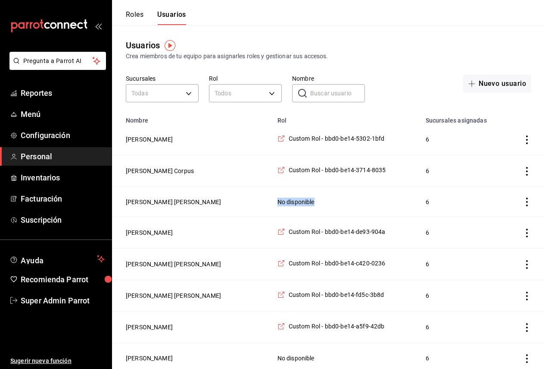
click at [316, 203] on td "No disponible" at bounding box center [347, 202] width 148 height 30
drag, startPoint x: 316, startPoint y: 203, endPoint x: 275, endPoint y: 204, distance: 41.4
click at [275, 204] on td "No disponible" at bounding box center [347, 202] width 148 height 30
drag, startPoint x: 388, startPoint y: 171, endPoint x: 283, endPoint y: 173, distance: 104.8
click at [282, 172] on td "Custom Rol - bbd0-be14-3714-8035" at bounding box center [347, 170] width 148 height 31
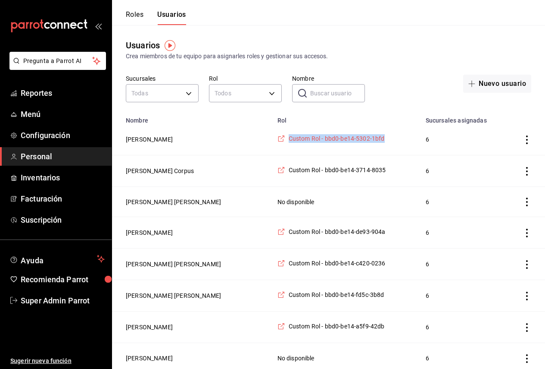
drag, startPoint x: 369, startPoint y: 140, endPoint x: 287, endPoint y: 143, distance: 82.0
click at [287, 143] on td "Custom Rol - bbd0-be14-5302-1bfd" at bounding box center [347, 139] width 148 height 31
click at [137, 21] on button "Roles" at bounding box center [135, 17] width 18 height 15
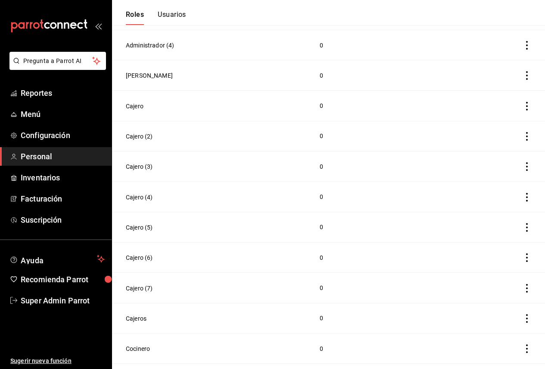
scroll to position [221, 0]
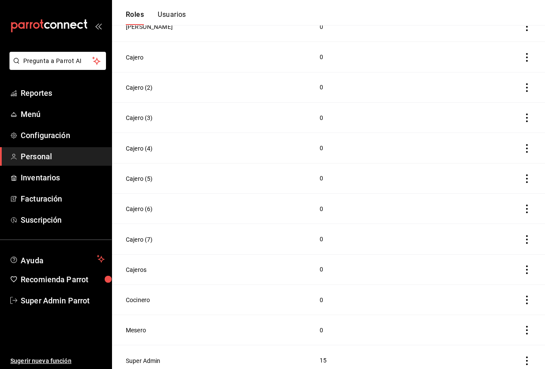
click at [139, 356] on button "Super Admin" at bounding box center [143, 360] width 35 height 9
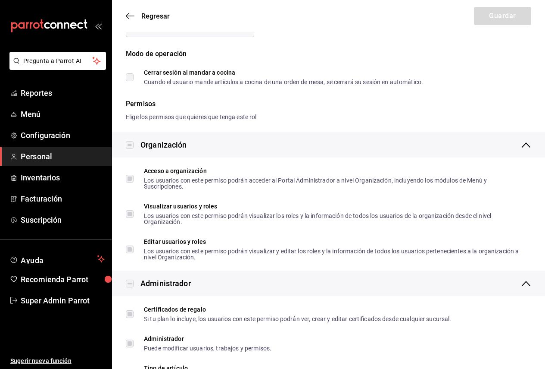
scroll to position [43, 0]
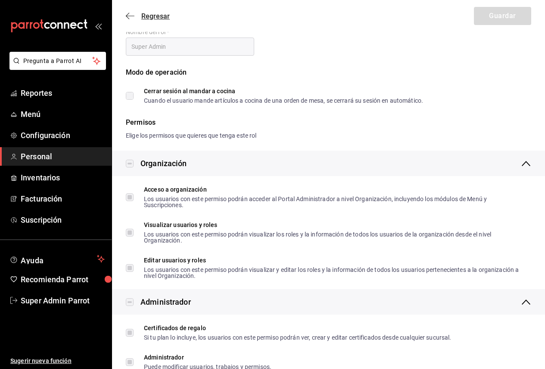
click at [128, 15] on icon "button" at bounding box center [127, 16] width 3 height 6
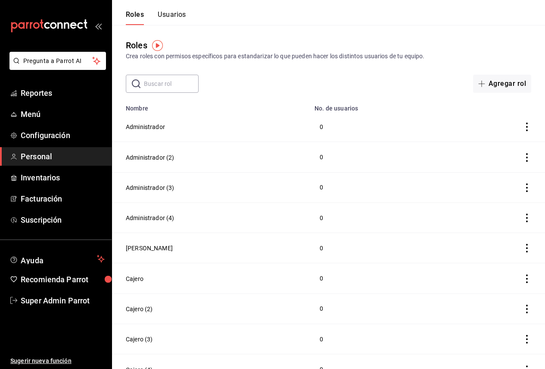
click at [143, 119] on td "Administrador" at bounding box center [210, 127] width 197 height 30
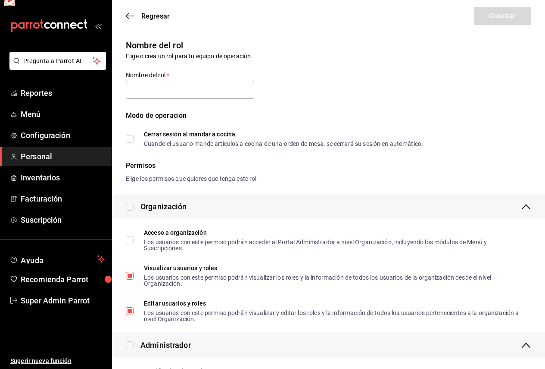
type input "Administrador"
click at [145, 125] on div "Modo de operación" at bounding box center [329, 120] width 406 height 21
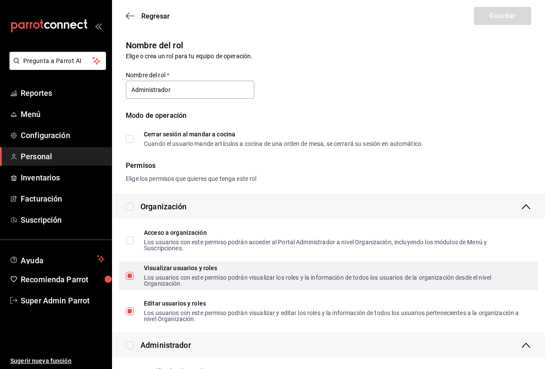
scroll to position [86, 0]
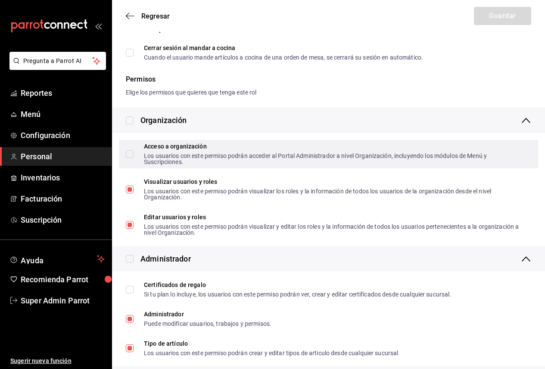
click at [220, 124] on div "Organización" at bounding box center [336, 120] width 391 height 12
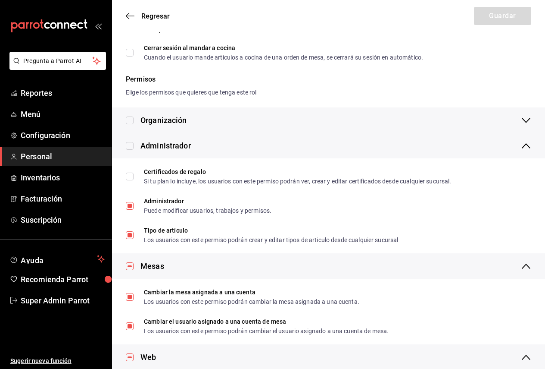
click at [194, 150] on div "Administrador" at bounding box center [336, 146] width 391 height 12
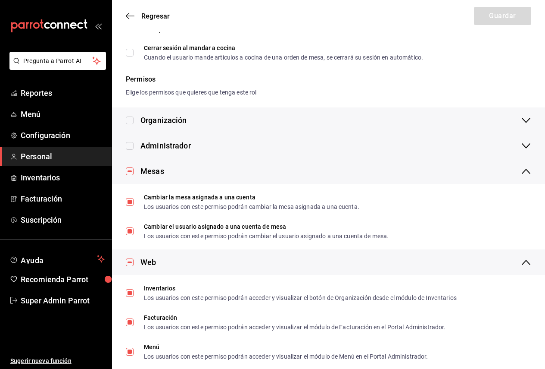
click at [181, 179] on div "Mesas" at bounding box center [328, 170] width 433 height 25
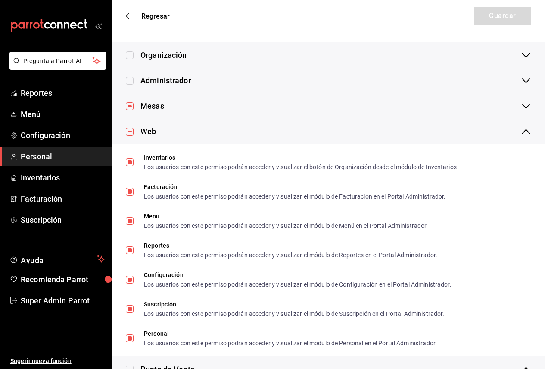
scroll to position [22, 0]
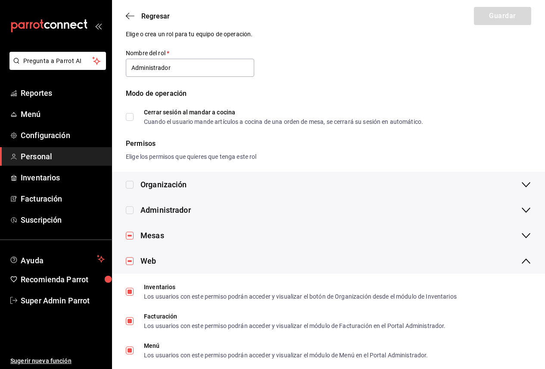
click at [195, 177] on div "Organización" at bounding box center [328, 184] width 433 height 25
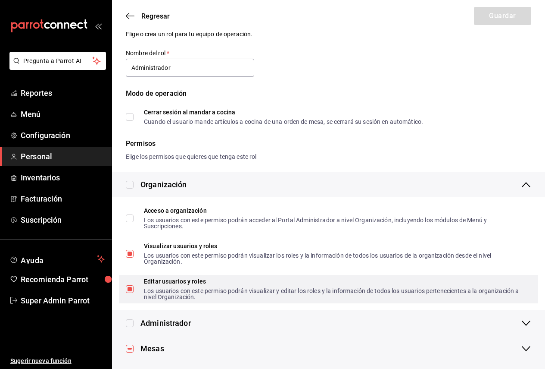
drag, startPoint x: 132, startPoint y: 289, endPoint x: 154, endPoint y: 295, distance: 22.2
click at [132, 289] on input "Editar usuarios y roles Los usuarios con este permiso podrán visualizar y edita…" at bounding box center [130, 289] width 8 height 8
checkbox input "false"
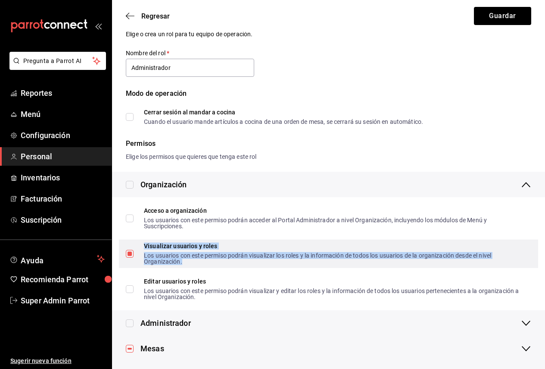
click at [204, 253] on div "Los usuarios con este permiso podrán visualizar los roles y la información de t…" at bounding box center [334, 258] width 381 height 12
click at [130, 254] on input "Visualizar usuarios y roles Los usuarios con este permiso podrán visualizar los…" at bounding box center [130, 254] width 8 height 8
click at [133, 255] on input "Visualizar usuarios y roles Los usuarios con este permiso podrán visualizar los…" at bounding box center [130, 254] width 8 height 8
checkbox input "true"
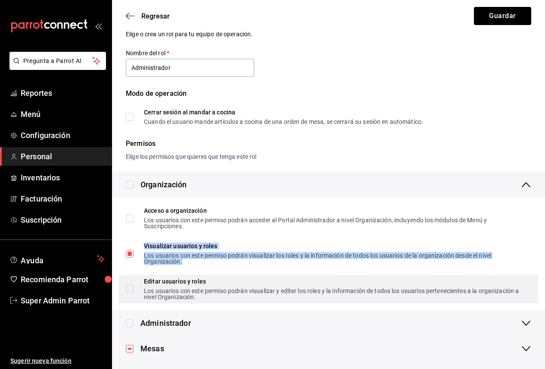
click at [133, 291] on input "Editar usuarios y roles Los usuarios con este permiso podrán visualizar y edita…" at bounding box center [130, 289] width 8 height 8
checkbox input "true"
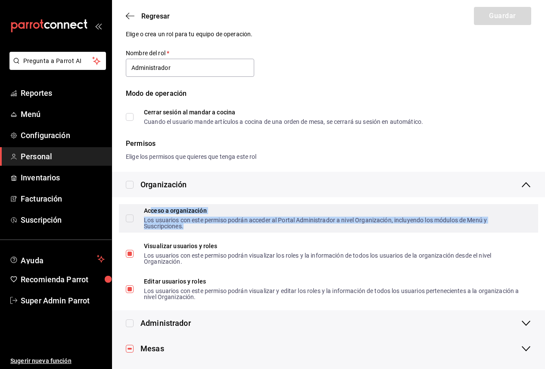
drag, startPoint x: 194, startPoint y: 230, endPoint x: 151, endPoint y: 207, distance: 48.2
click at [151, 207] on div "Acceso a organización Los usuarios con este permiso podrán acceder al Portal Ad…" at bounding box center [329, 218] width 420 height 28
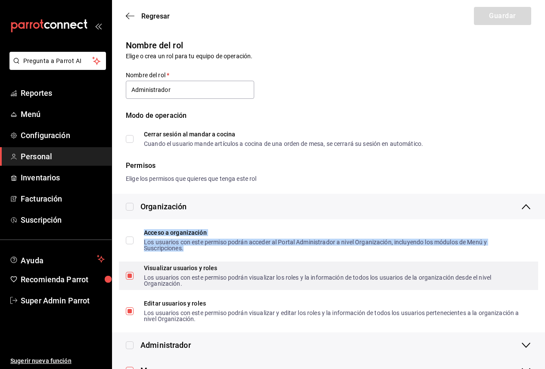
scroll to position [172, 0]
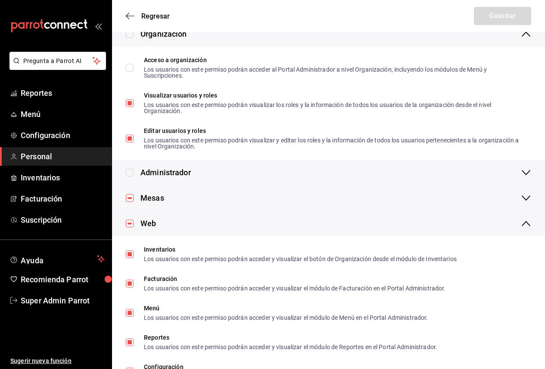
click at [172, 172] on div "Administrador" at bounding box center [166, 172] width 50 height 12
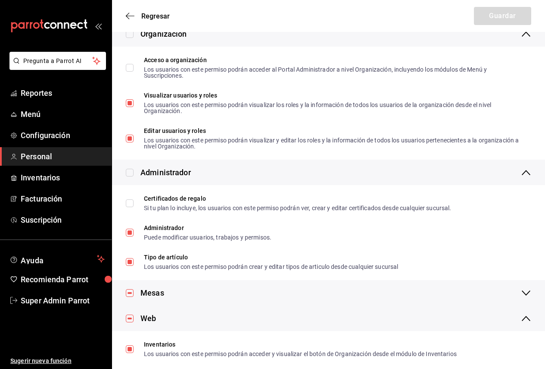
click at [199, 287] on div "Mesas" at bounding box center [336, 293] width 391 height 12
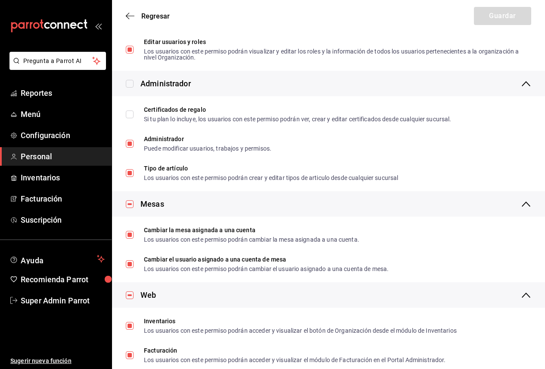
scroll to position [0, 0]
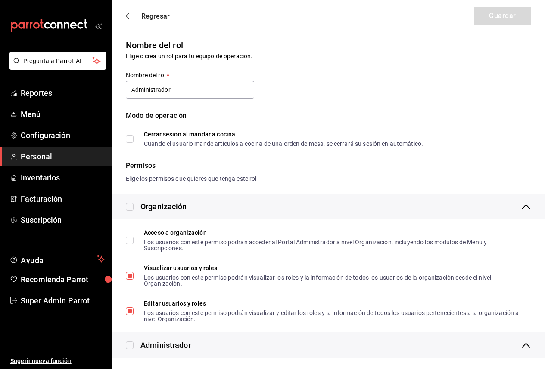
click at [133, 13] on icon "button" at bounding box center [130, 16] width 9 height 8
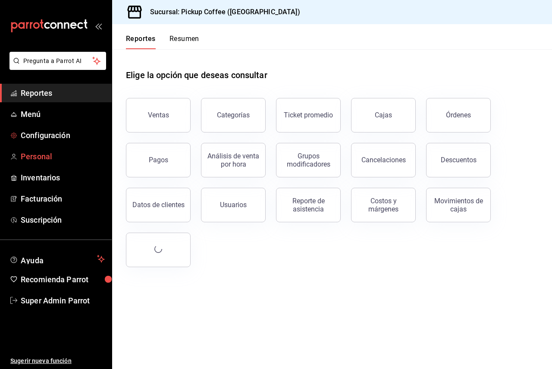
click at [37, 159] on span "Personal" at bounding box center [63, 156] width 84 height 12
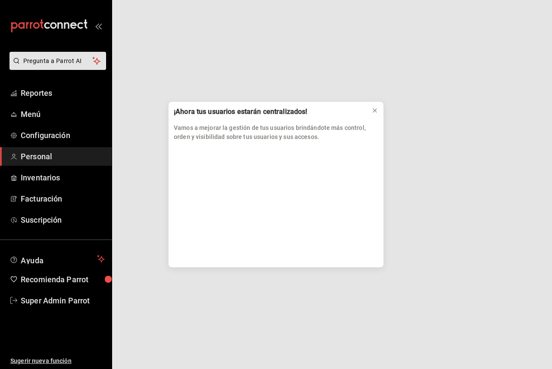
click at [371, 110] on icon at bounding box center [374, 110] width 7 height 7
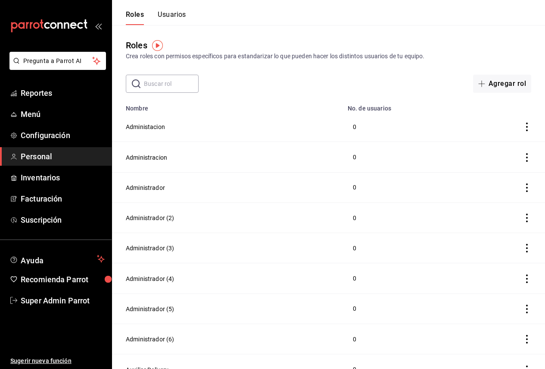
click at [172, 18] on button "Usuarios" at bounding box center [172, 17] width 28 height 15
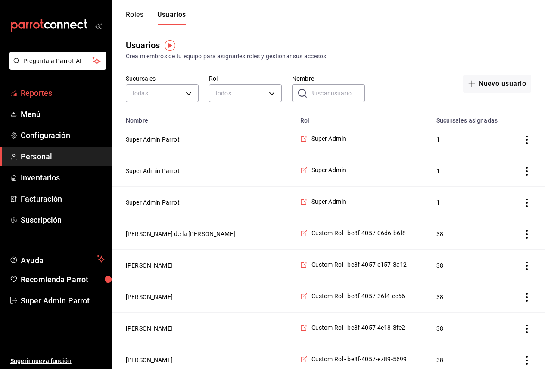
click at [62, 91] on span "Reportes" at bounding box center [63, 93] width 84 height 12
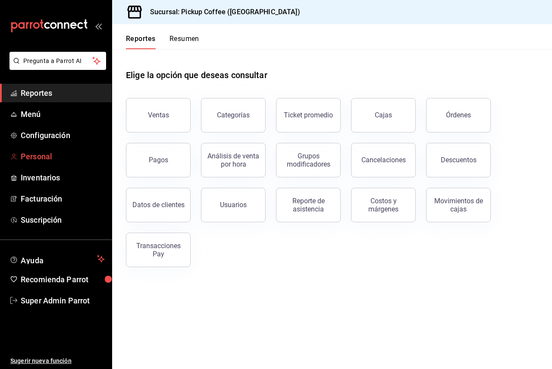
click at [50, 154] on span "Personal" at bounding box center [63, 156] width 84 height 12
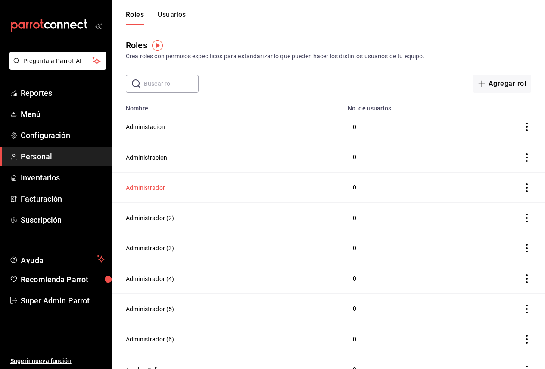
click at [143, 190] on button "Administrador" at bounding box center [145, 187] width 39 height 9
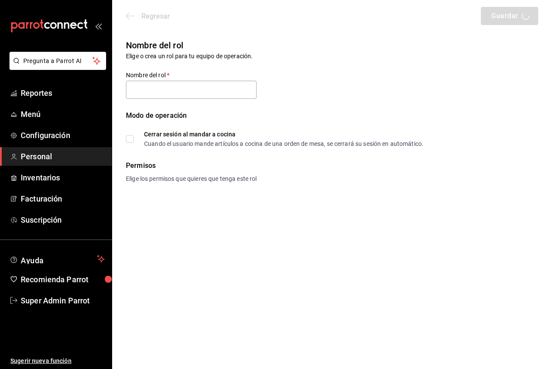
type input "Administrador"
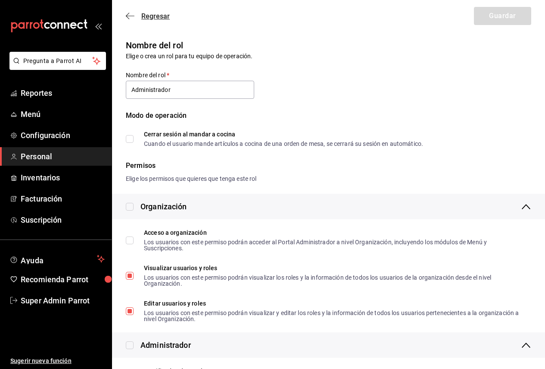
click at [131, 16] on icon "button" at bounding box center [130, 16] width 9 height 8
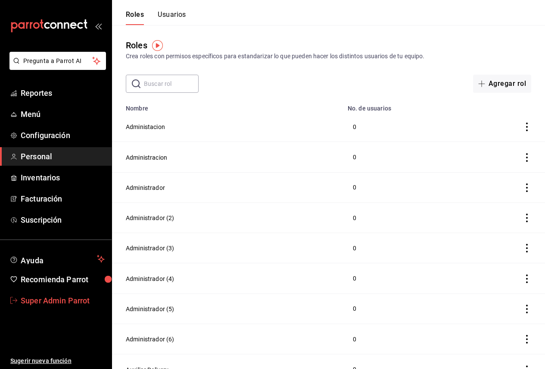
click at [56, 301] on span "Super Admin Parrot" at bounding box center [63, 301] width 84 height 12
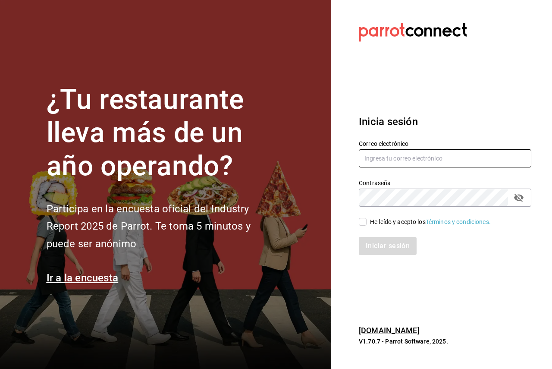
click at [396, 157] on input "text" at bounding box center [445, 158] width 172 height 18
paste input "[EMAIL_ADDRESS][DOMAIN_NAME]"
type input "[EMAIL_ADDRESS][DOMAIN_NAME]"
click at [376, 220] on div "He leído y acepto los Términos y condiciones." at bounding box center [430, 221] width 121 height 9
click at [367, 220] on input "He leído y acepto los Términos y condiciones." at bounding box center [363, 222] width 8 height 8
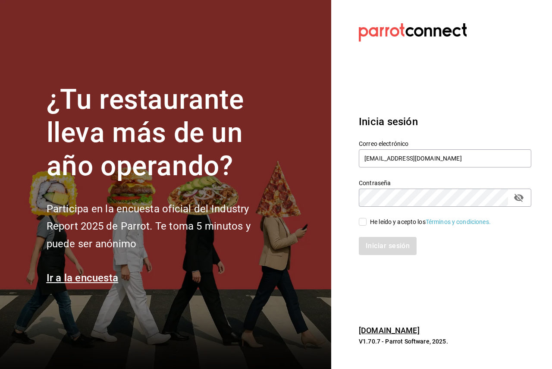
checkbox input "true"
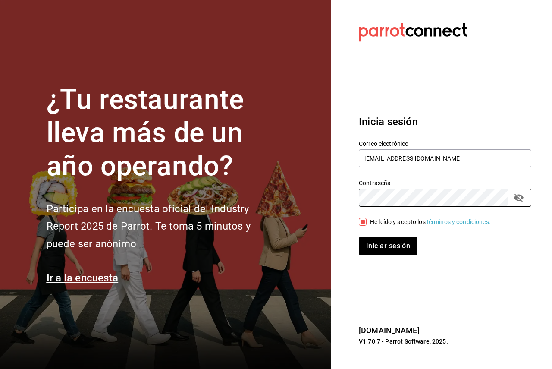
click at [369, 242] on button "Iniciar sesión" at bounding box center [388, 246] width 59 height 18
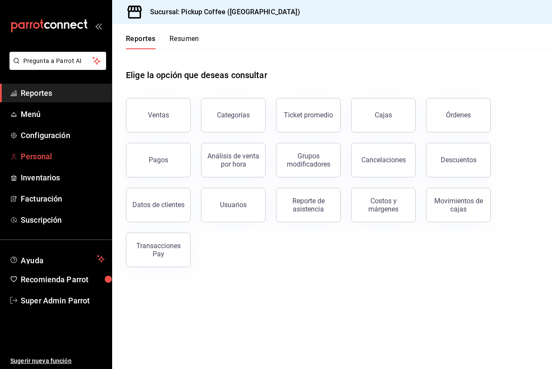
click at [48, 153] on span "Personal" at bounding box center [63, 156] width 84 height 12
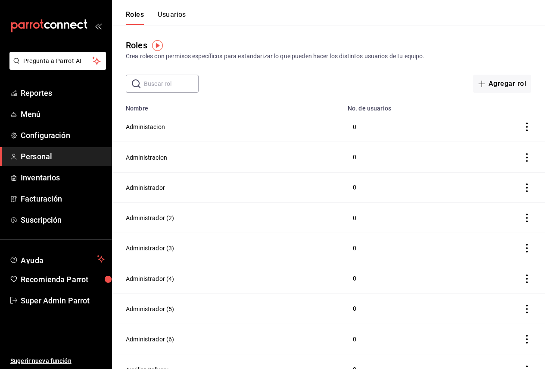
click at [257, 194] on td "Administrador" at bounding box center [227, 187] width 231 height 30
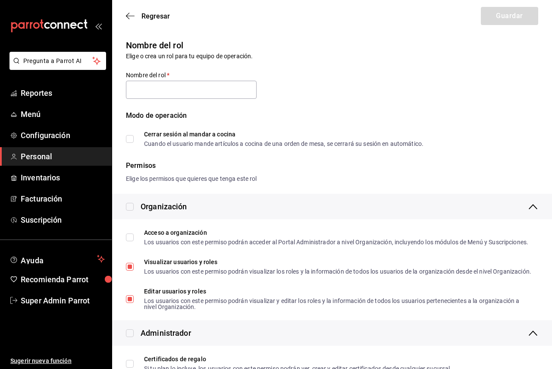
type input "Administrador"
